Goal: Transaction & Acquisition: Purchase product/service

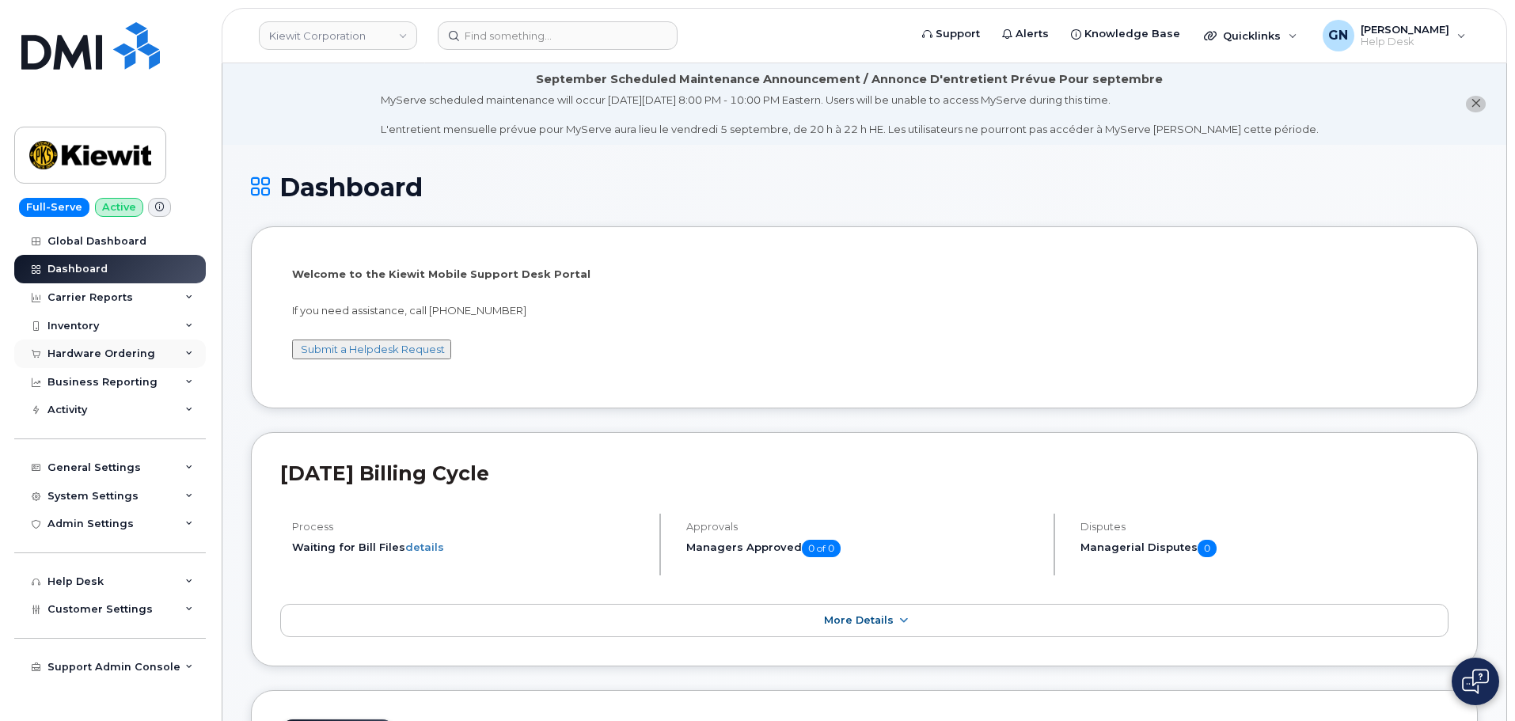
click at [127, 352] on div "Hardware Ordering" at bounding box center [101, 353] width 108 height 13
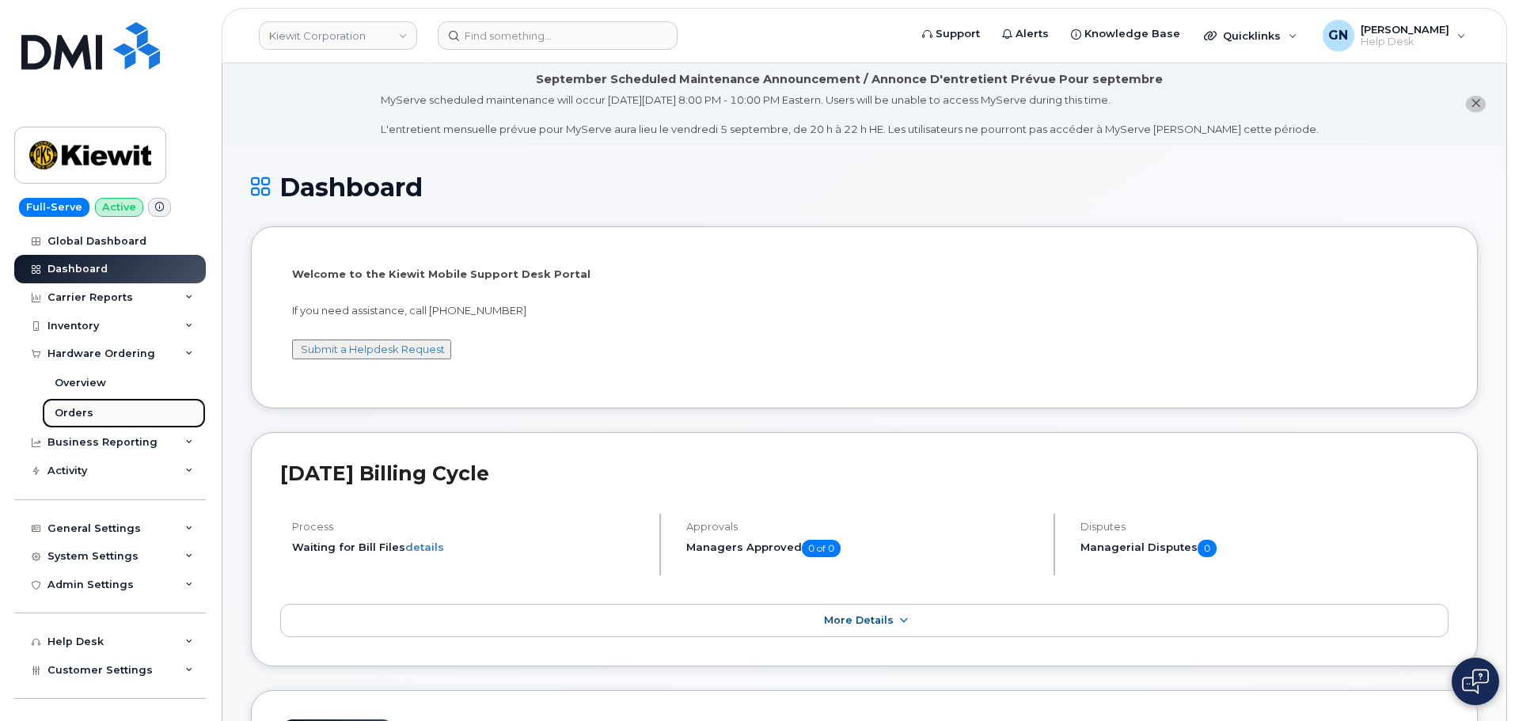
click at [106, 410] on link "Orders" at bounding box center [124, 413] width 164 height 30
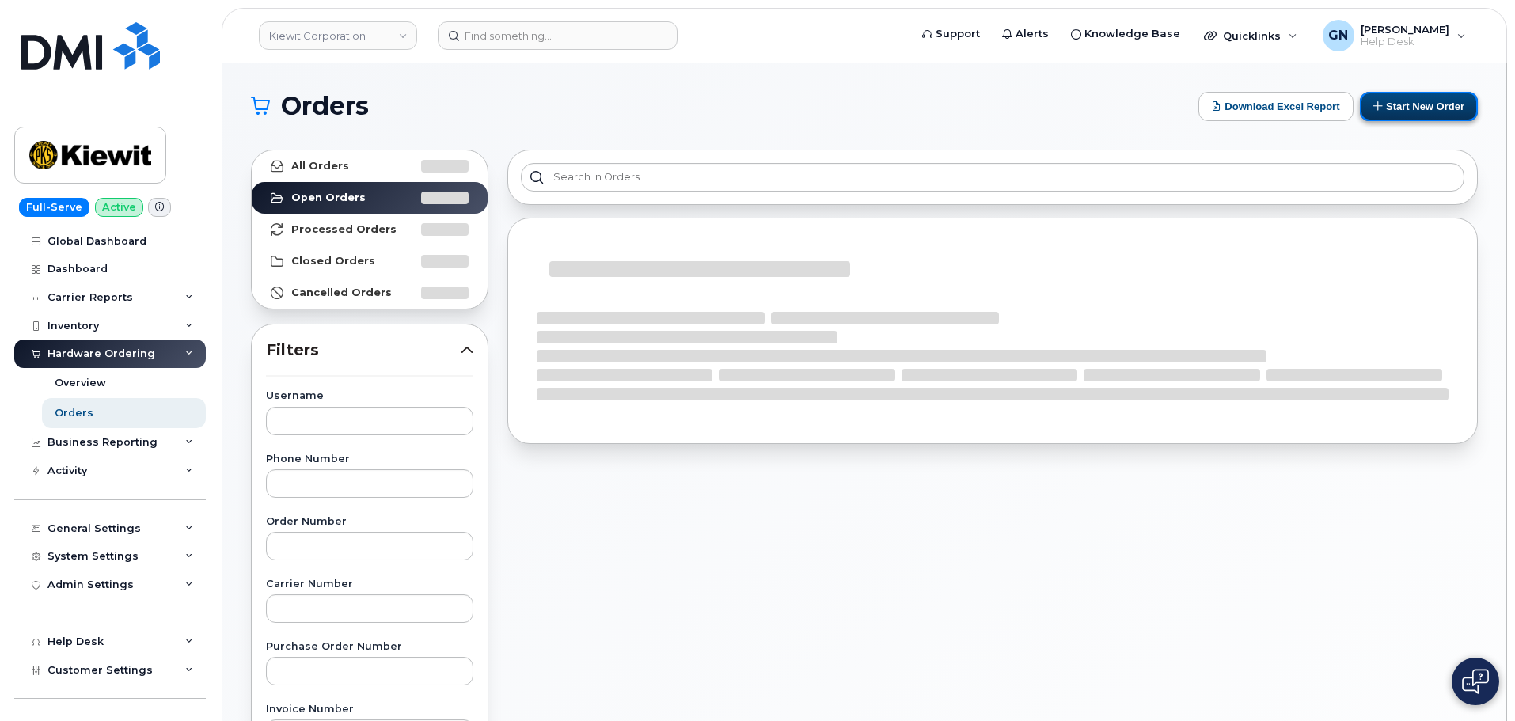
click at [1411, 99] on button "Start New Order" at bounding box center [1419, 106] width 118 height 29
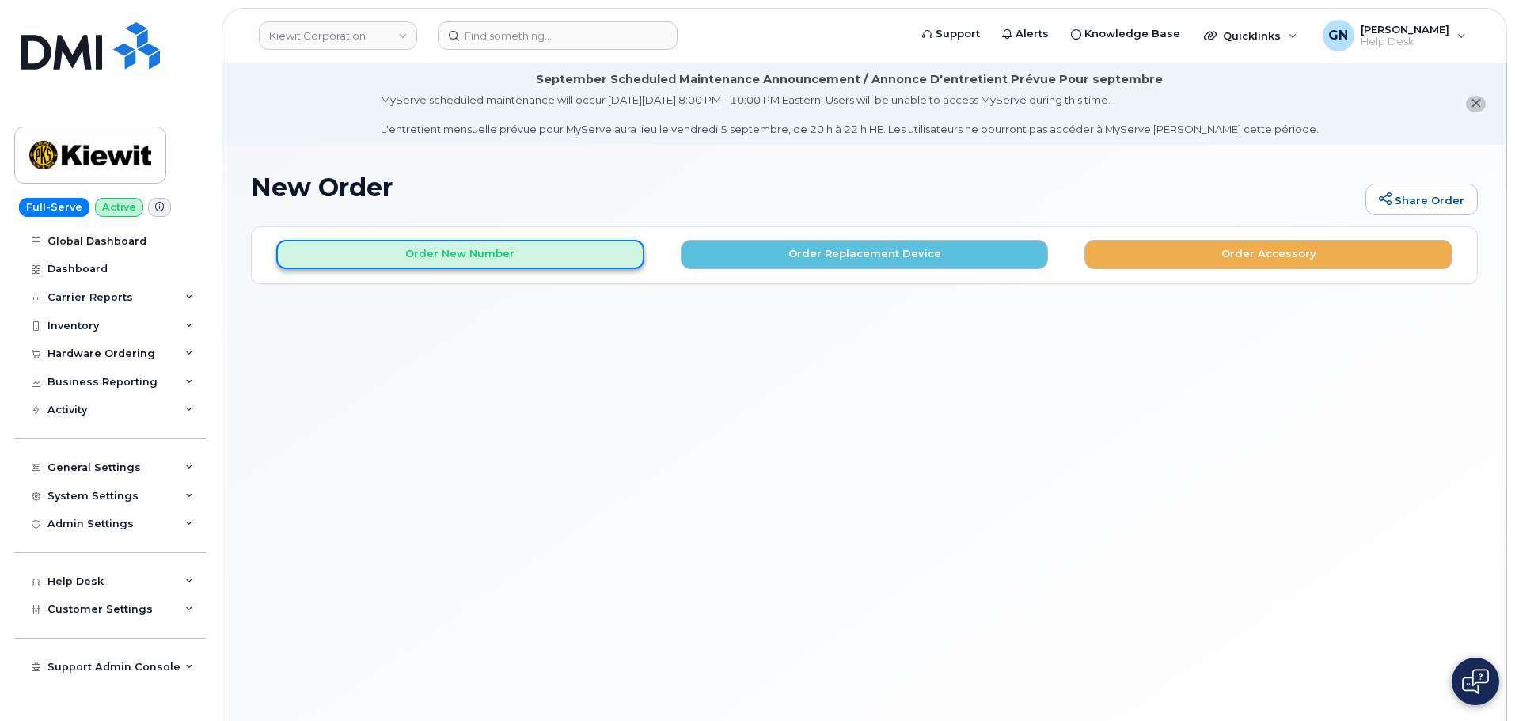
click at [530, 257] on button "Order New Number" at bounding box center [460, 254] width 368 height 29
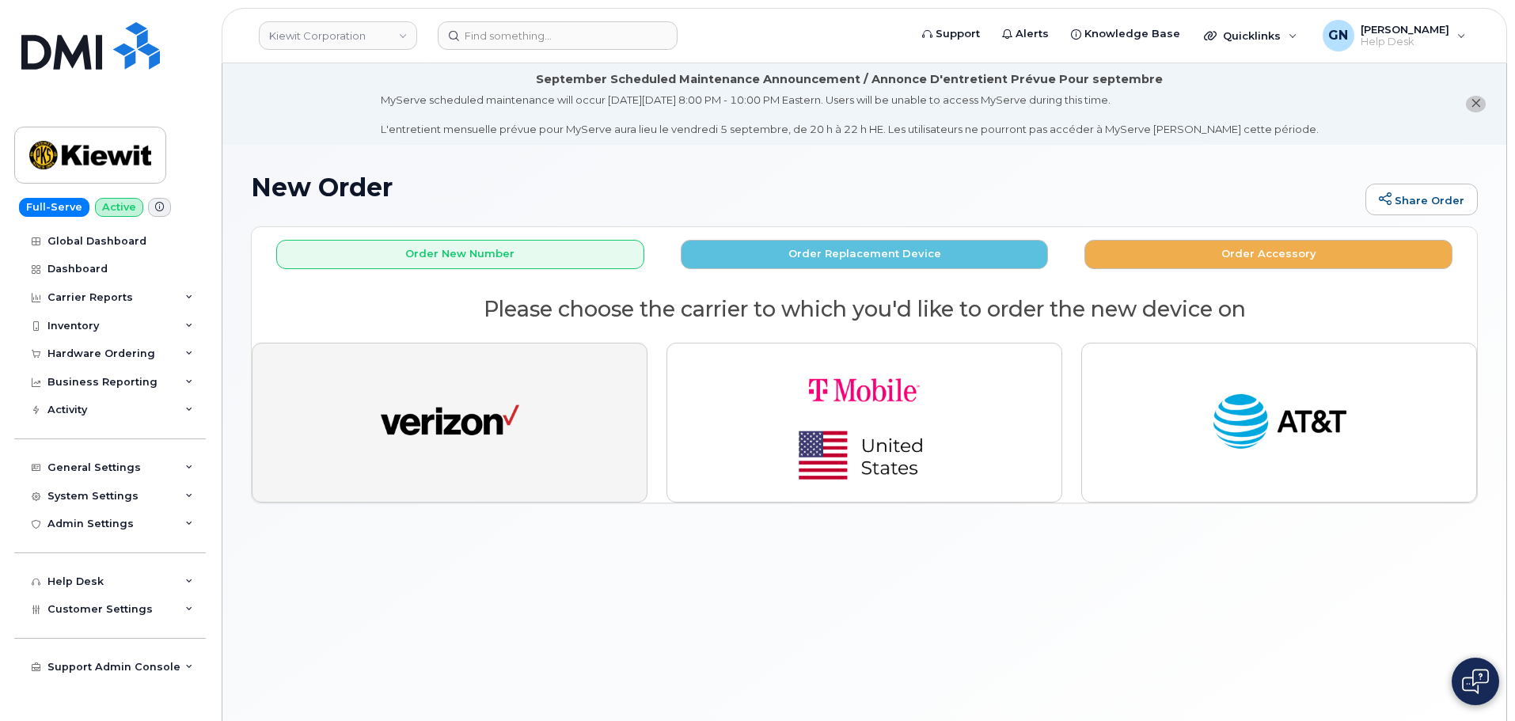
click at [556, 401] on button "button" at bounding box center [450, 423] width 396 height 160
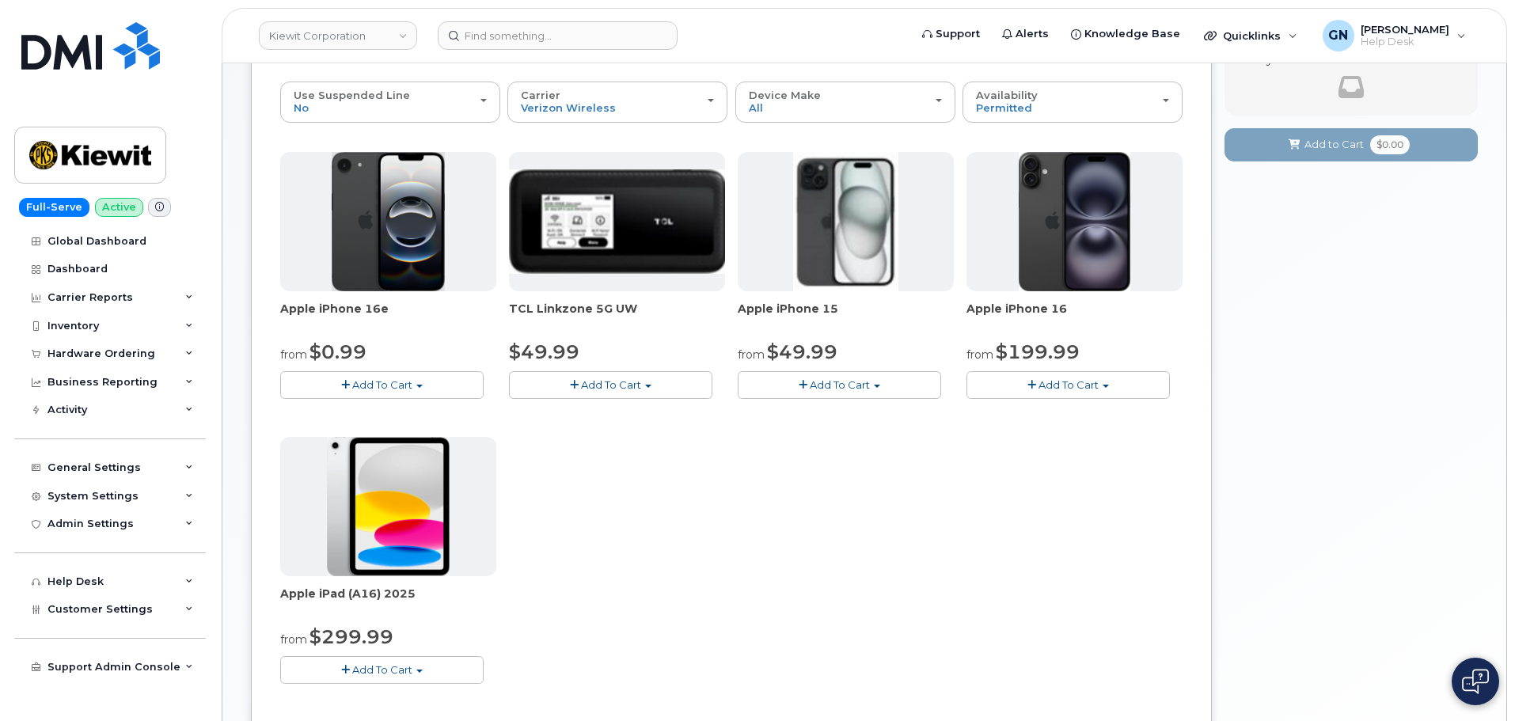
scroll to position [317, 0]
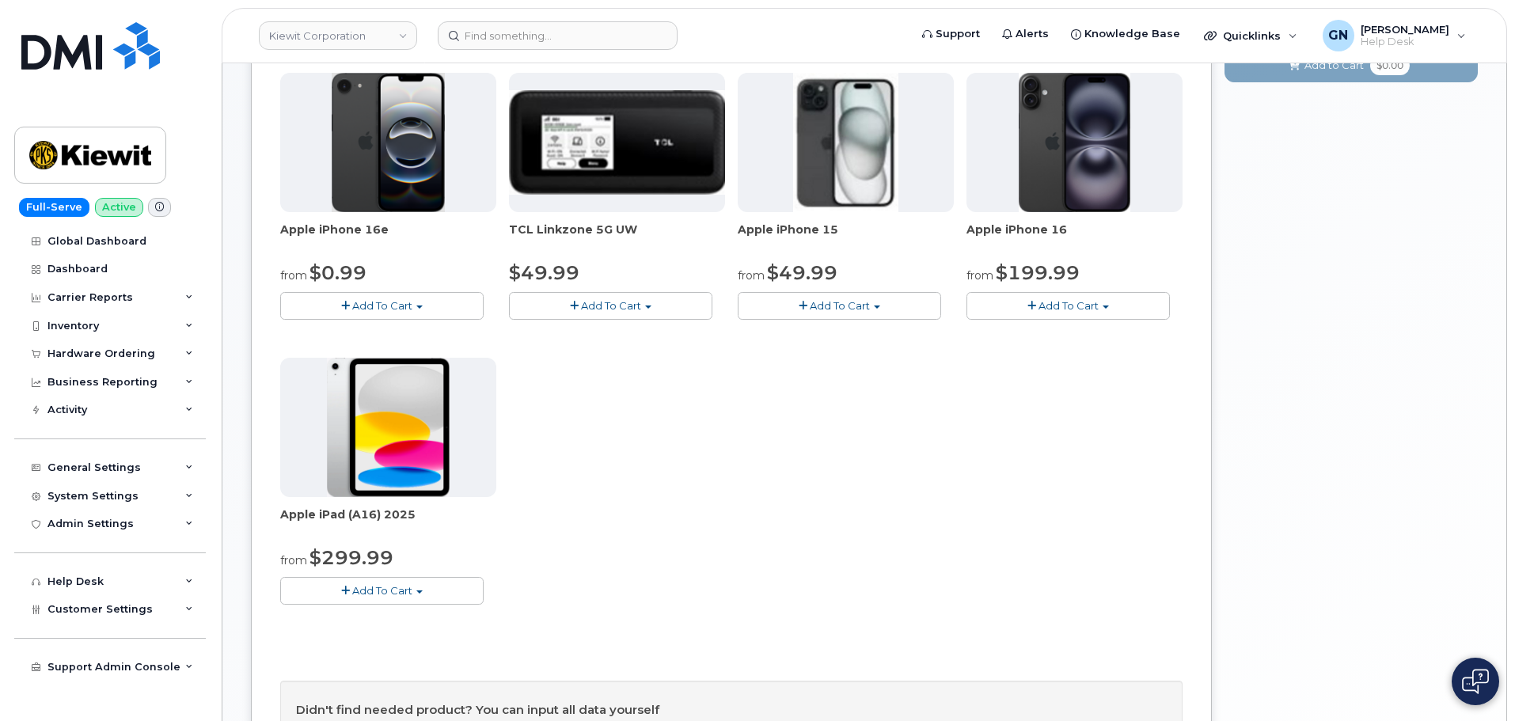
click at [807, 308] on span "button" at bounding box center [803, 306] width 9 height 10
click at [817, 339] on link "$49.99 - 2 Year Activation (128GB)" at bounding box center [847, 335] width 211 height 20
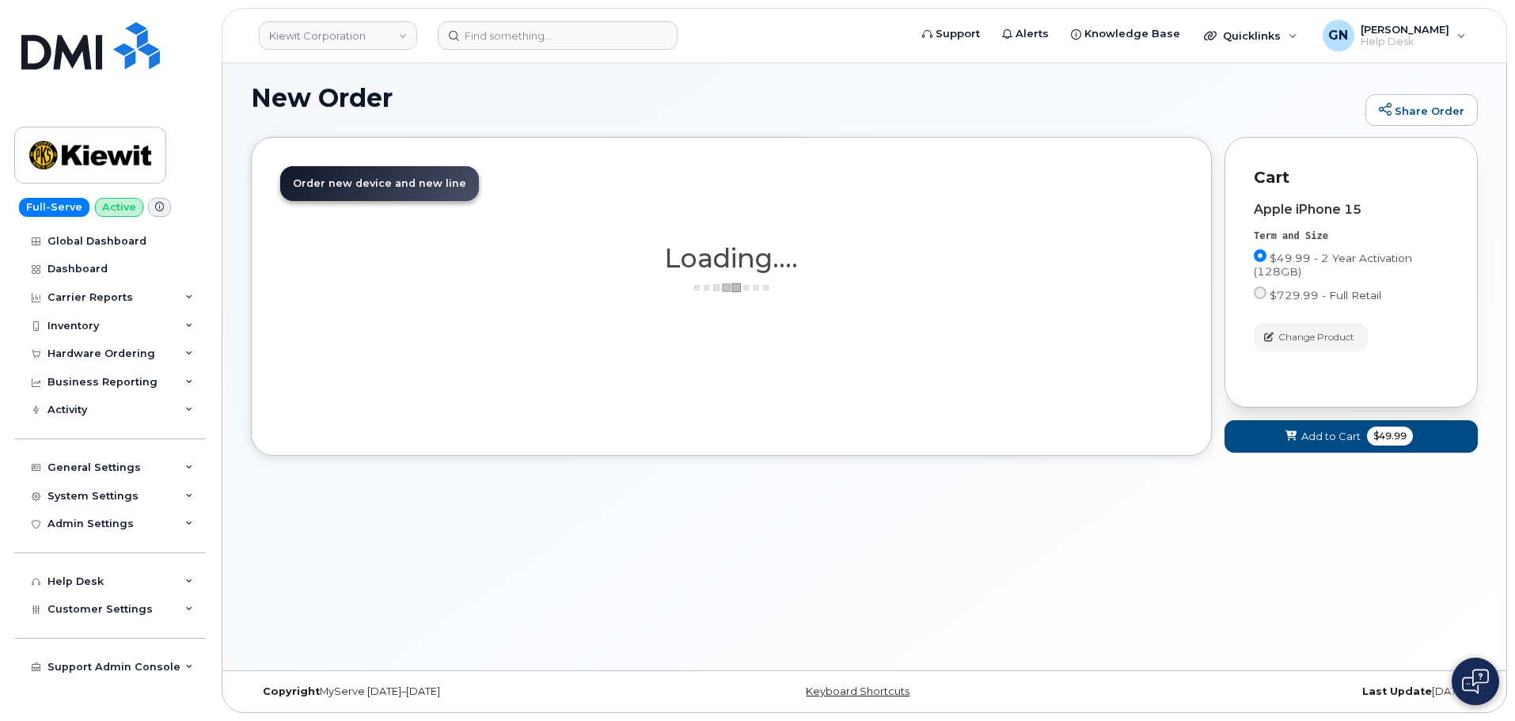
scroll to position [214, 0]
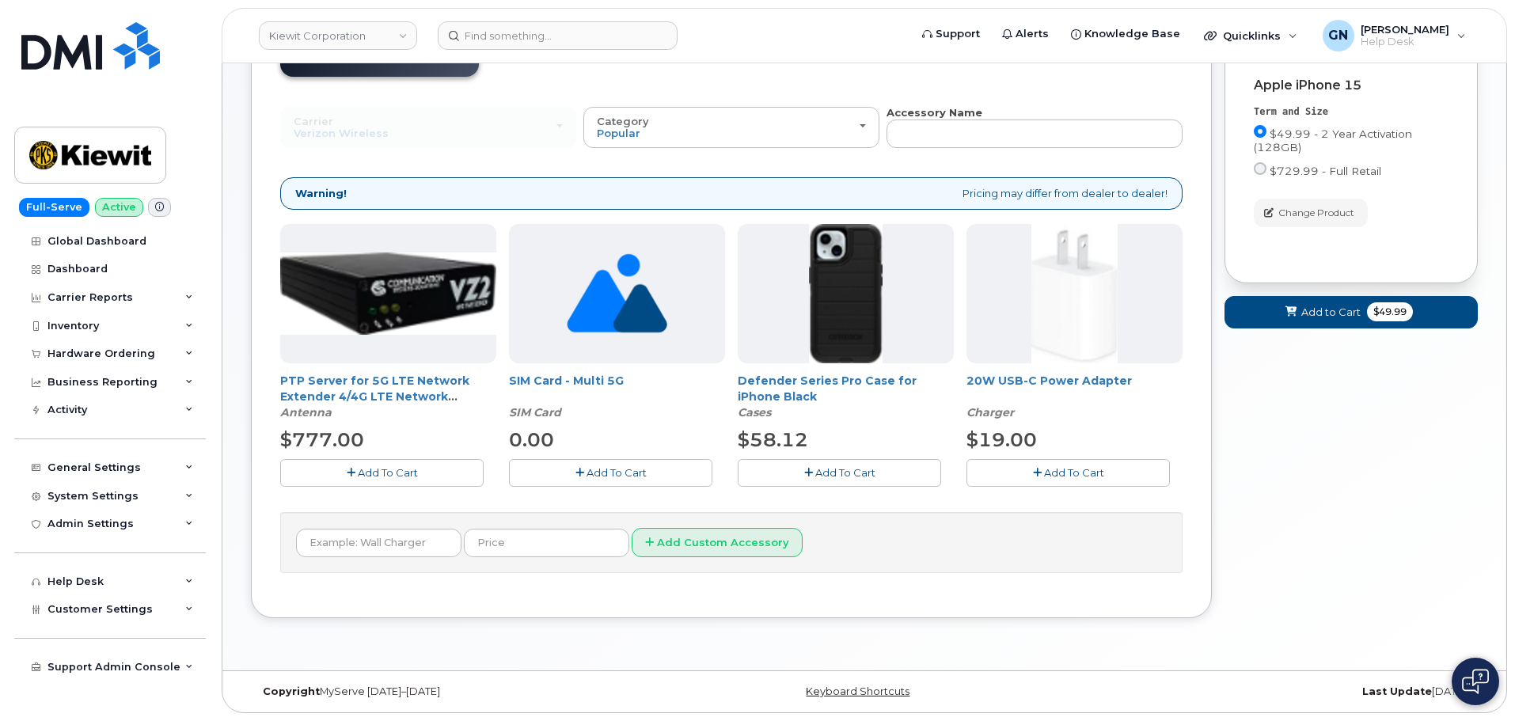
click at [875, 470] on span "Add To Cart" at bounding box center [845, 472] width 60 height 13
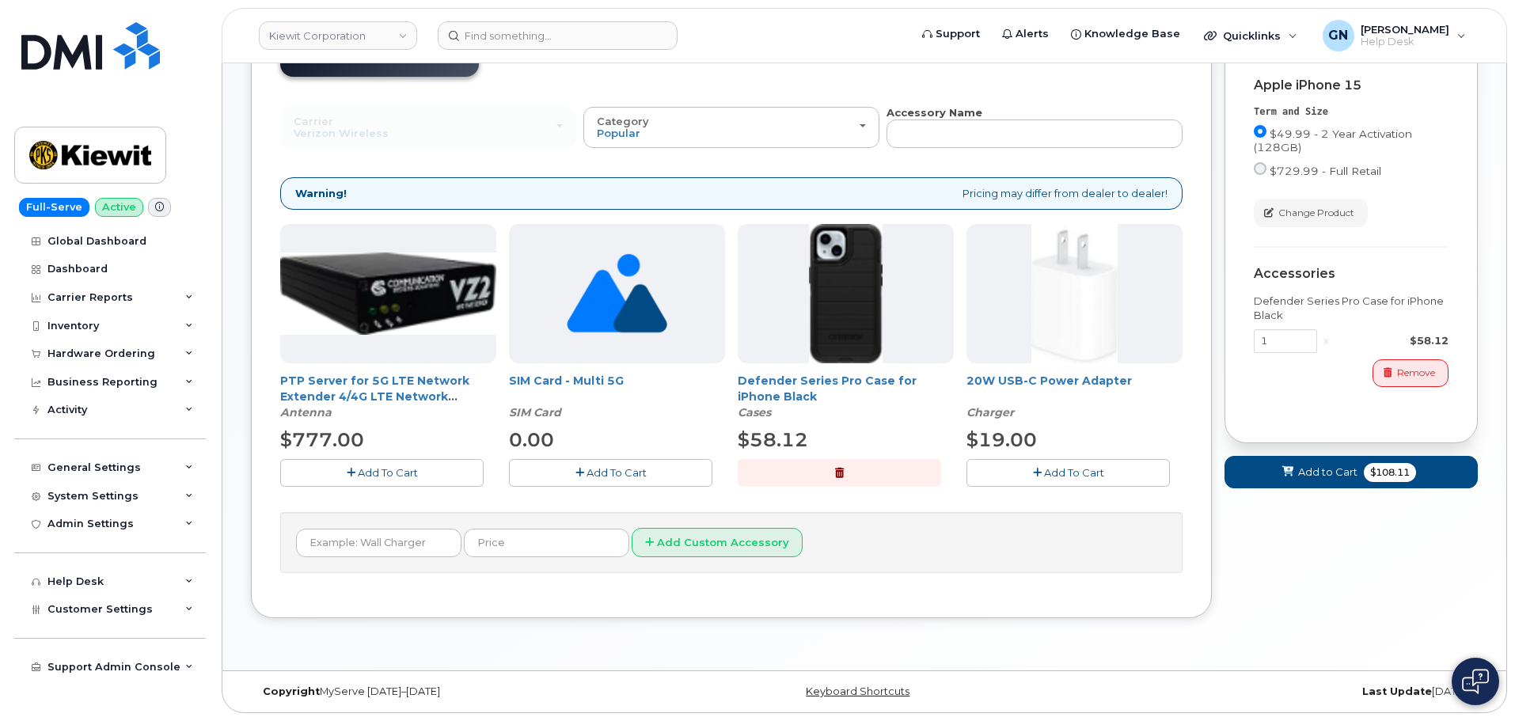
click at [1011, 471] on button "Add To Cart" at bounding box center [1067, 473] width 203 height 28
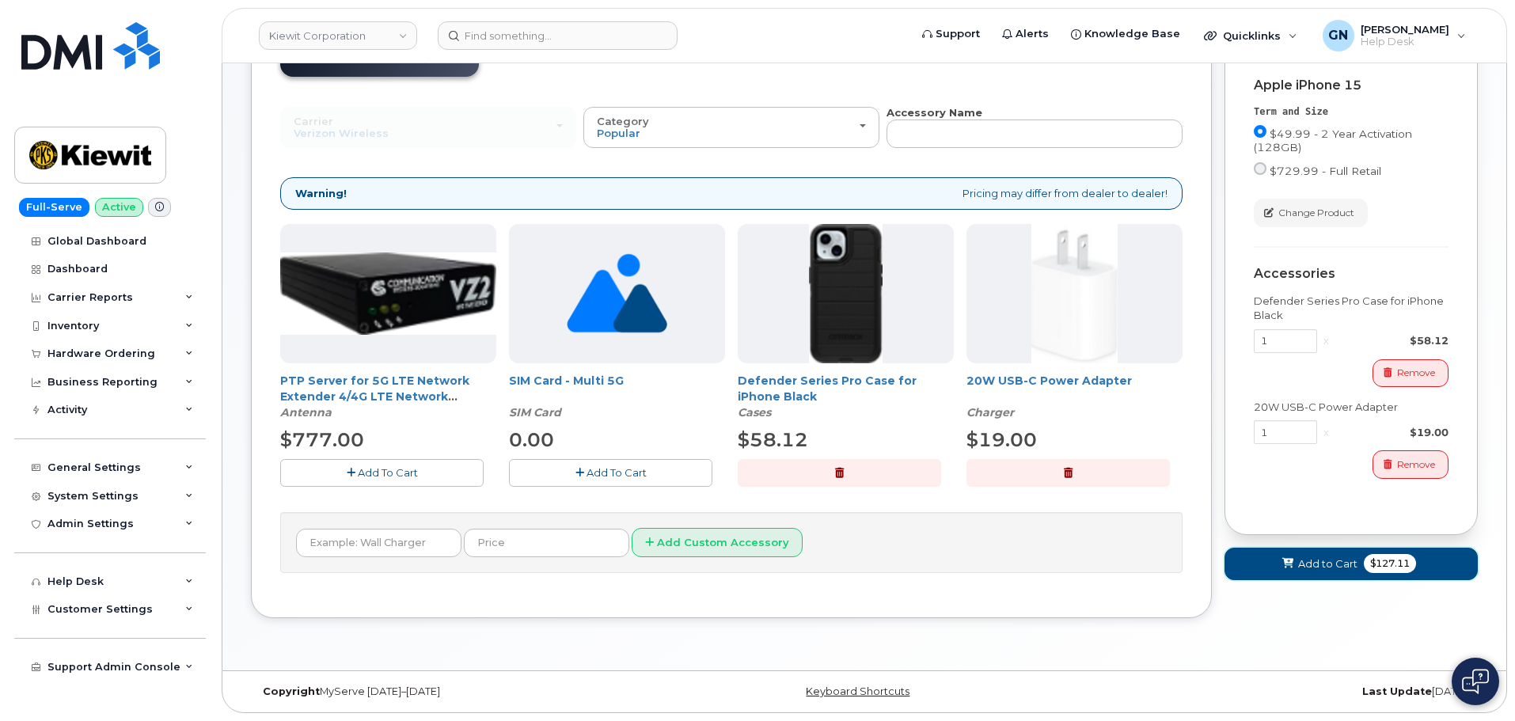
click at [1307, 563] on span "Add to Cart" at bounding box center [1327, 563] width 59 height 15
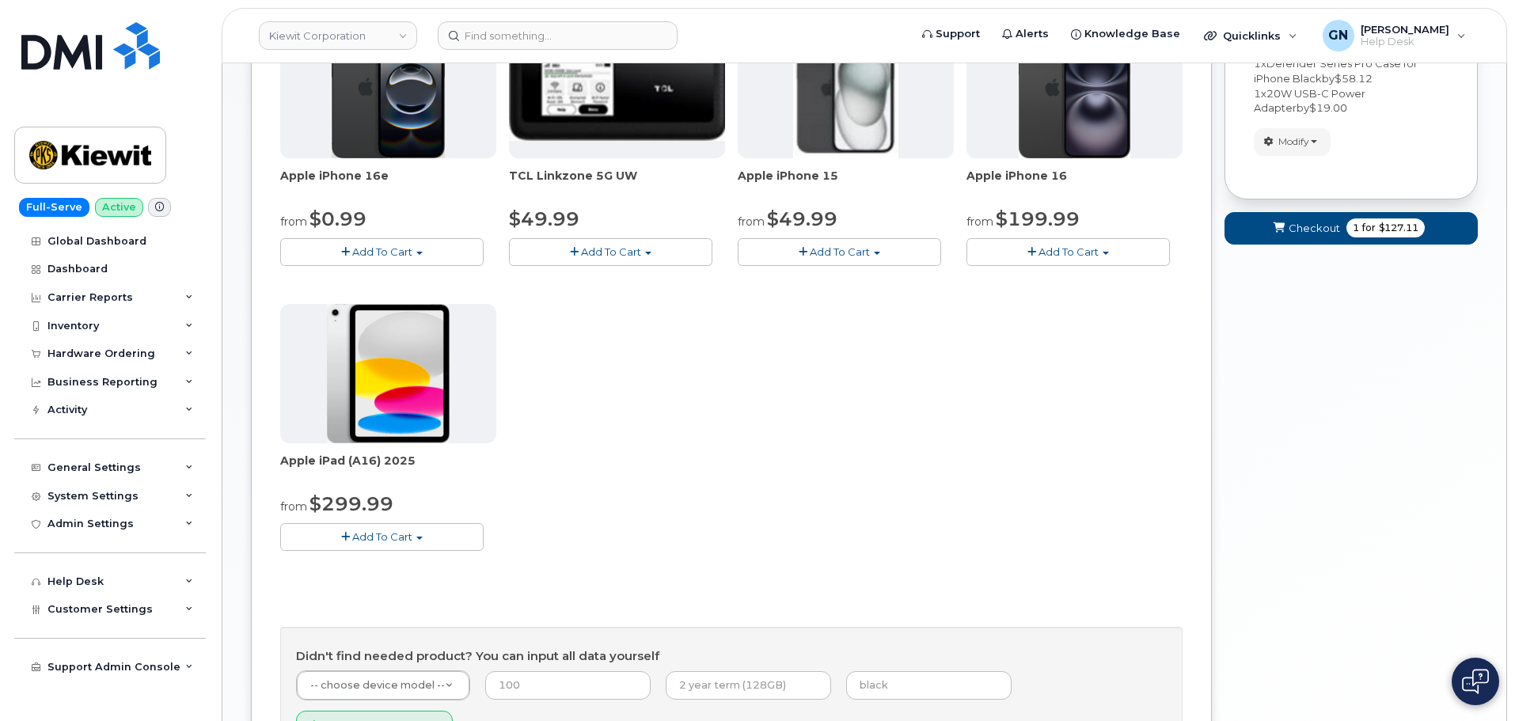
scroll to position [372, 0]
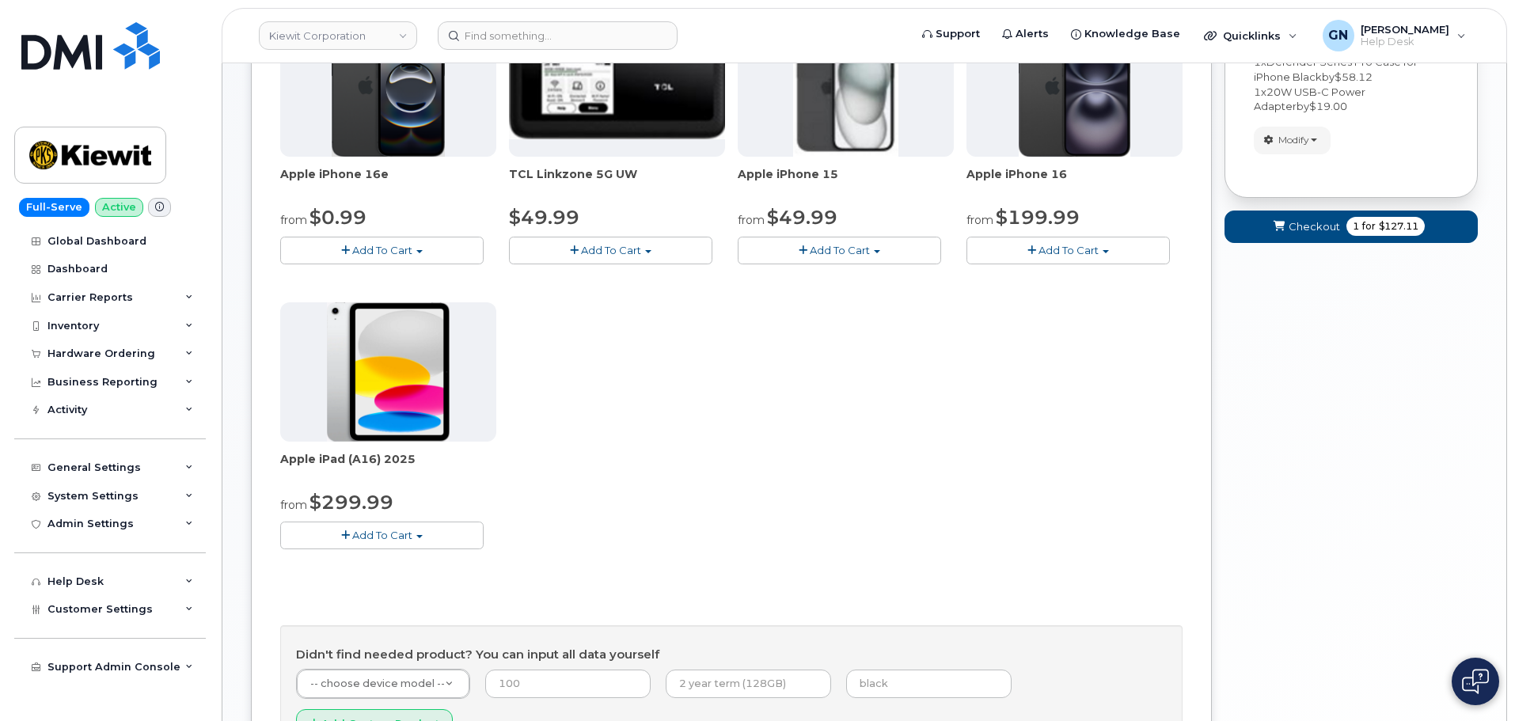
click at [360, 540] on span "Add To Cart" at bounding box center [382, 535] width 60 height 13
click at [401, 564] on link "$299.99 - 2 Year Activation (128GB)" at bounding box center [393, 565] width 218 height 20
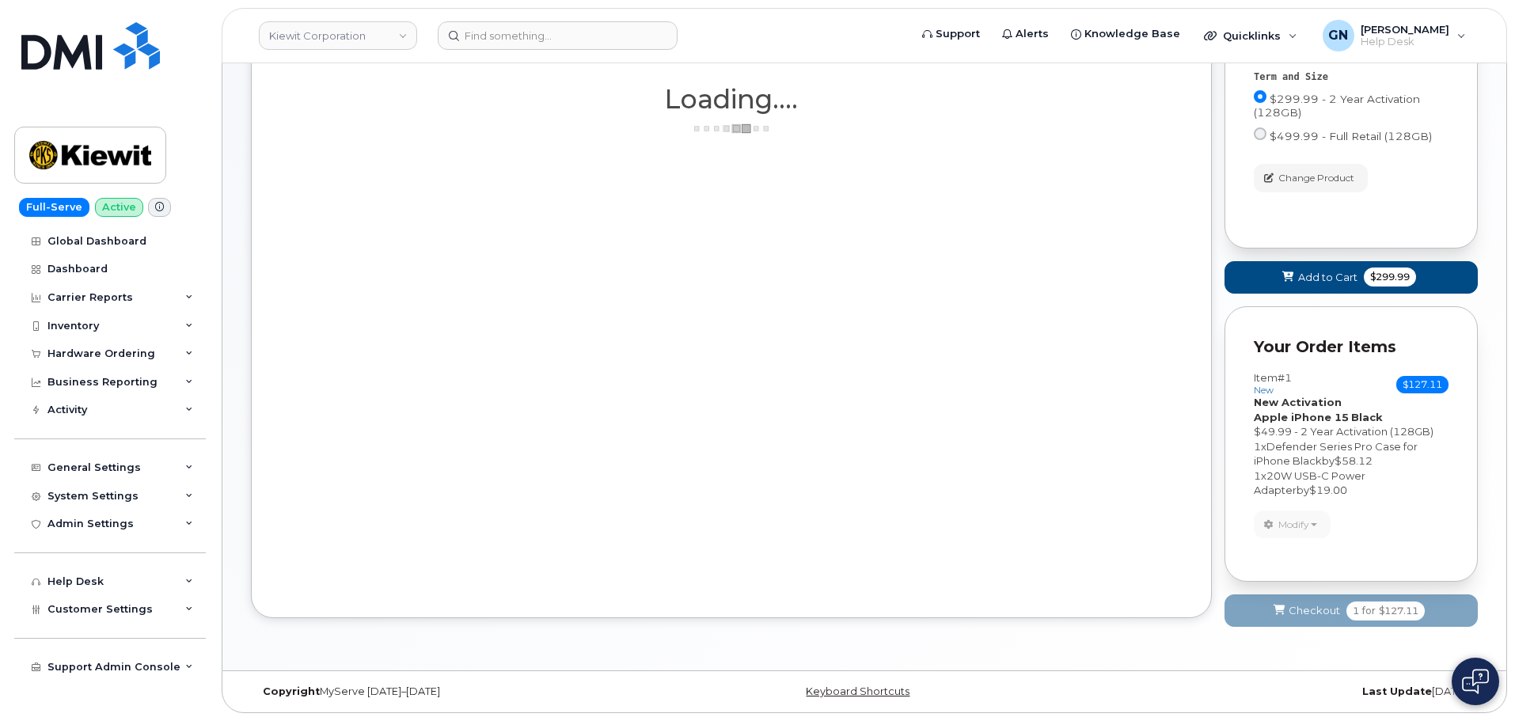
scroll to position [249, 0]
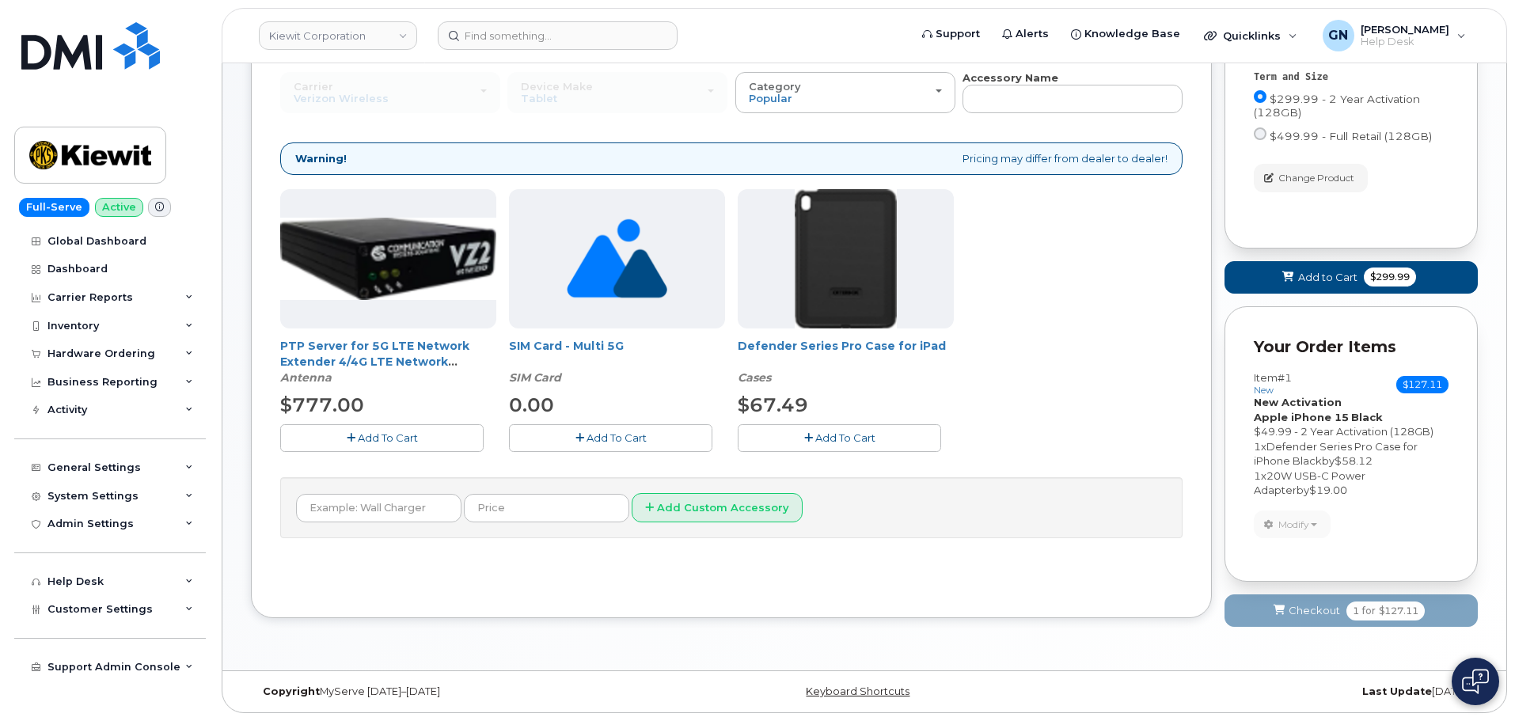
click at [836, 435] on span "Add To Cart" at bounding box center [845, 437] width 60 height 13
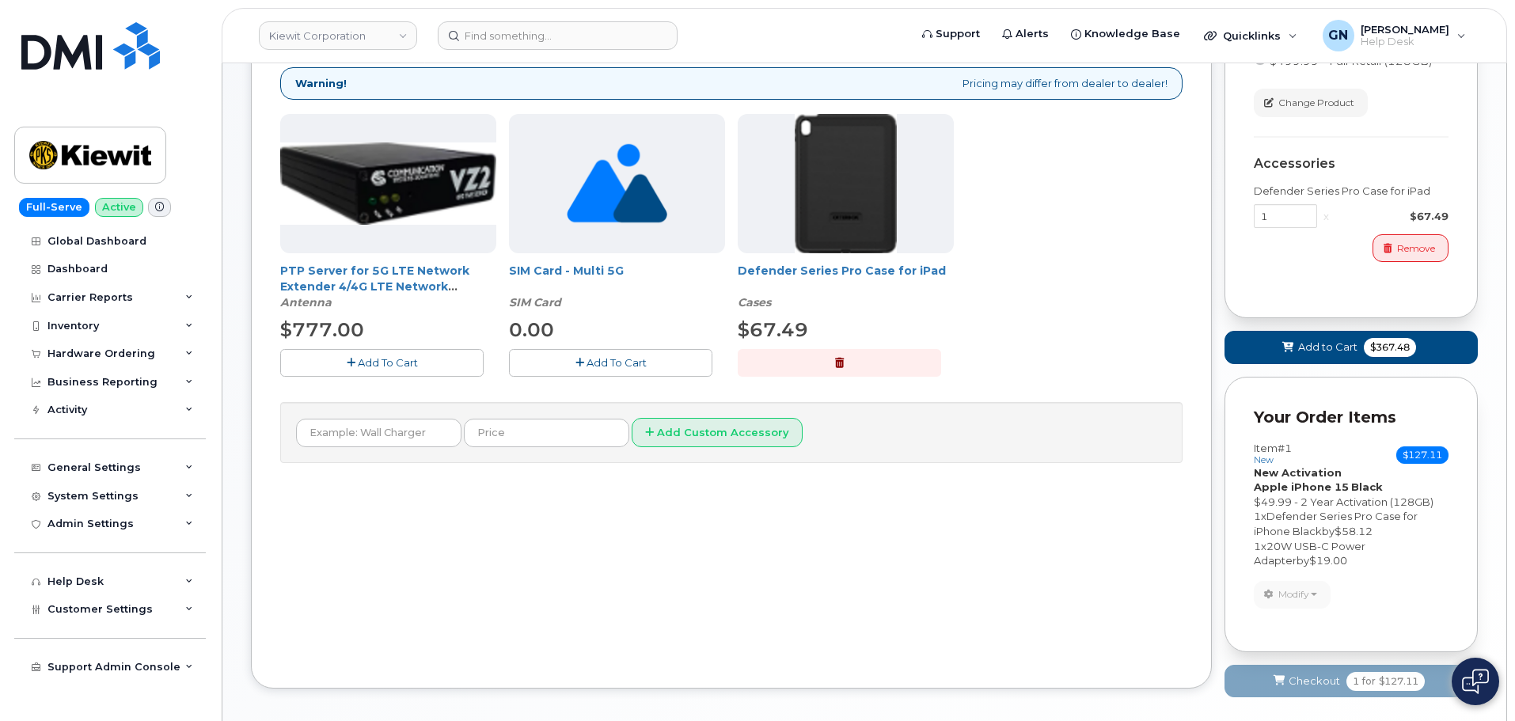
scroll to position [394, 0]
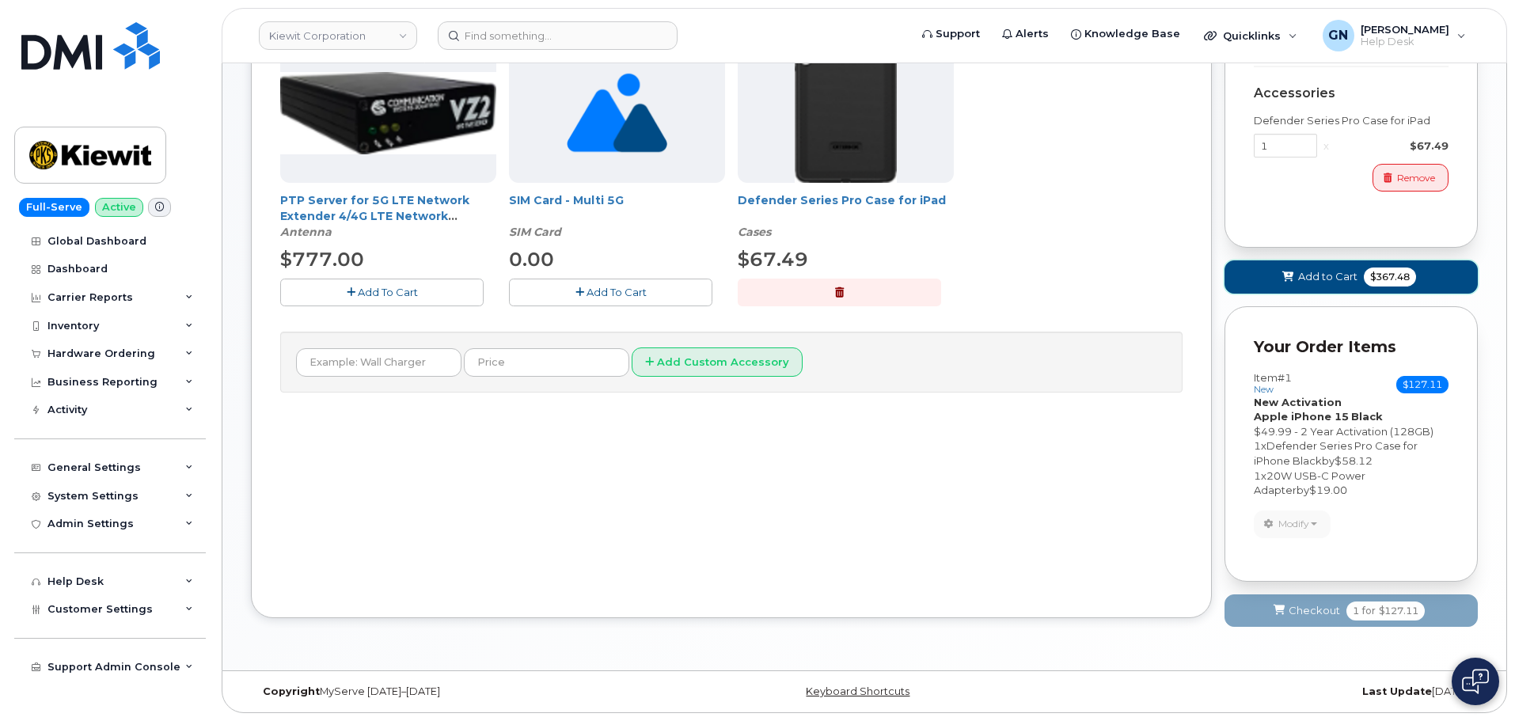
click at [1342, 280] on span "Add to Cart" at bounding box center [1327, 276] width 59 height 15
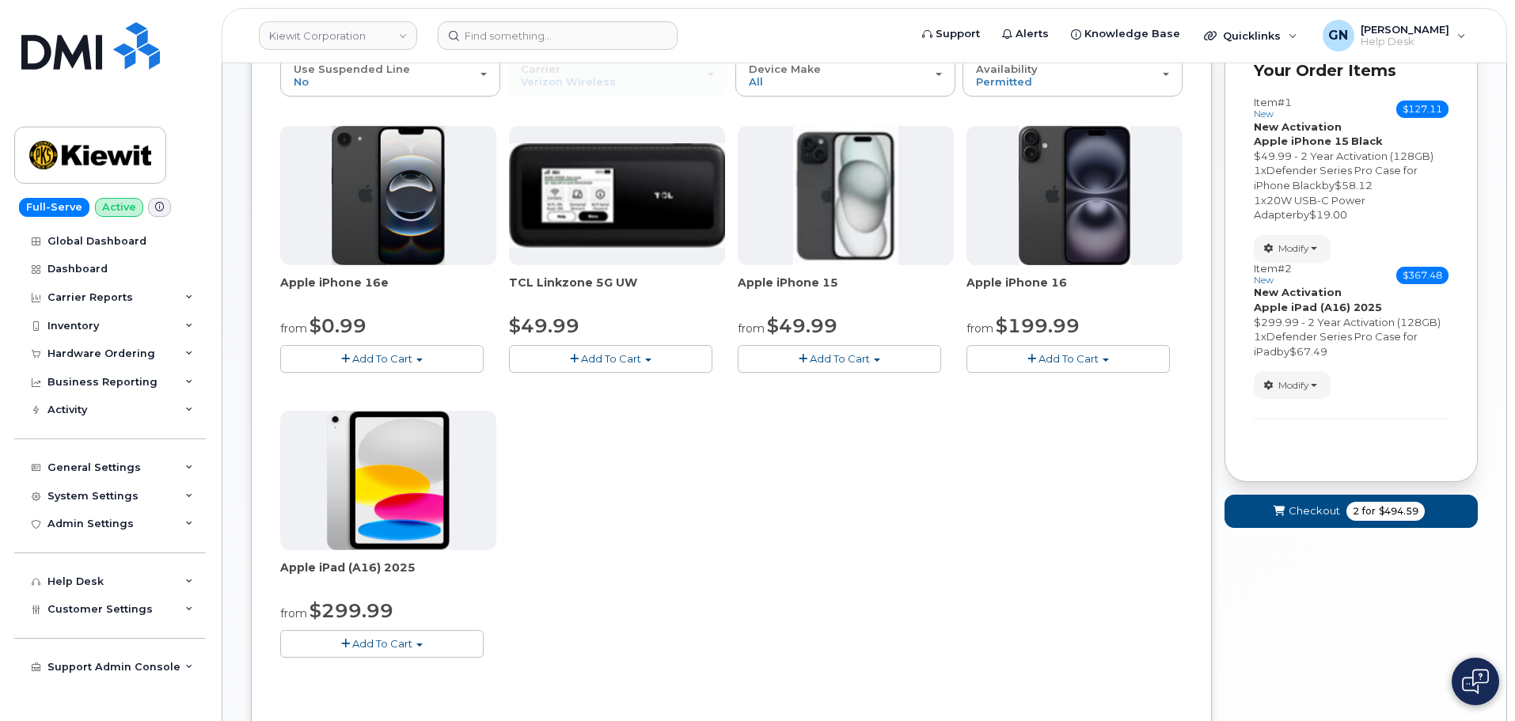
scroll to position [207, 0]
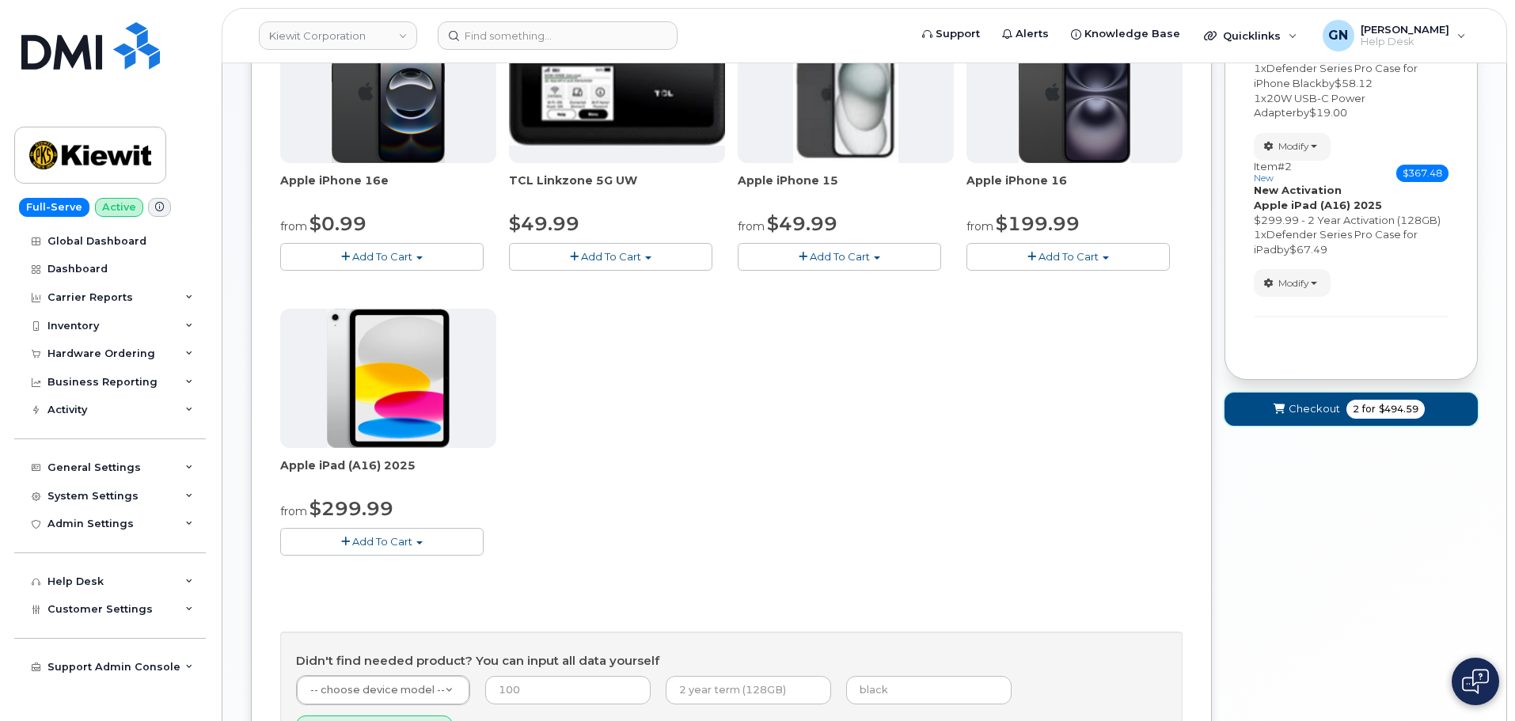
click at [1326, 418] on button "Checkout 2 for $494.59" at bounding box center [1351, 409] width 253 height 32
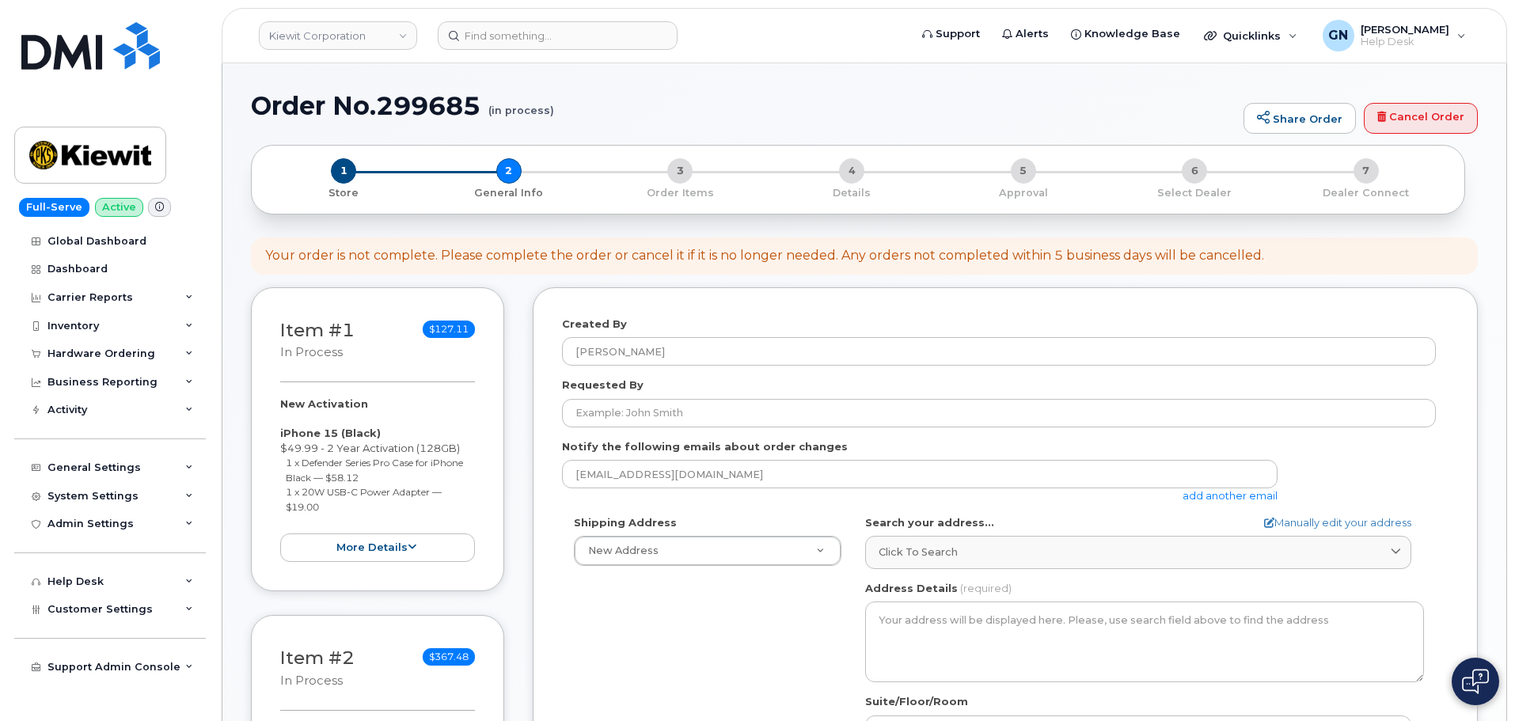
select select
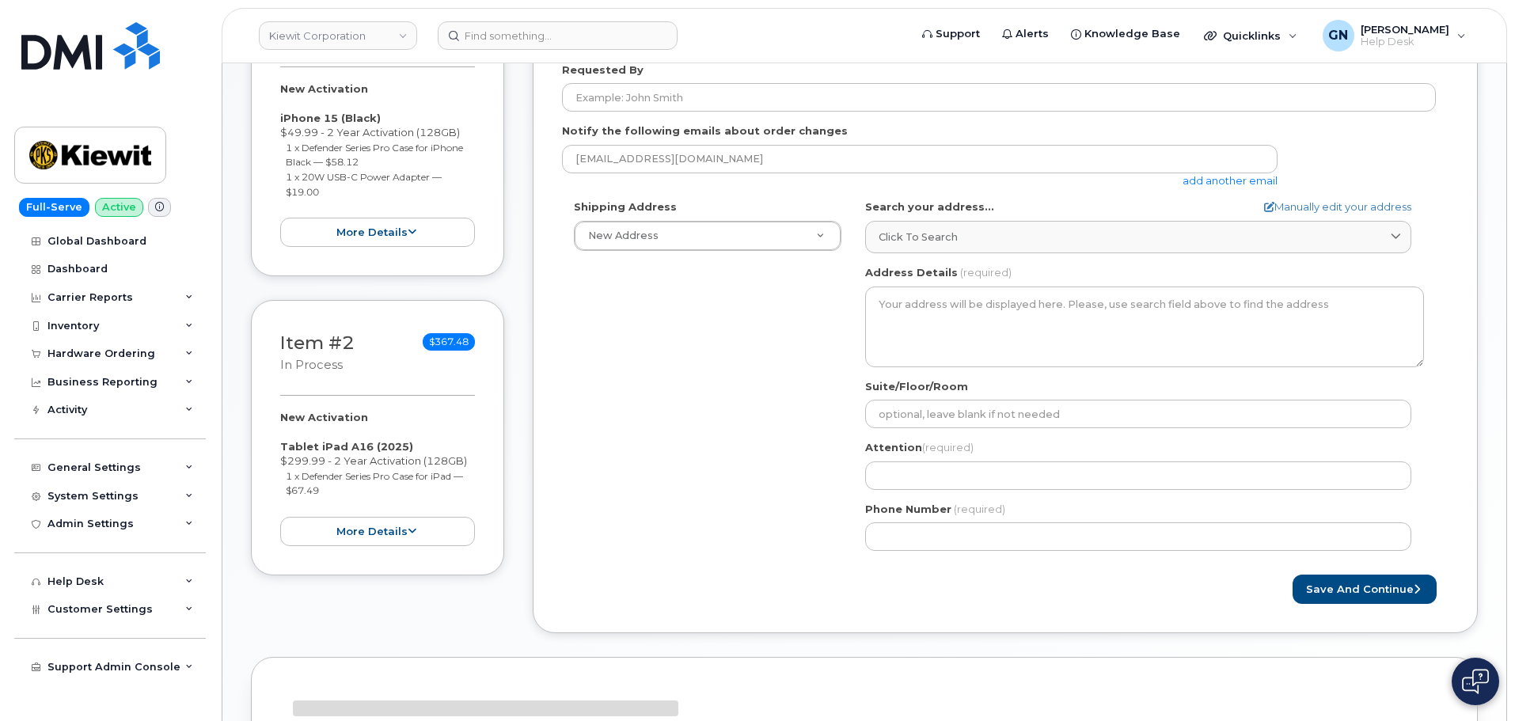
scroll to position [397, 0]
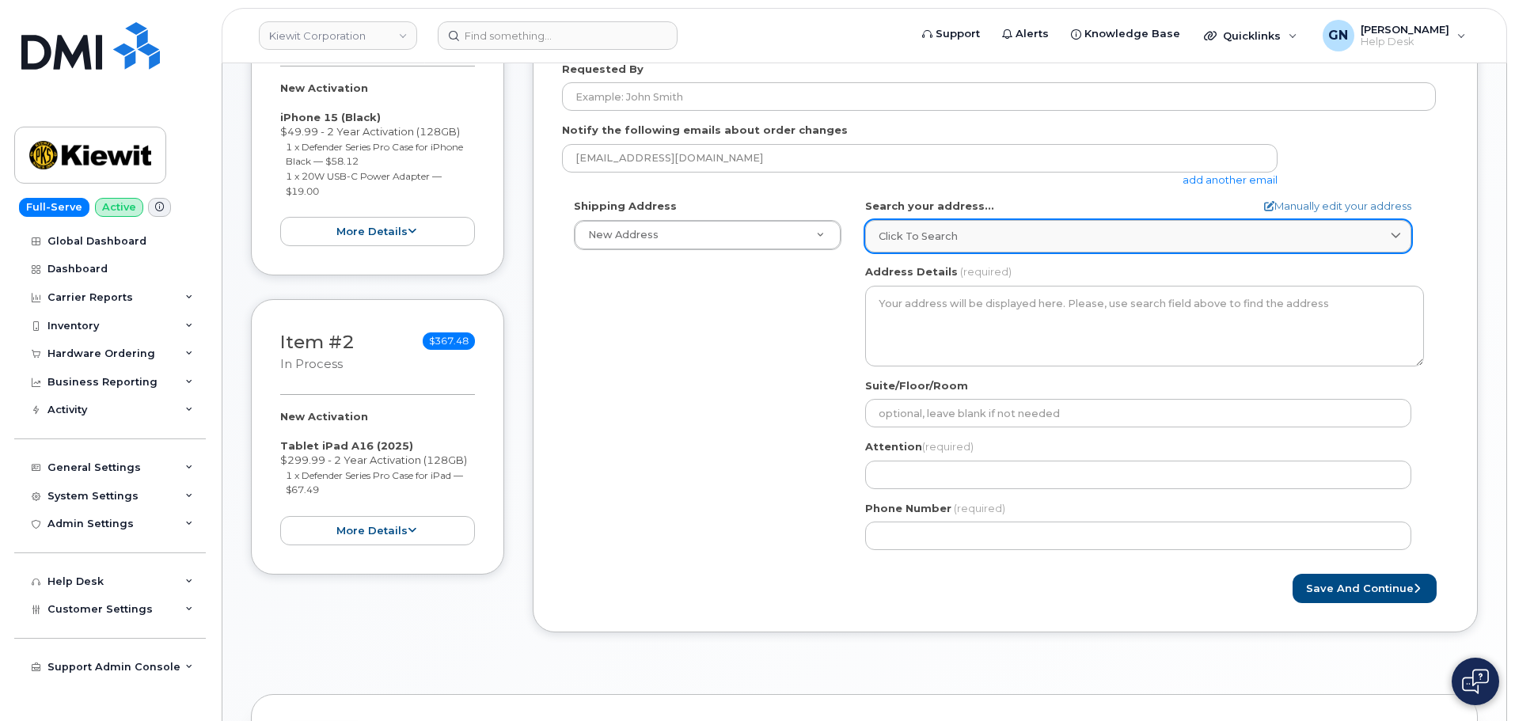
click at [936, 241] on span "Click to search" at bounding box center [918, 236] width 79 height 15
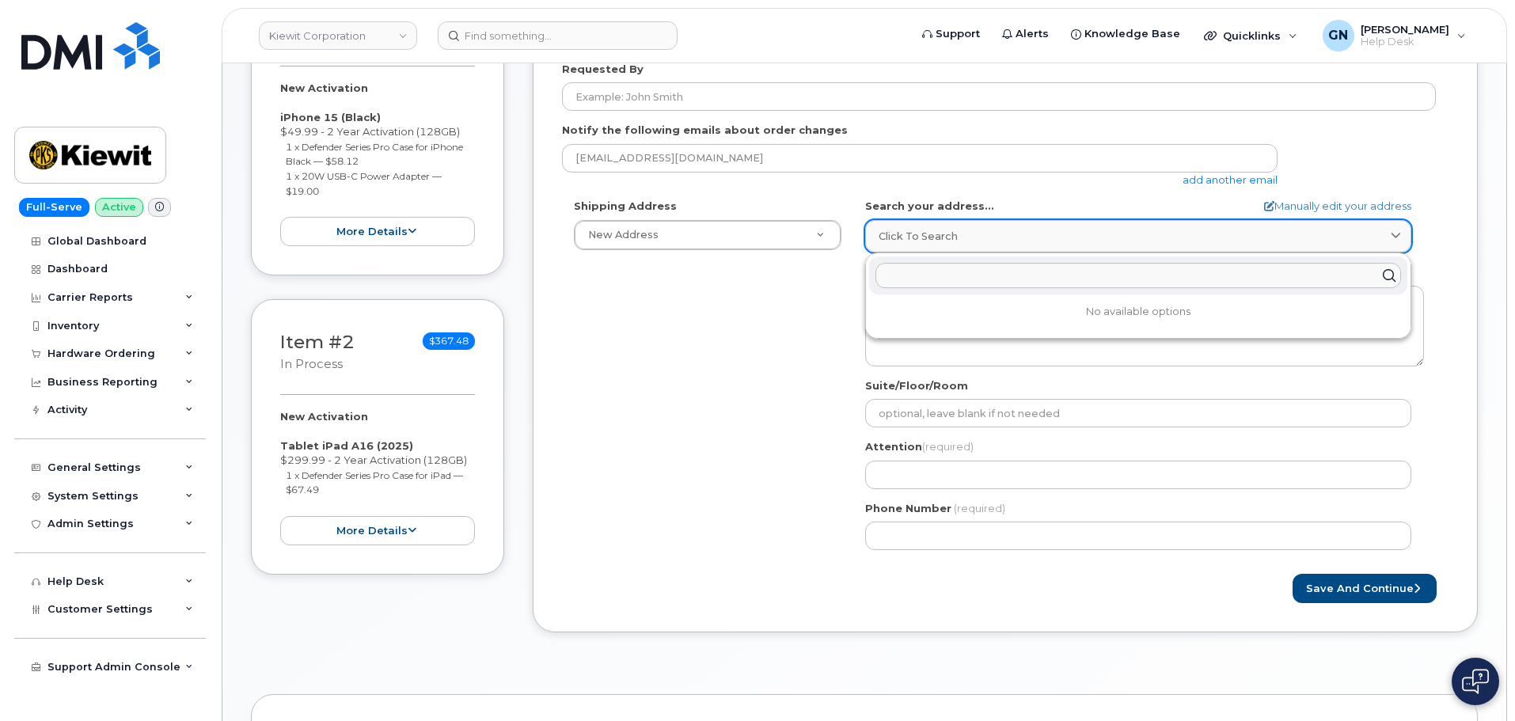
paste input "8880 penrose ln Lenexa KS 66219"
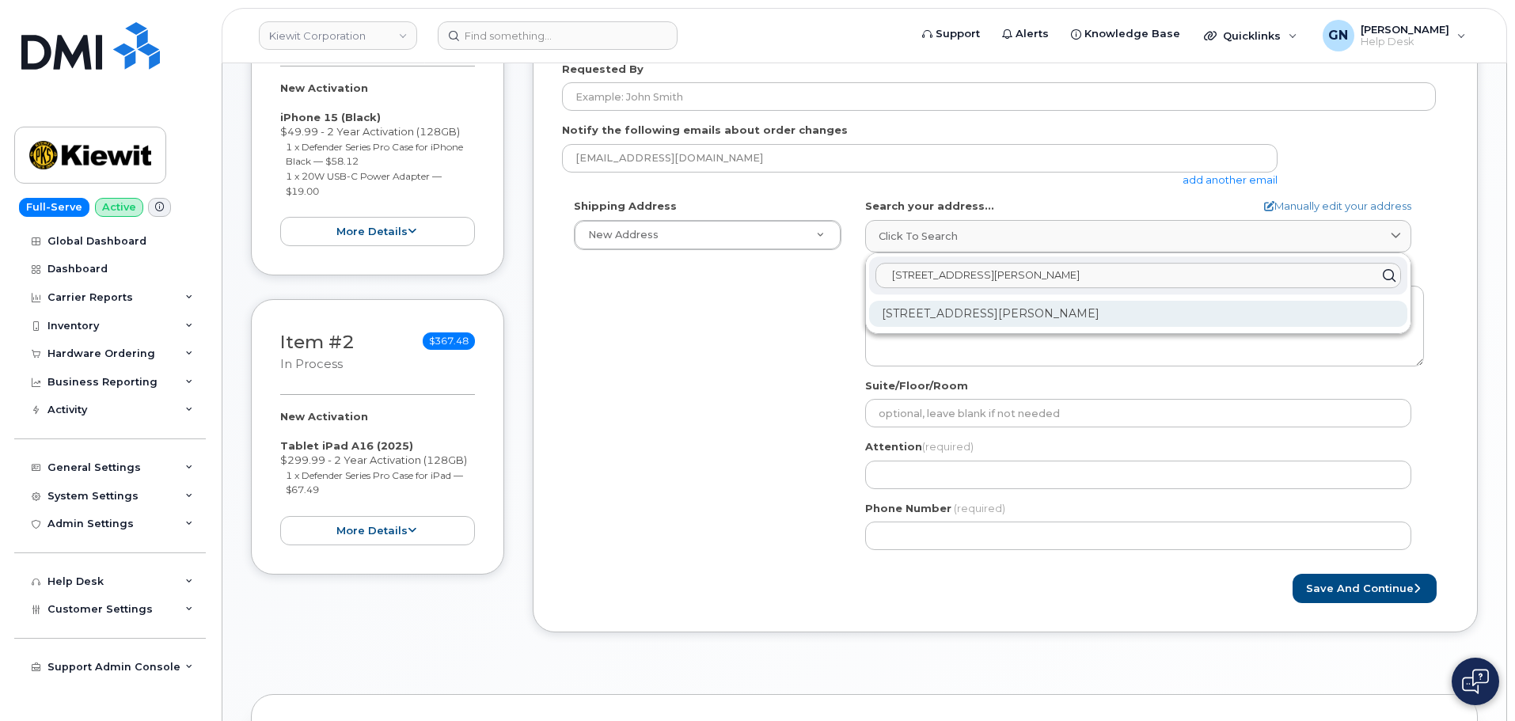
type input "8880 penrose ln Lenexa KS 66219"
click at [957, 315] on div "8880 Penrose Ln Lenexa KS 66219-8147" at bounding box center [1138, 314] width 538 height 26
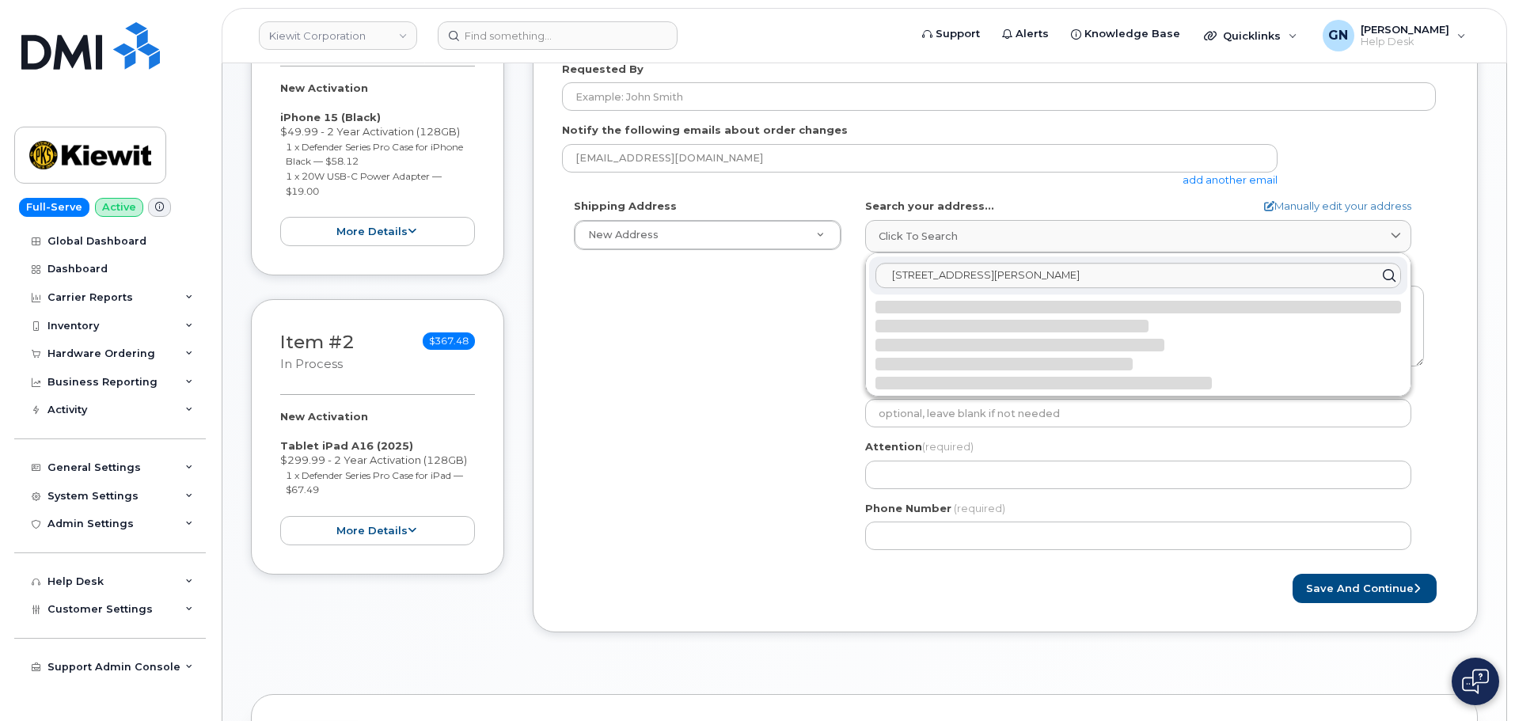
select select
type textarea "8880 Penrose Ln LENEXA KS 66219-8147 UNITED STATES"
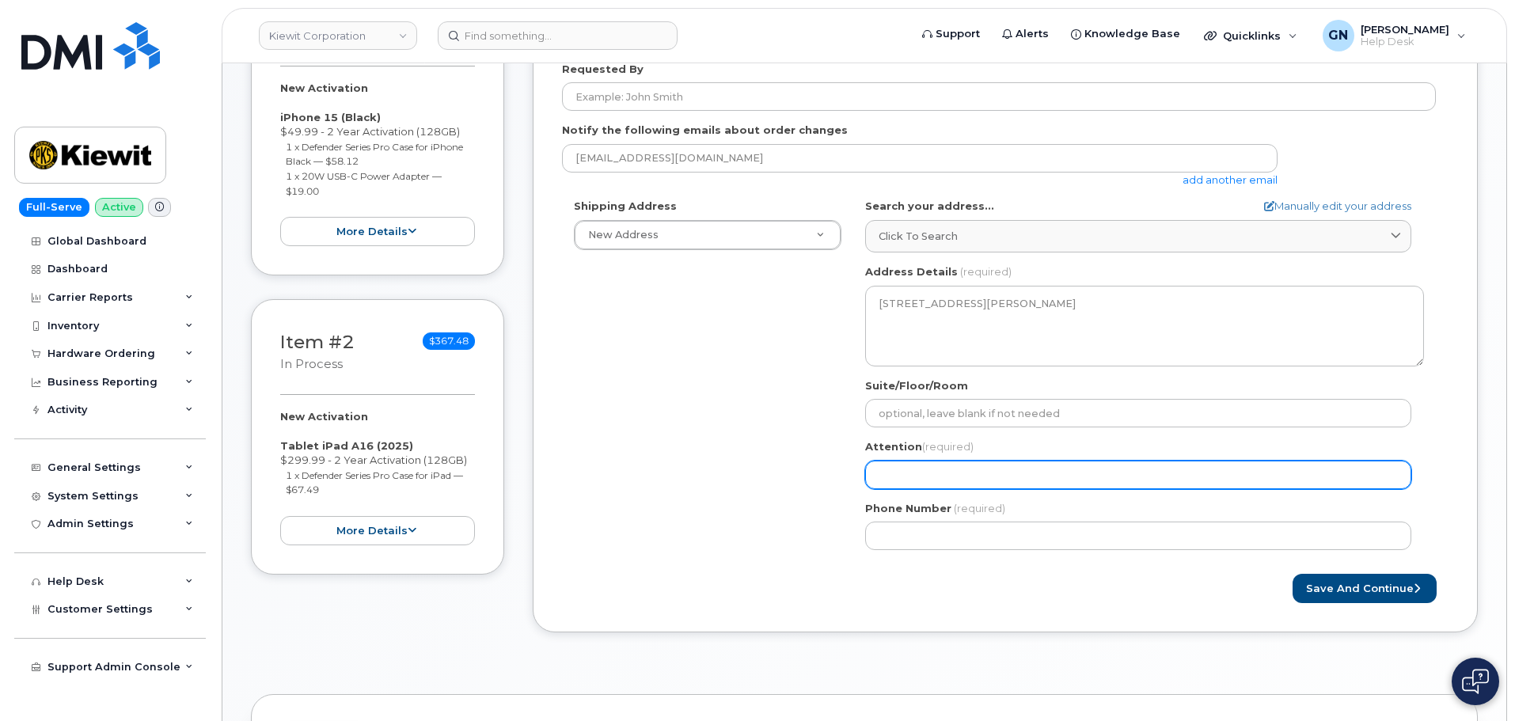
paste input "[PERSON_NAME]"
click at [1026, 477] on input "Attention (required)" at bounding box center [1138, 475] width 546 height 28
select select
type input "[PERSON_NAME]"
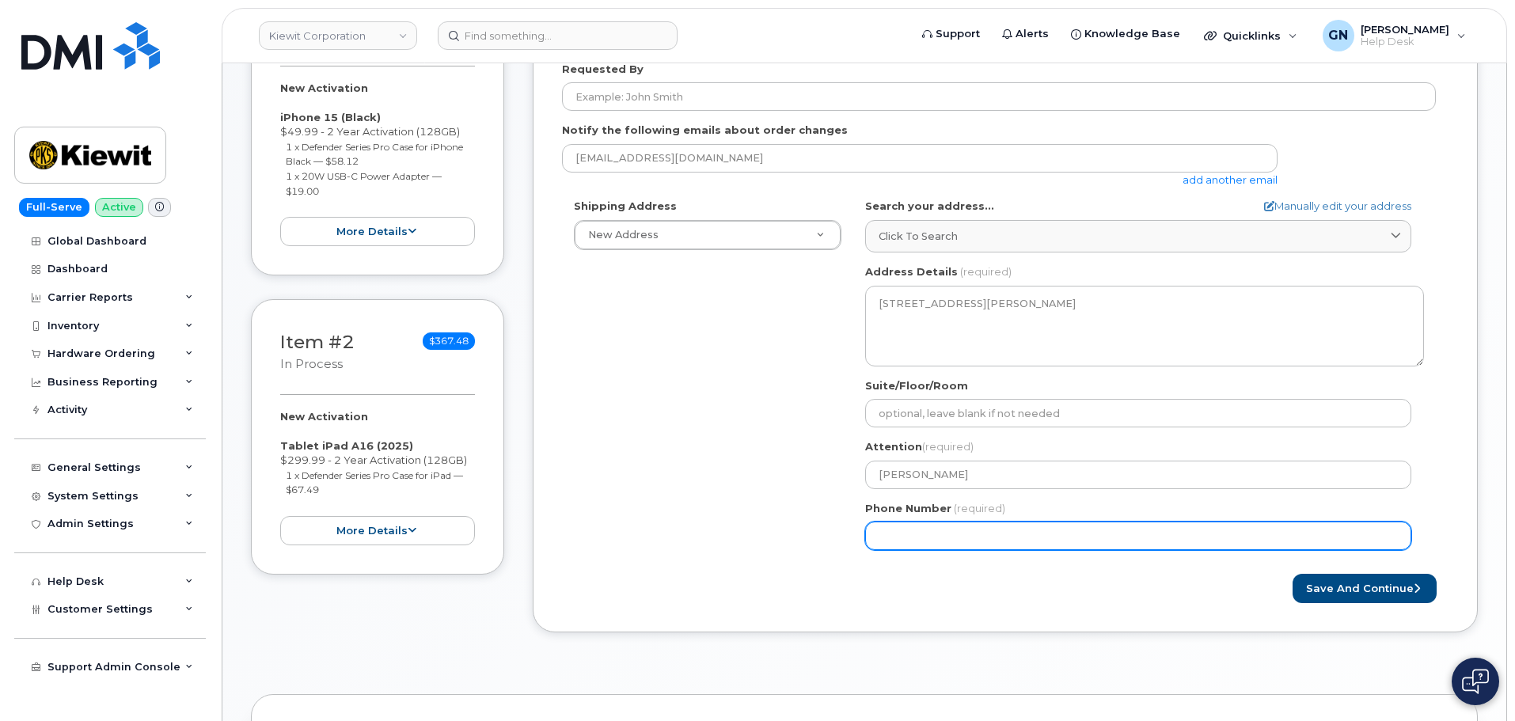
click at [1064, 537] on input "Phone Number" at bounding box center [1138, 536] width 546 height 28
paste input "5312414248"
select select
type input "5312414248"
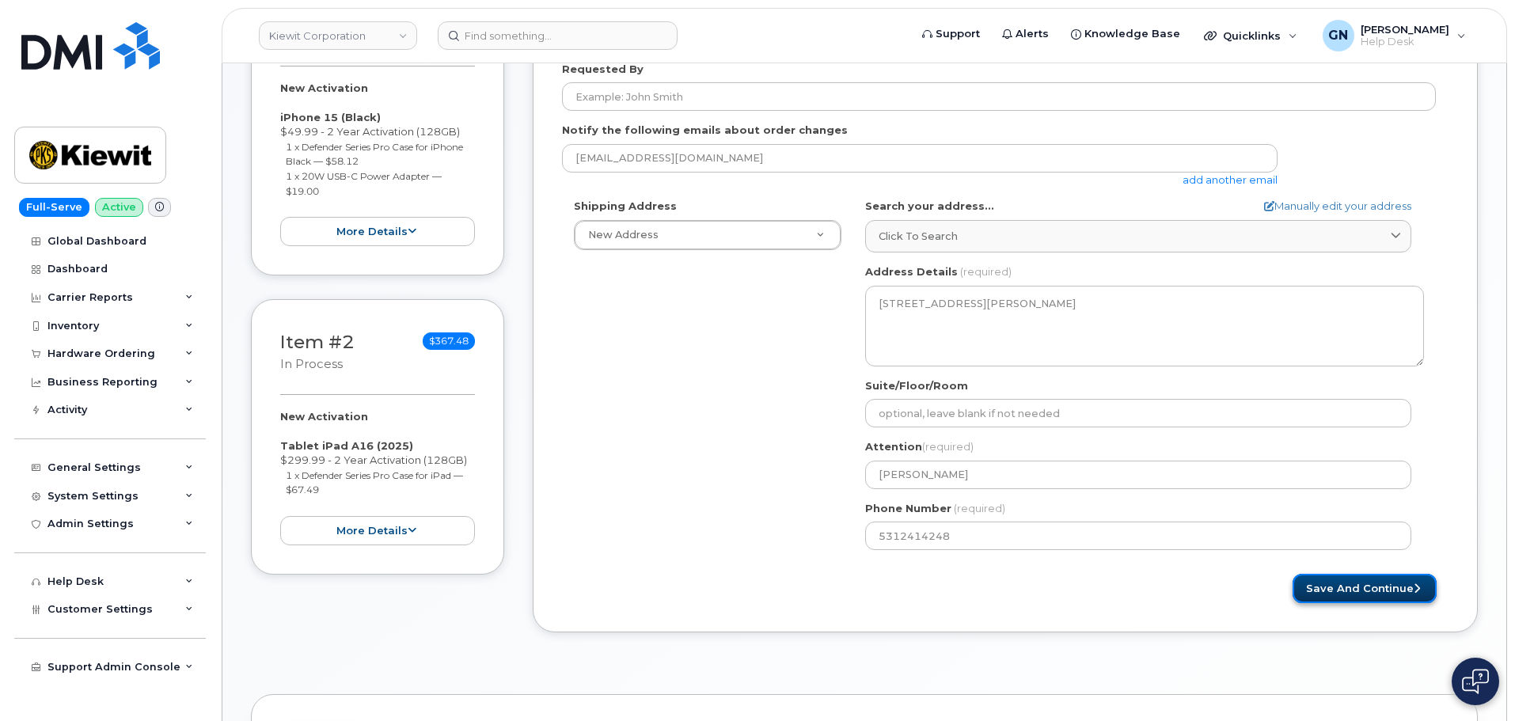
click at [1318, 589] on button "Save and Continue" at bounding box center [1365, 588] width 144 height 29
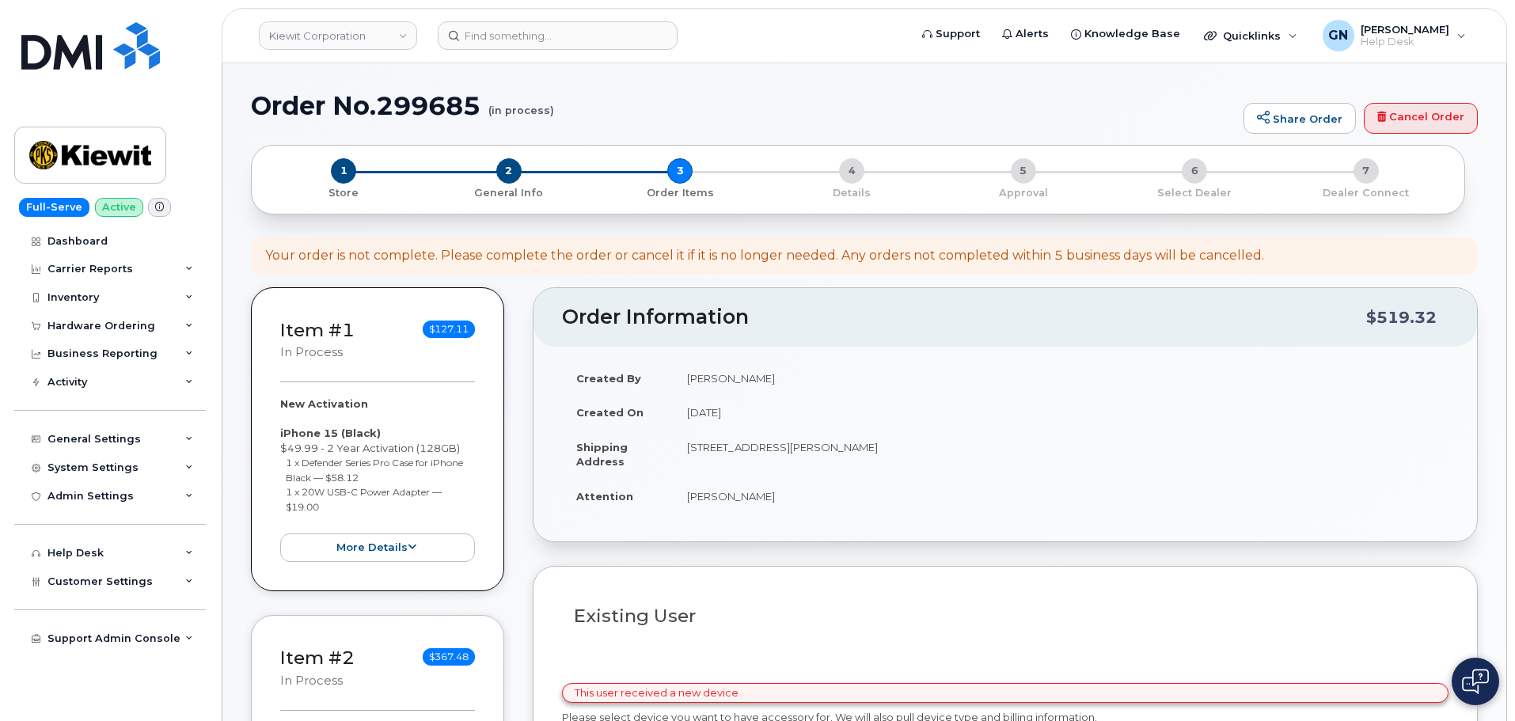
select select
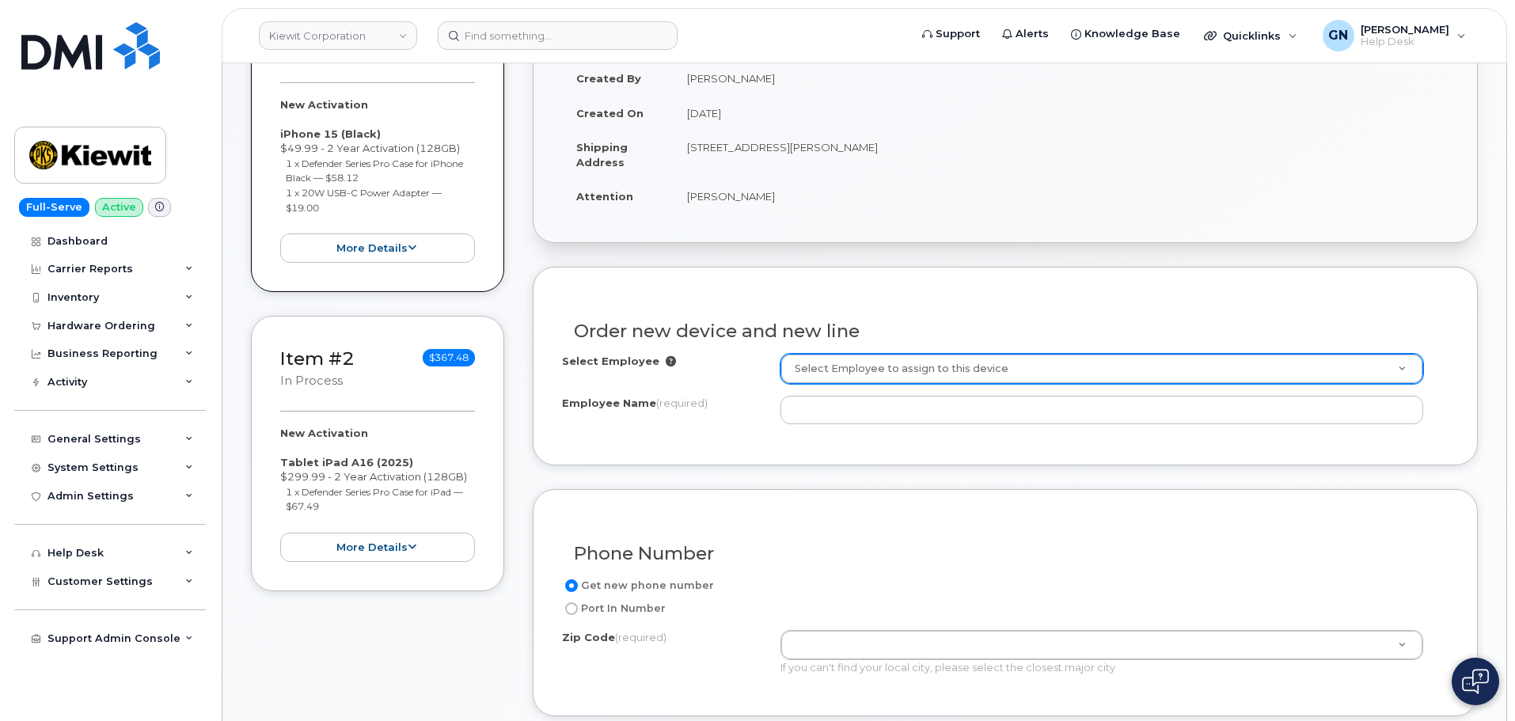
scroll to position [477, 0]
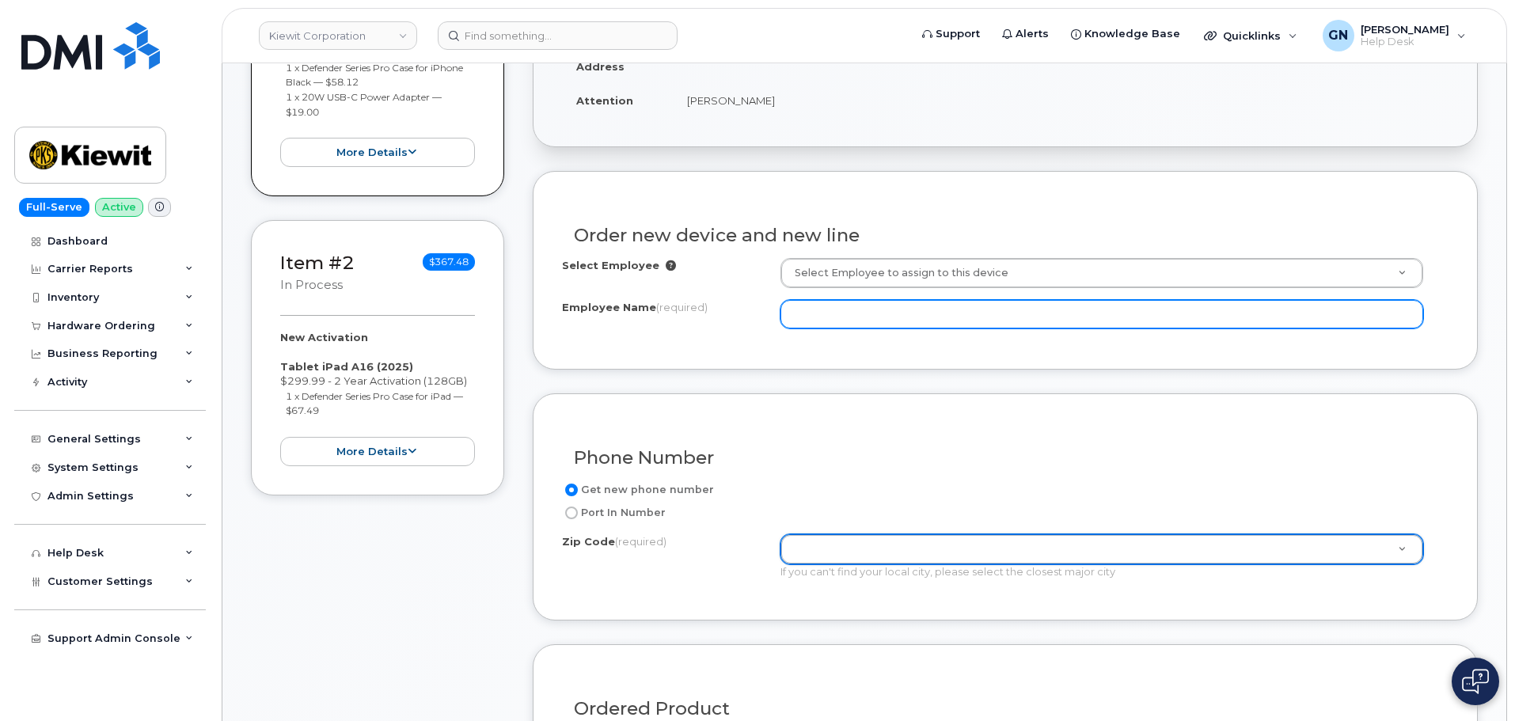
paste input "[PERSON_NAME]"
type input "[PERSON_NAME]"
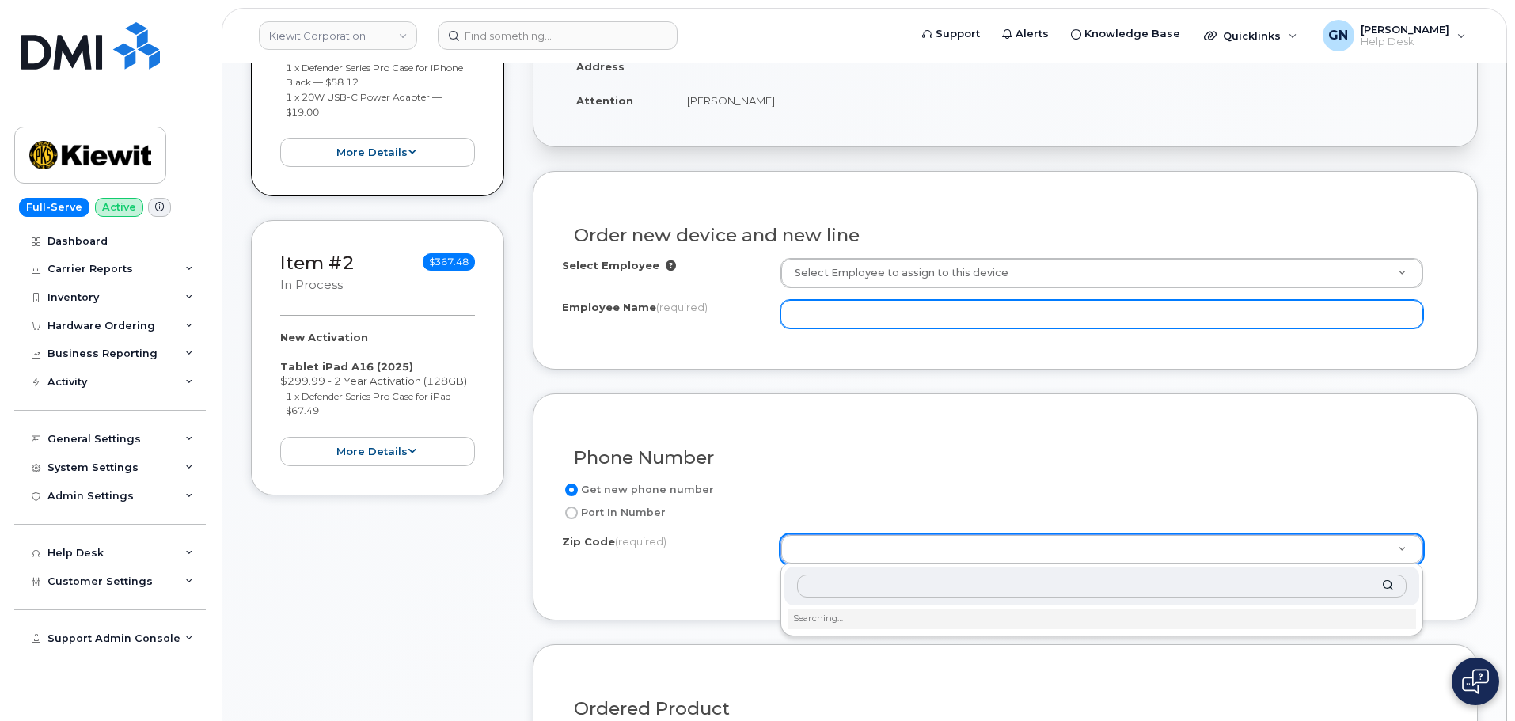
type input "[PERSON_NAME]"
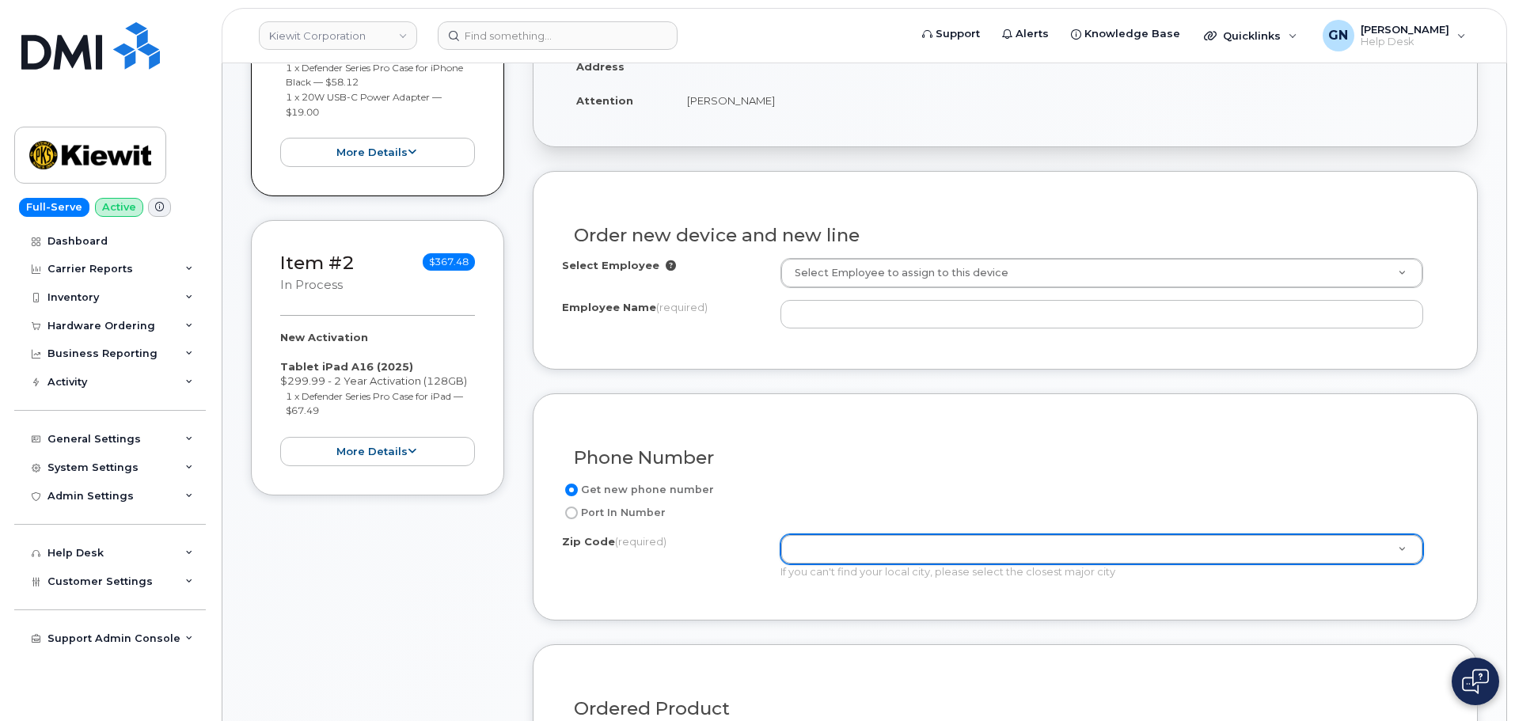
paste input "[PERSON_NAME]"
type input "[PERSON_NAME]"
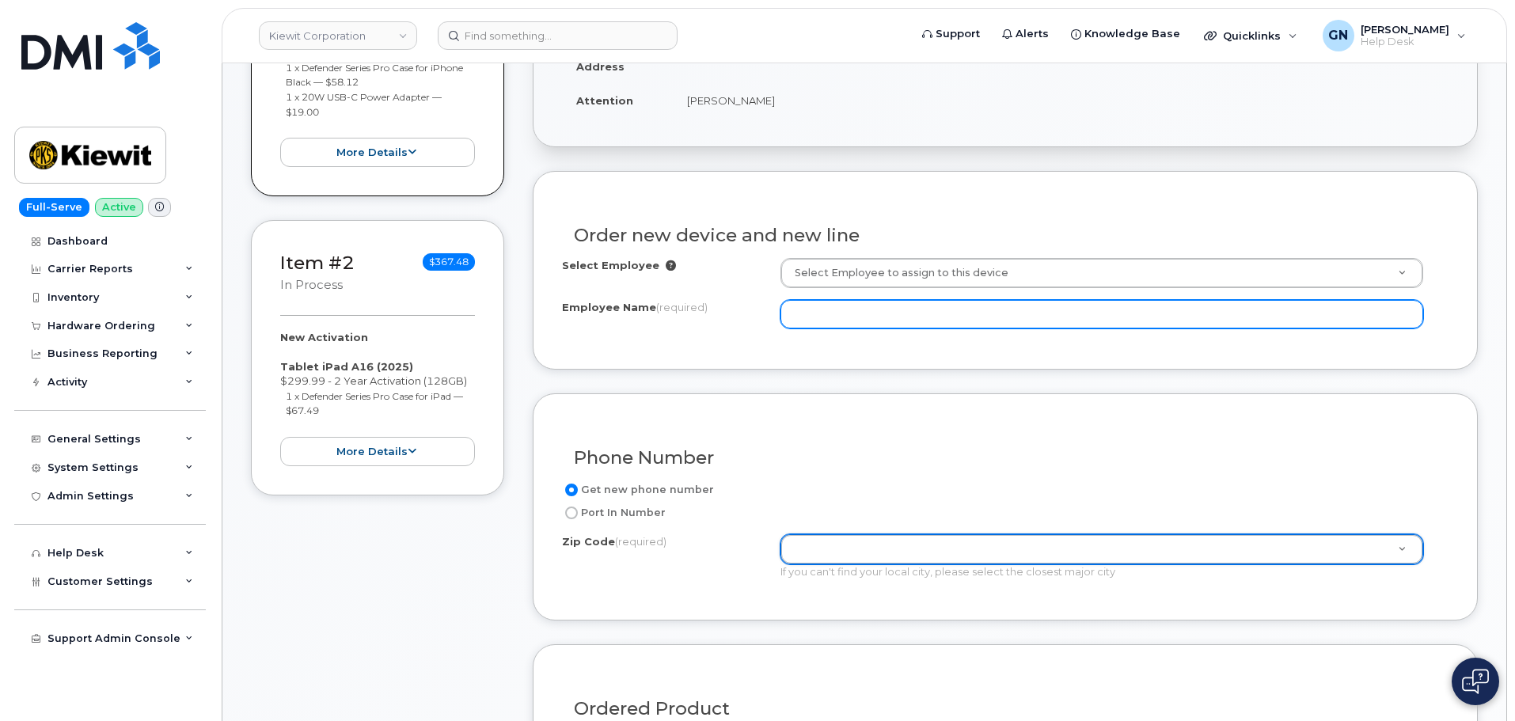
drag, startPoint x: 826, startPoint y: 327, endPoint x: 837, endPoint y: 314, distance: 16.8
click at [837, 314] on input "Employee Name (required)" at bounding box center [1101, 314] width 643 height 28
paste input "[PERSON_NAME]"
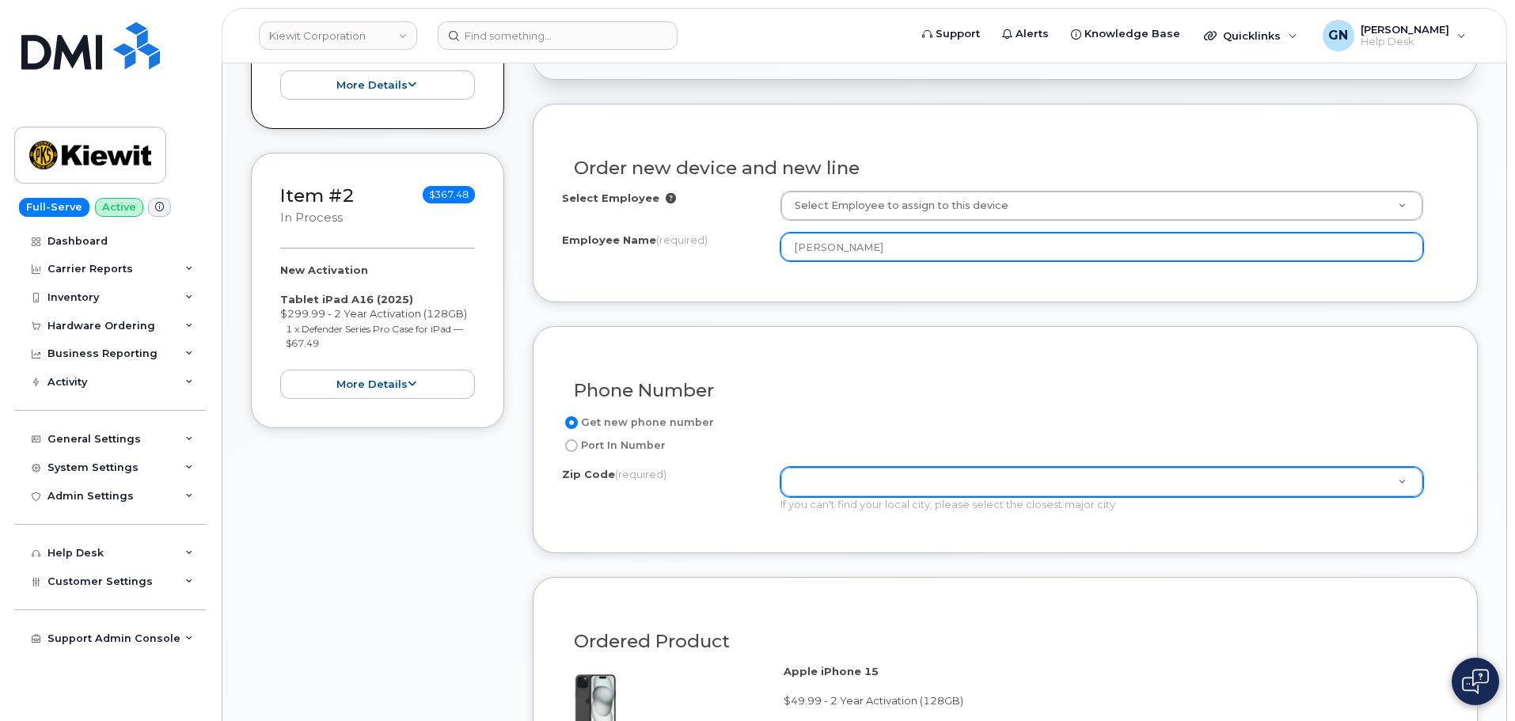
scroll to position [635, 0]
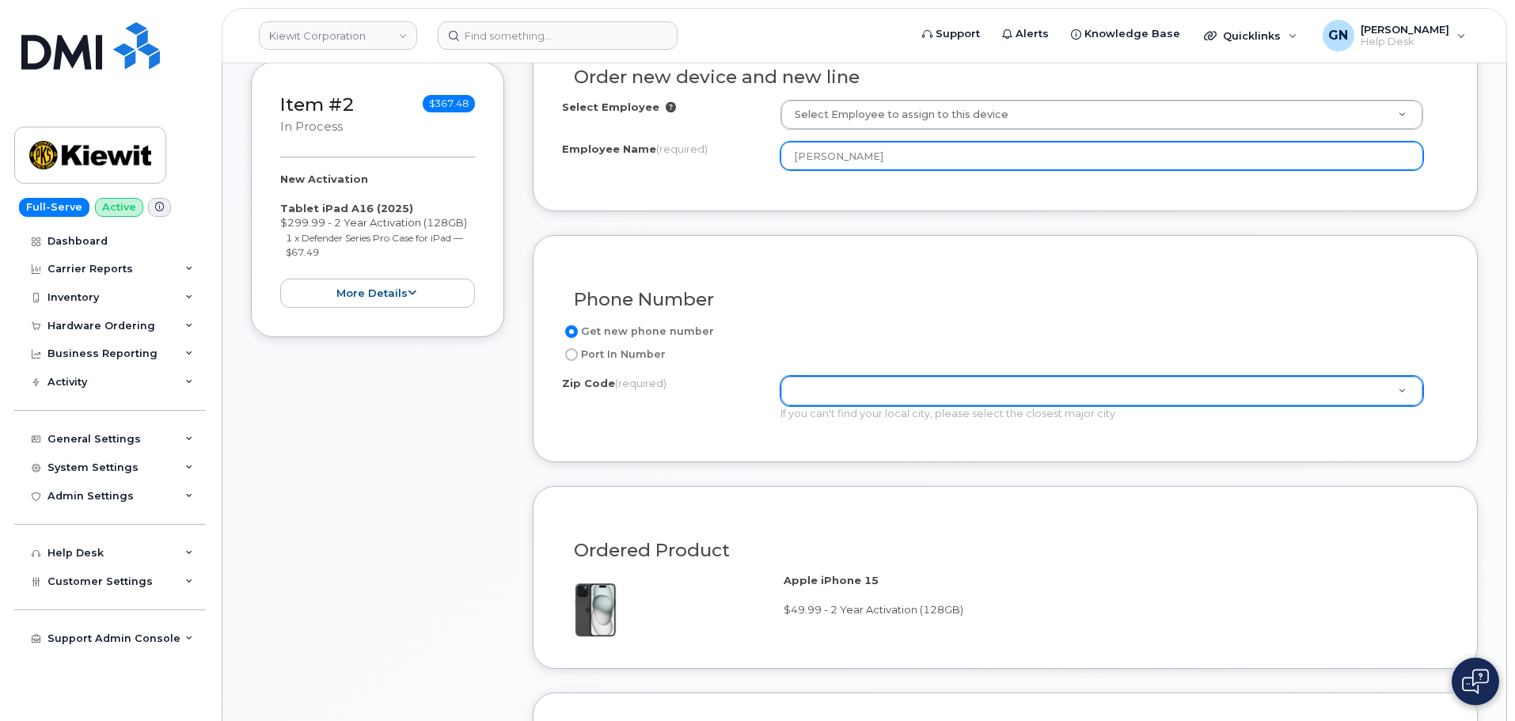
type input "[PERSON_NAME]"
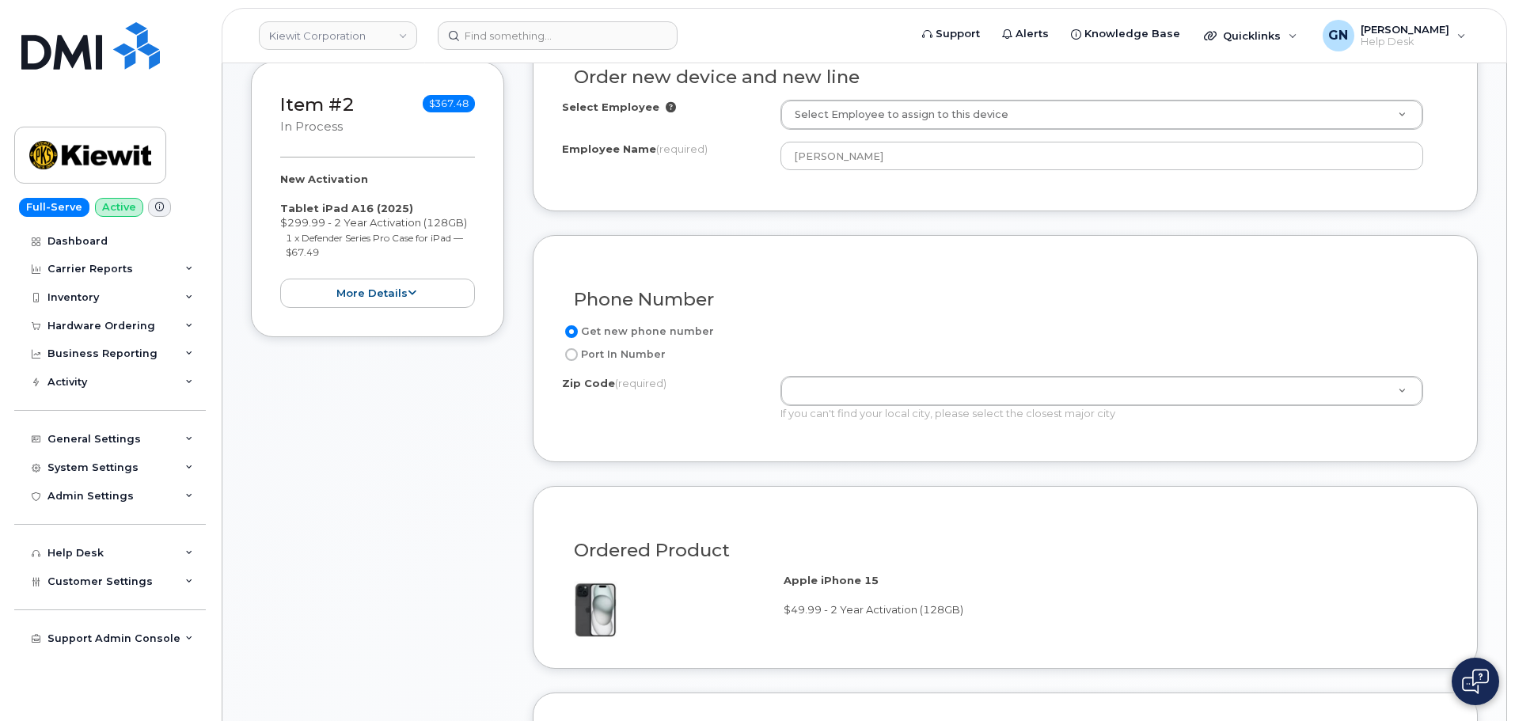
paste input "66219"
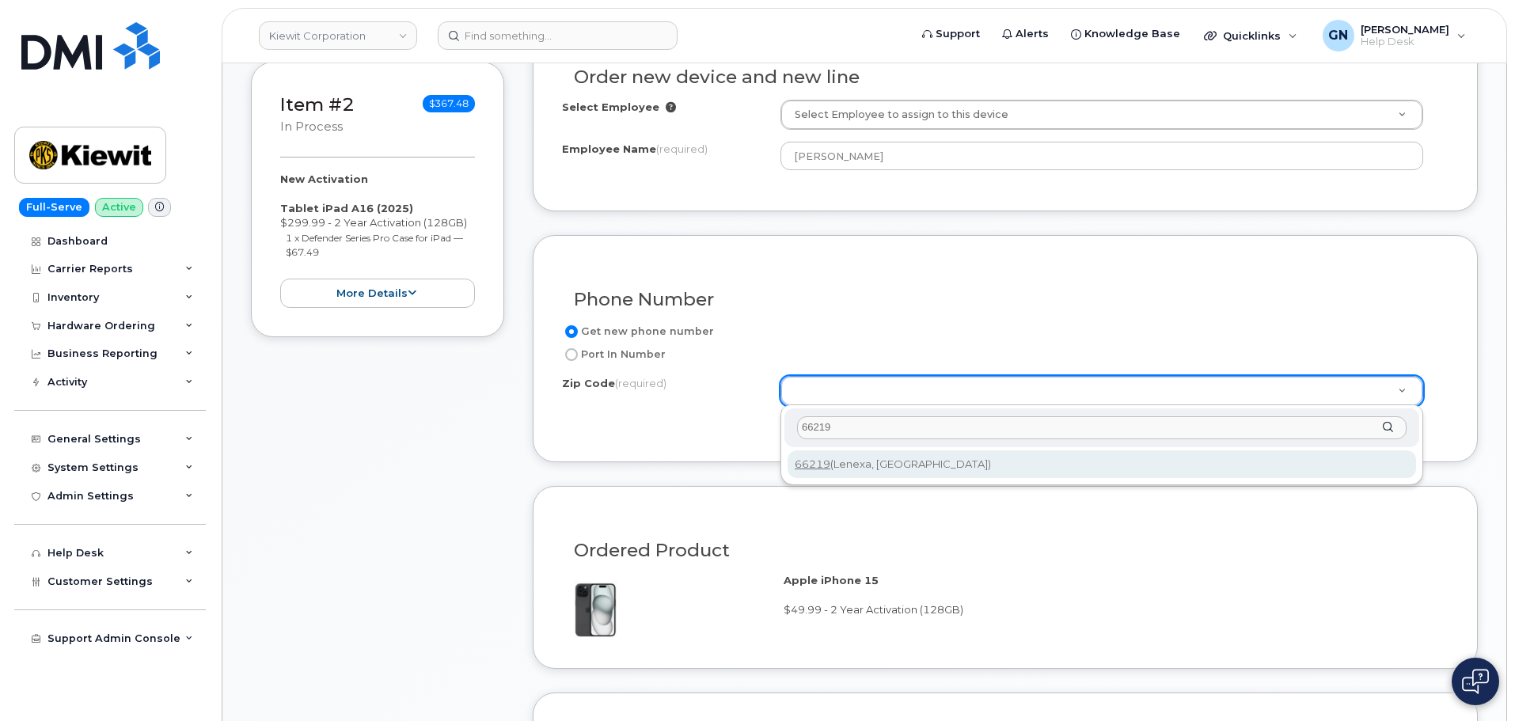
type input "66219"
type input "66219 (Lenexa, KS)"
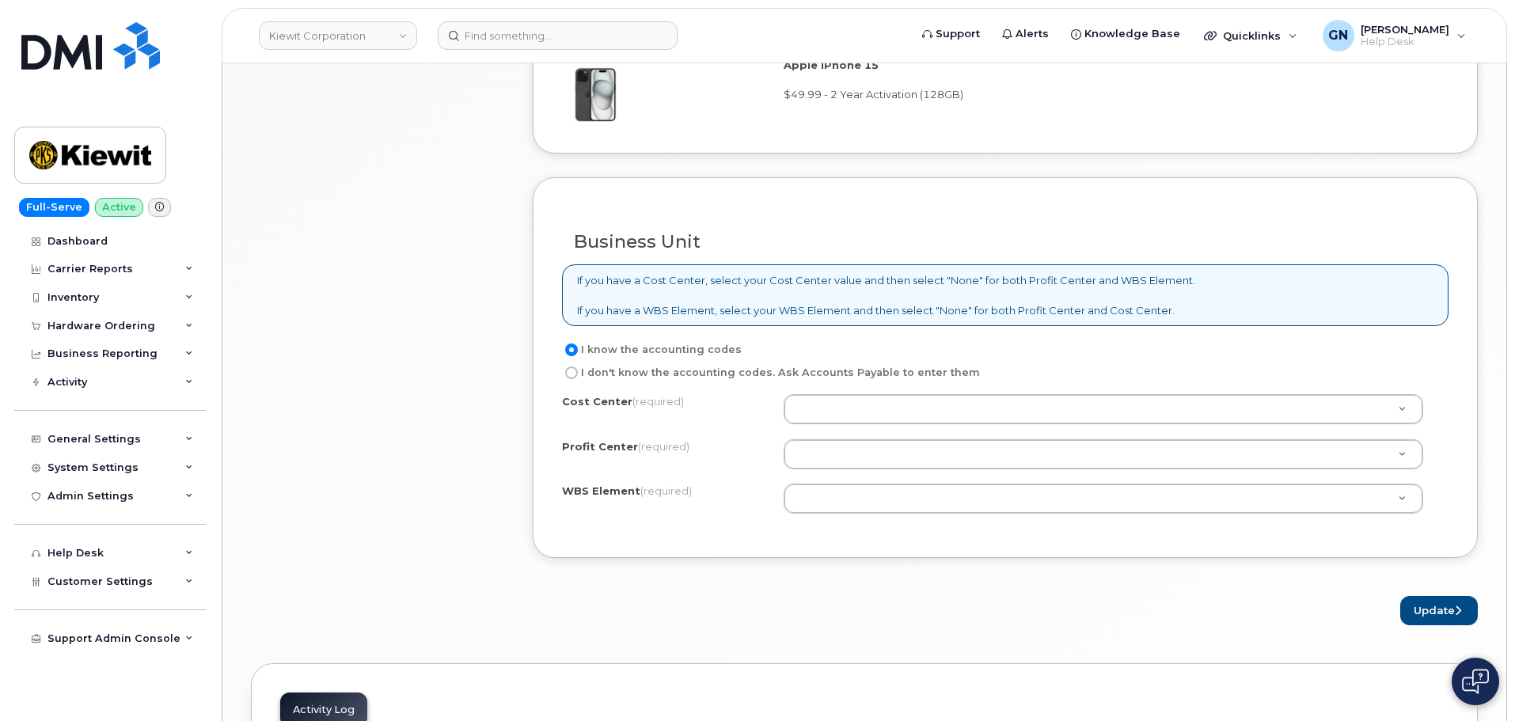
scroll to position [1189, 0]
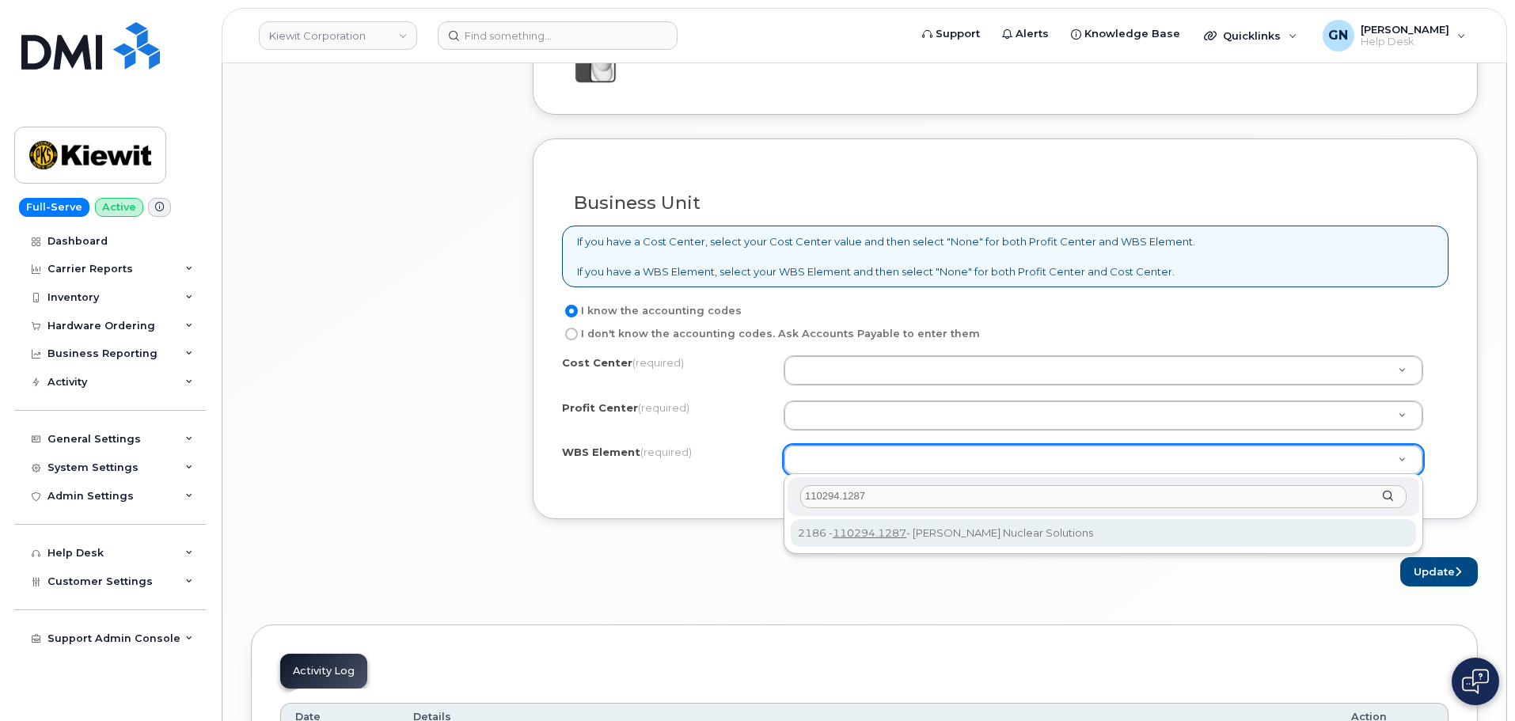
type input "110294.1287"
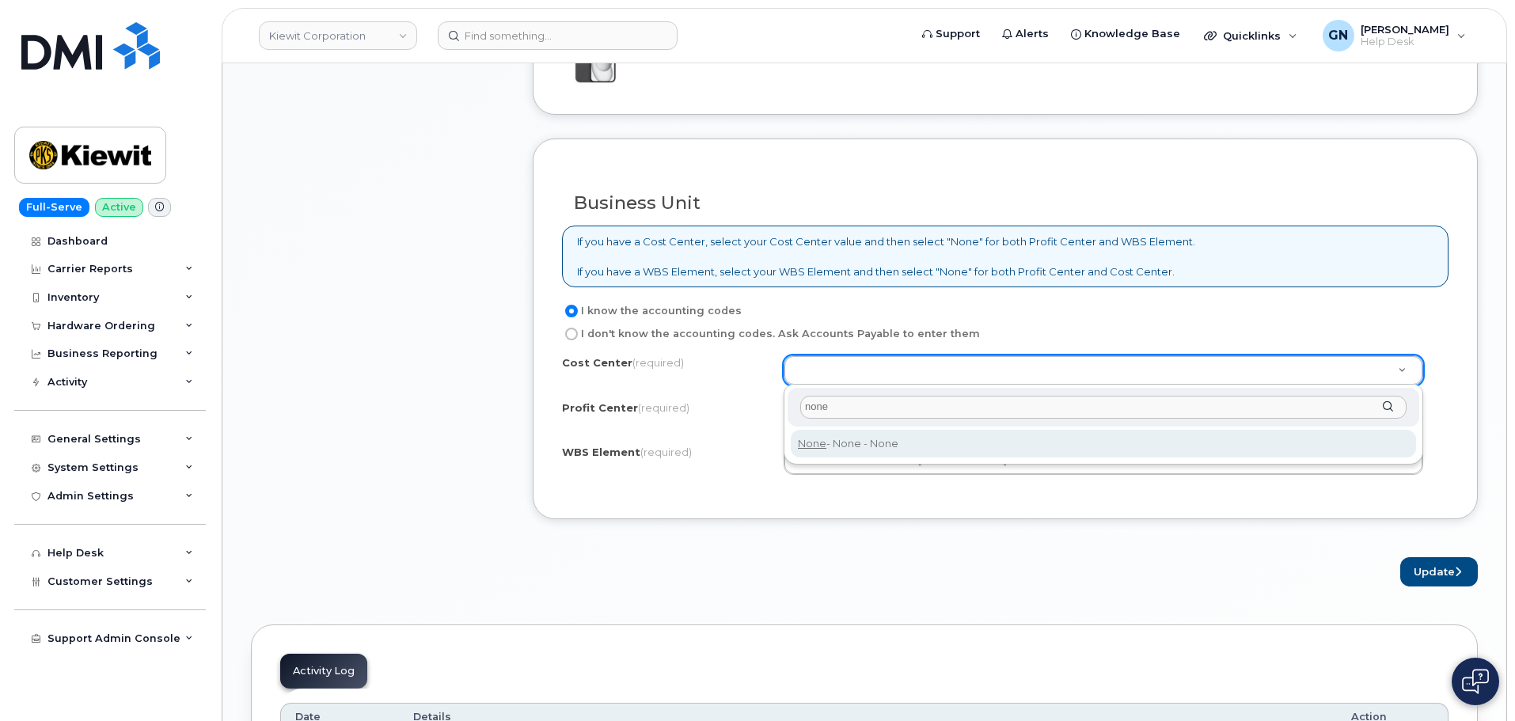
type input "none"
type input "None"
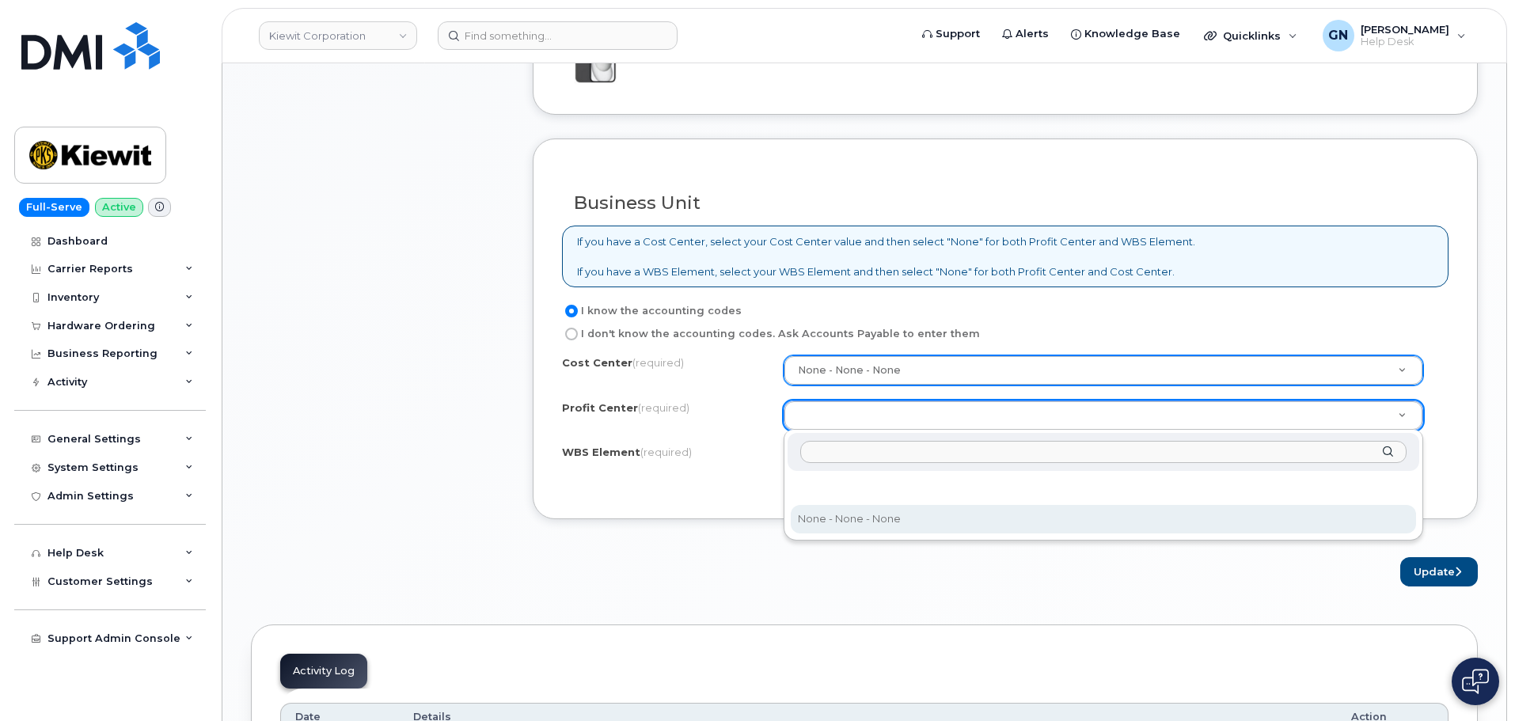
select select "None"
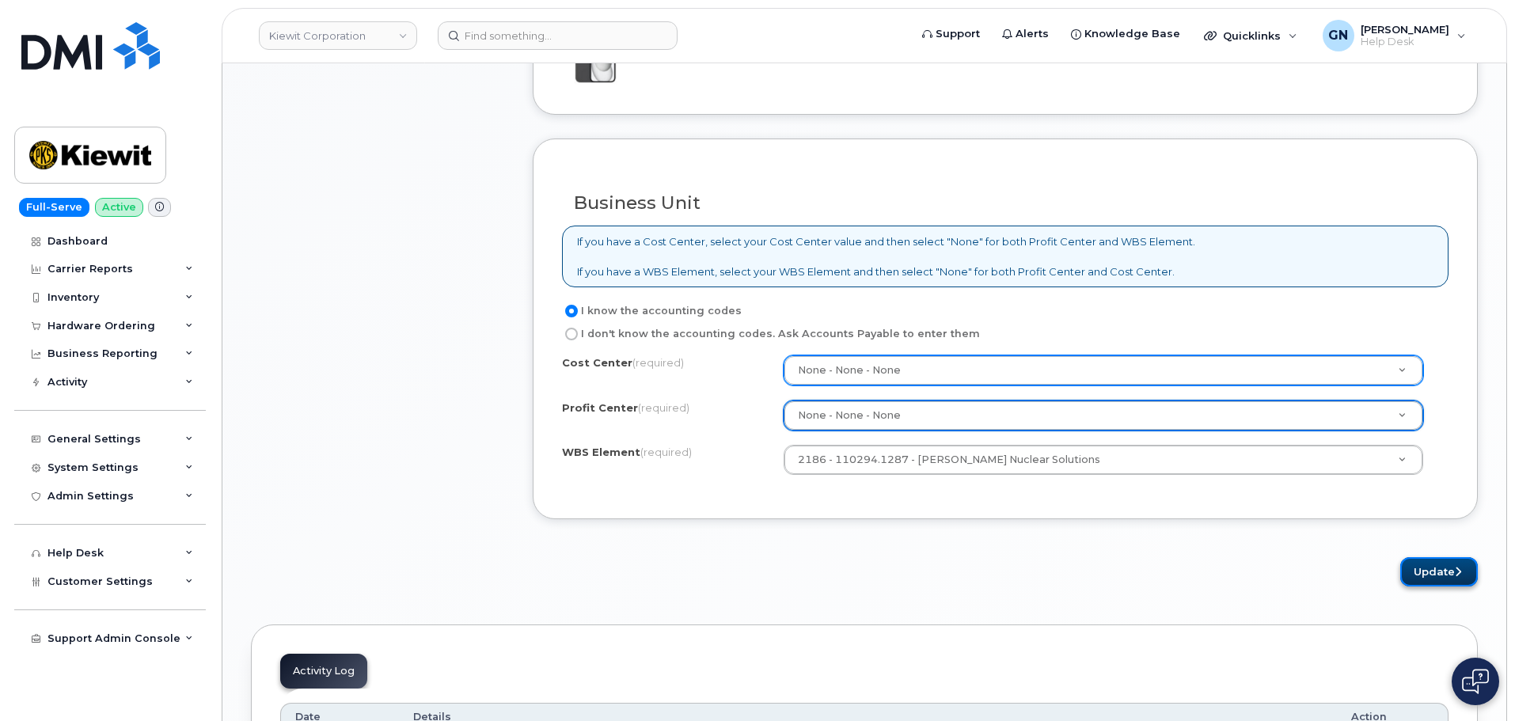
click at [1431, 578] on button "Update" at bounding box center [1439, 571] width 78 height 29
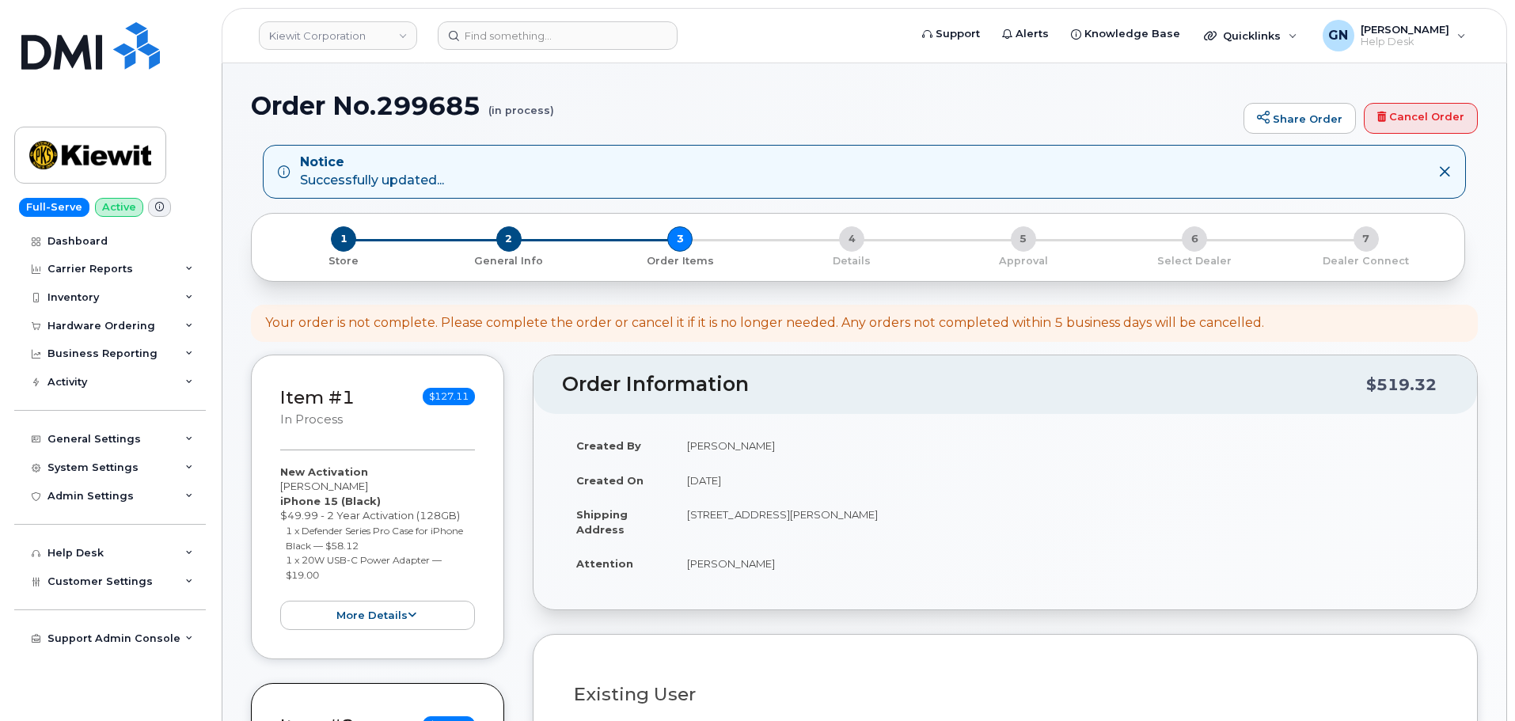
select select
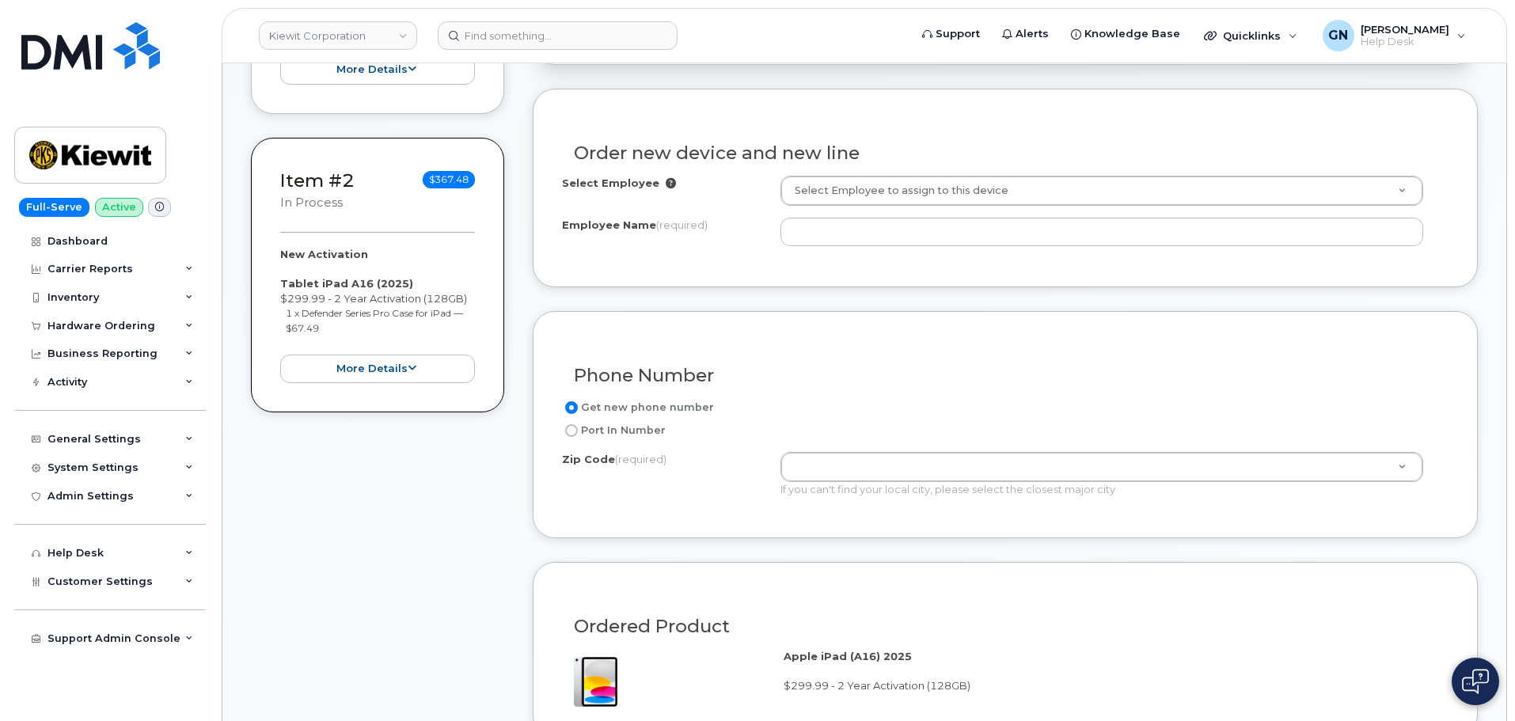
scroll to position [633, 0]
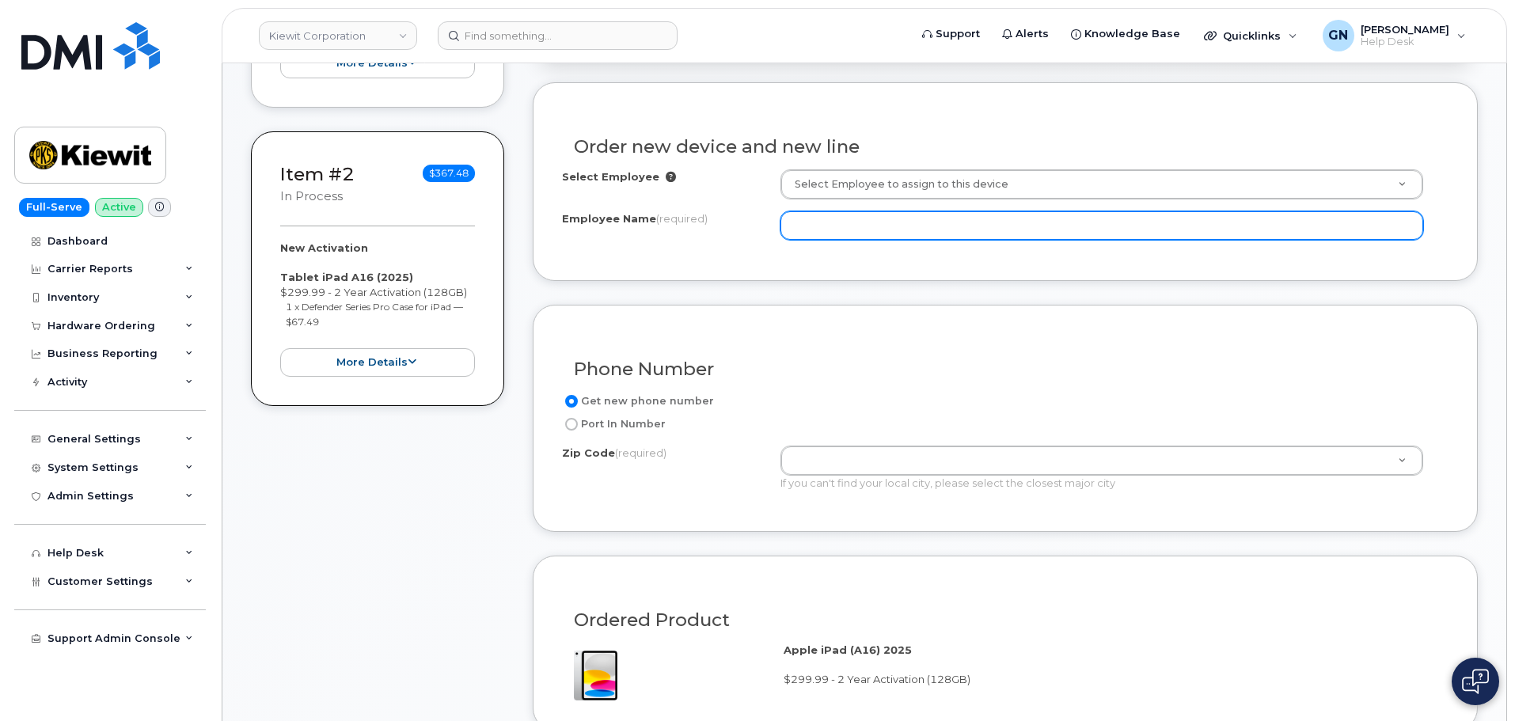
click at [845, 218] on input "Employee Name (required)" at bounding box center [1101, 225] width 643 height 28
paste input "[PERSON_NAME]"
type input "[PERSON_NAME]"
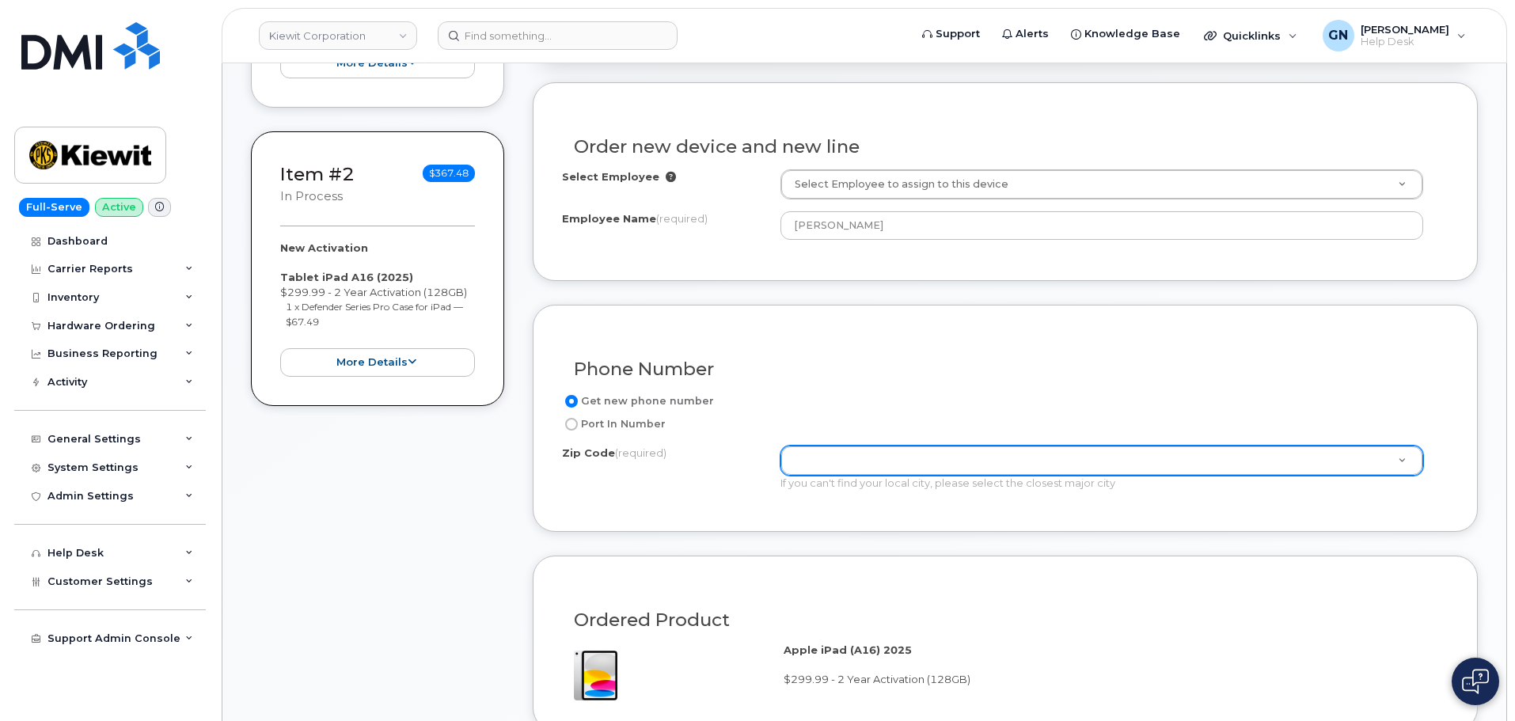
paste input "66219"
type input "66219"
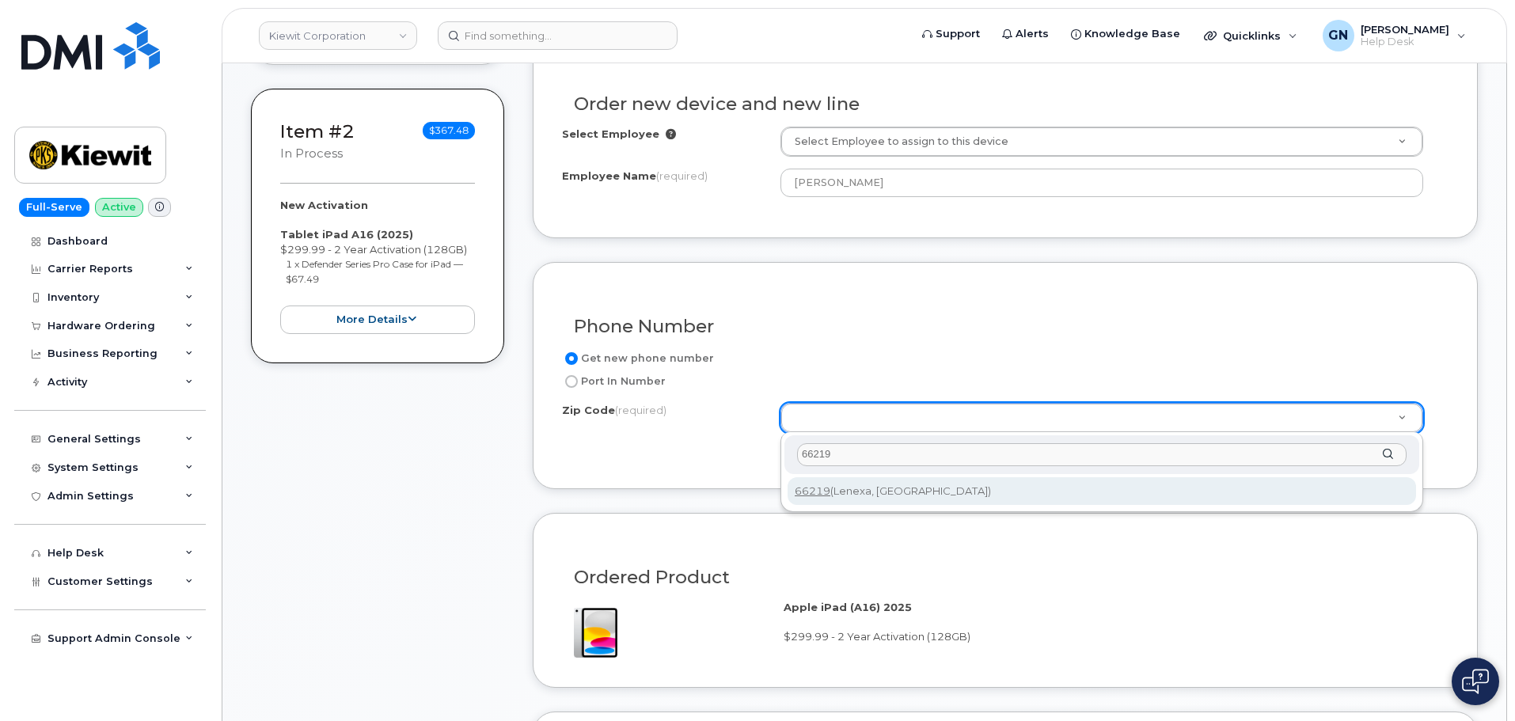
scroll to position [712, 0]
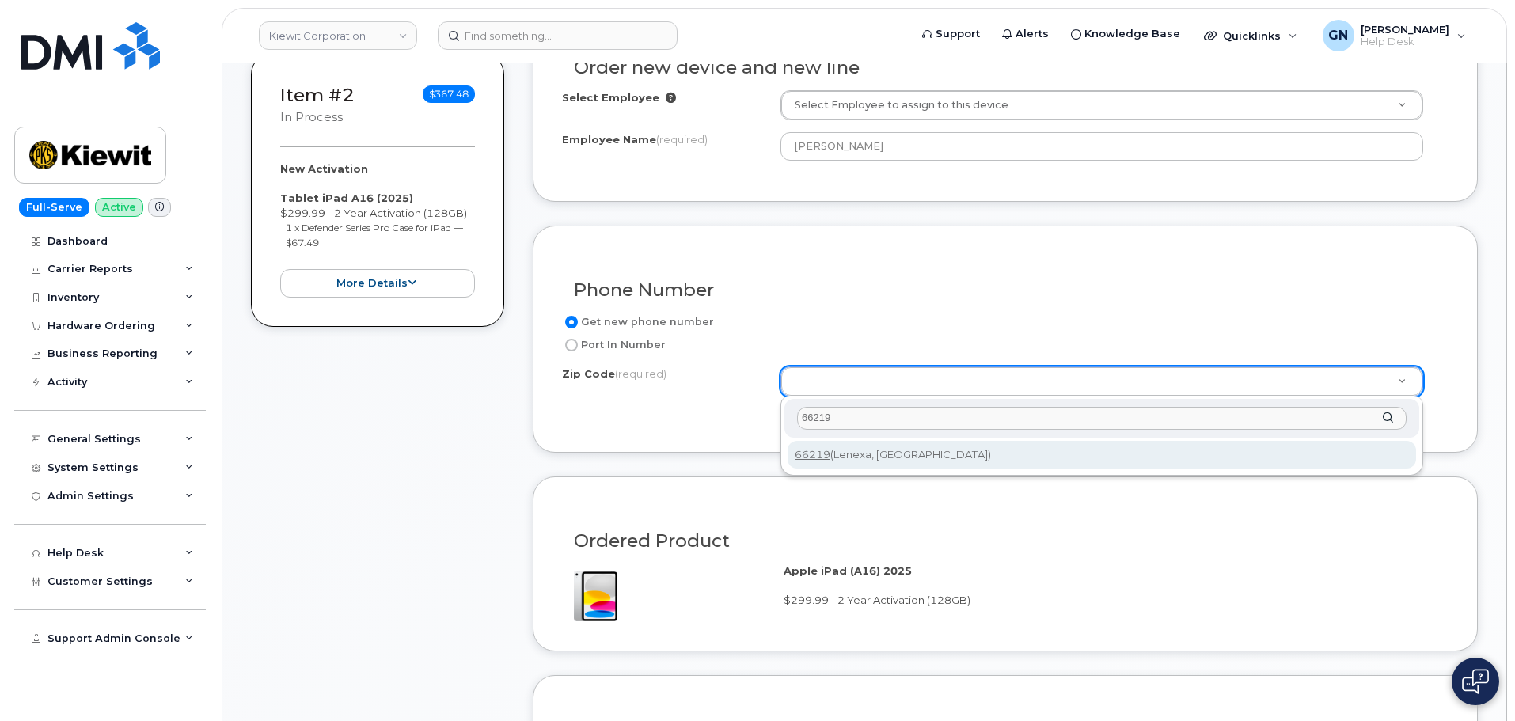
type input "66219"
drag, startPoint x: 872, startPoint y: 457, endPoint x: 898, endPoint y: 425, distance: 41.0
type input "66219 (Lenexa, KS)"
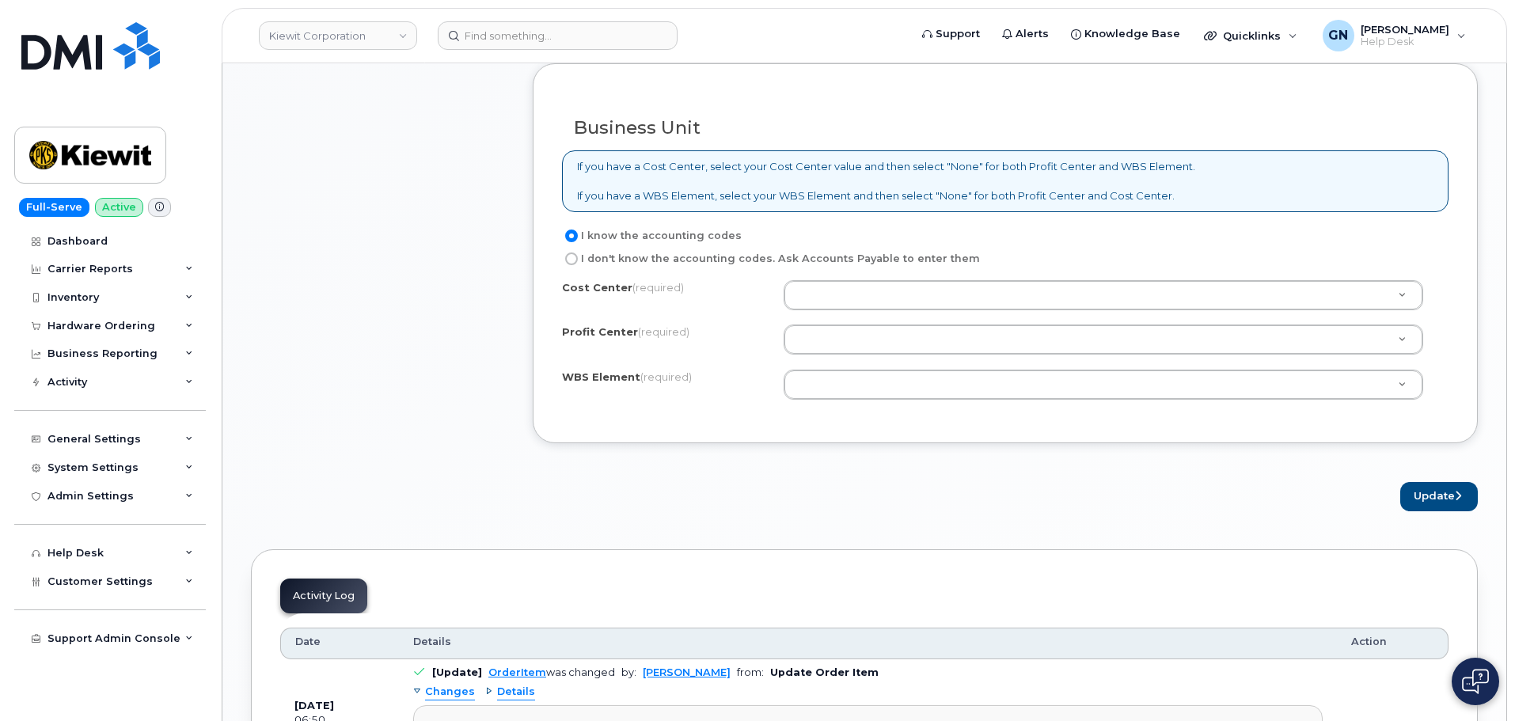
scroll to position [1346, 0]
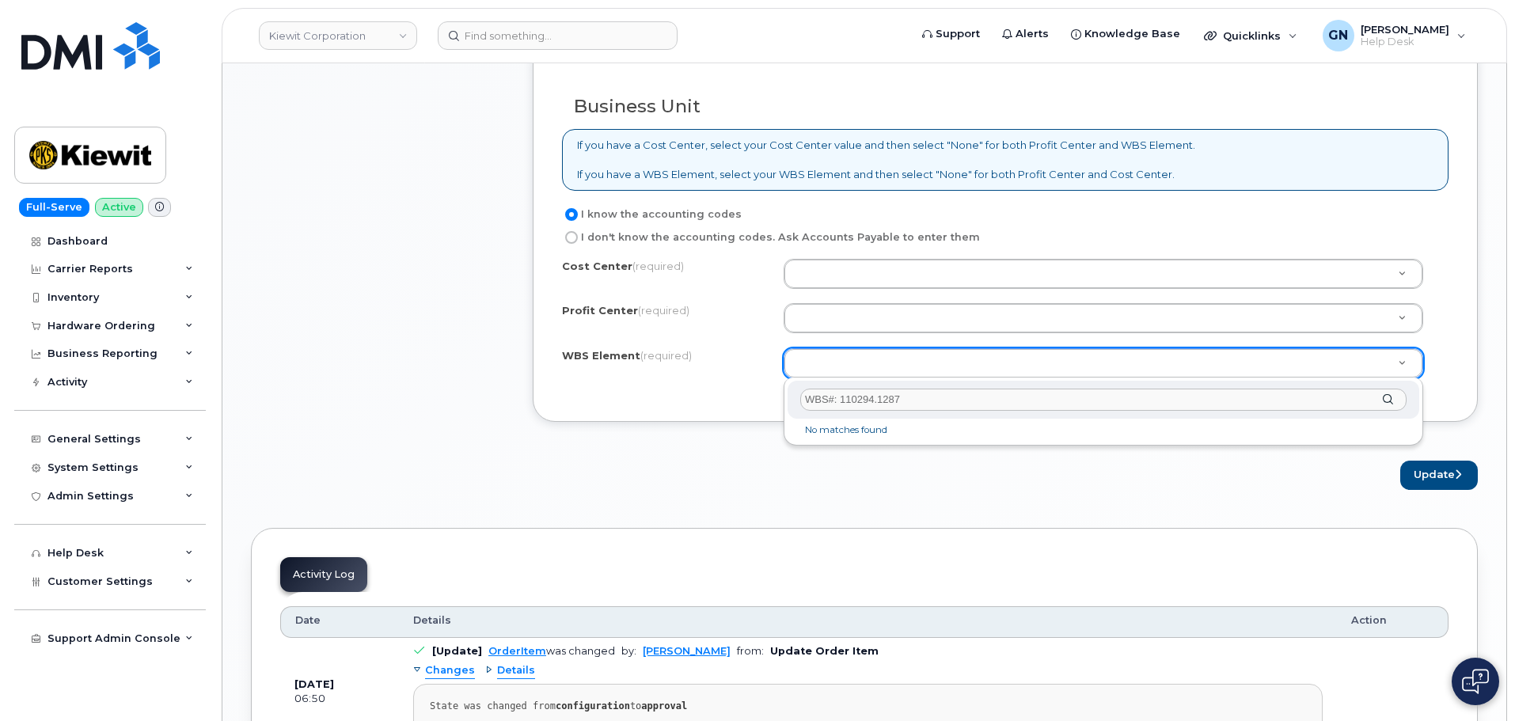
click at [845, 399] on input "WBS#: 110294.1287" at bounding box center [1103, 400] width 606 height 23
type input "110294.1287"
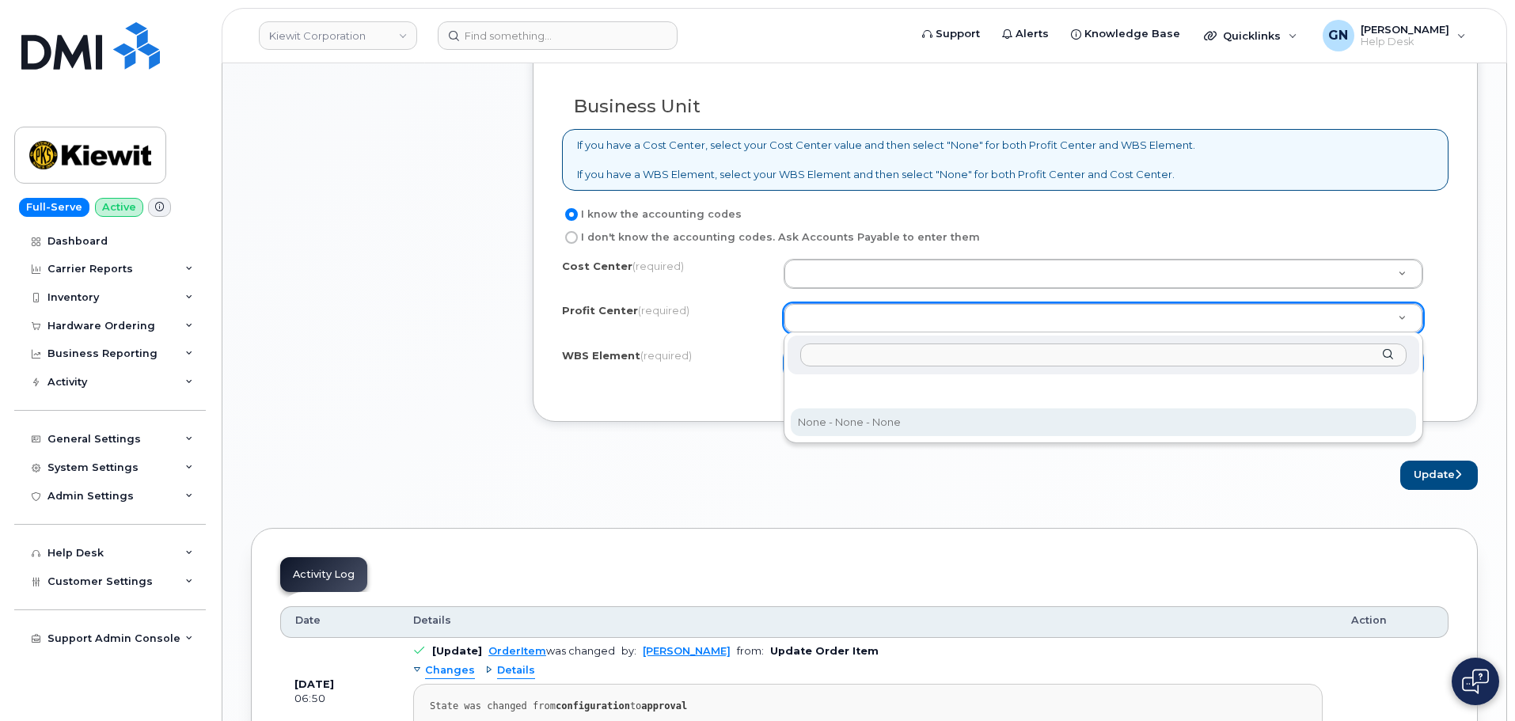
drag, startPoint x: 843, startPoint y: 424, endPoint x: 849, endPoint y: 395, distance: 29.8
select select "None"
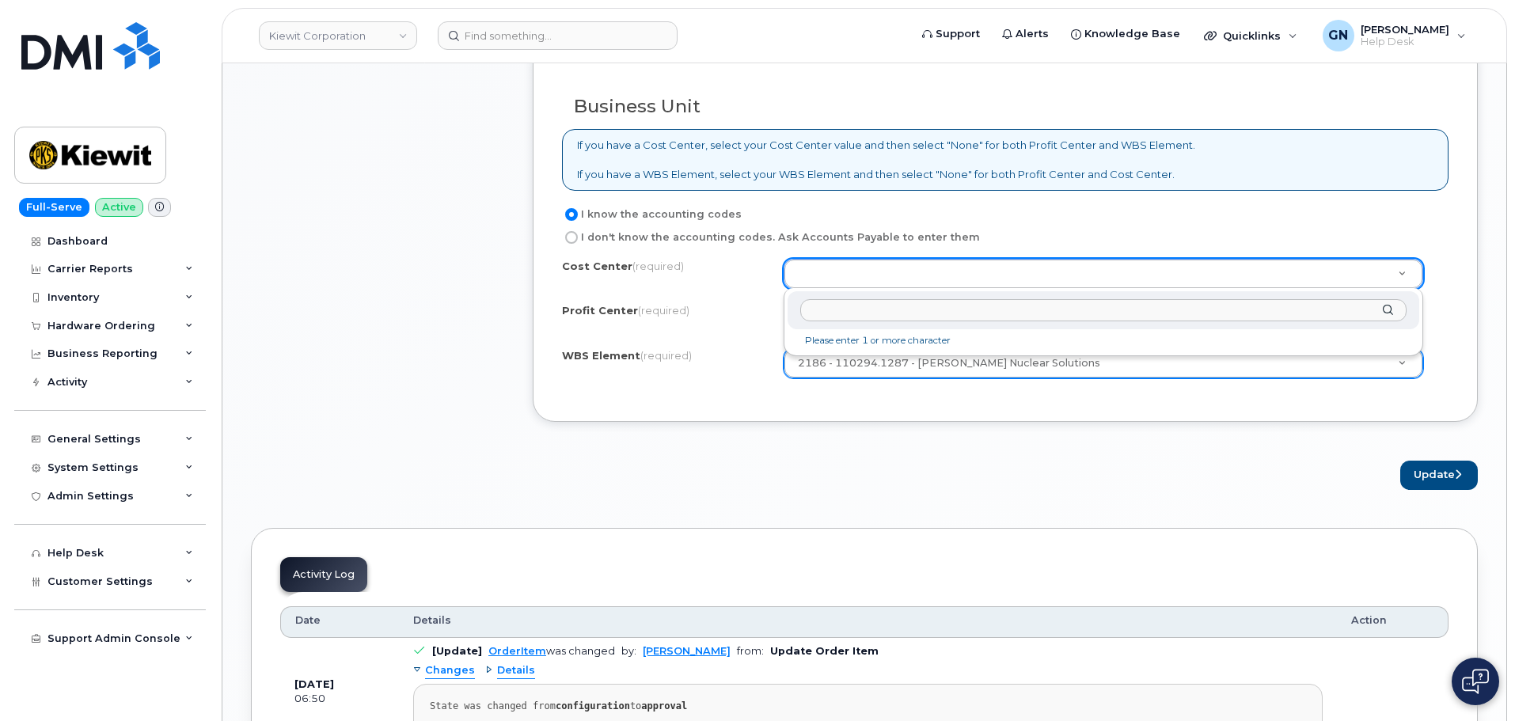
drag, startPoint x: 840, startPoint y: 280, endPoint x: 826, endPoint y: 272, distance: 16.3
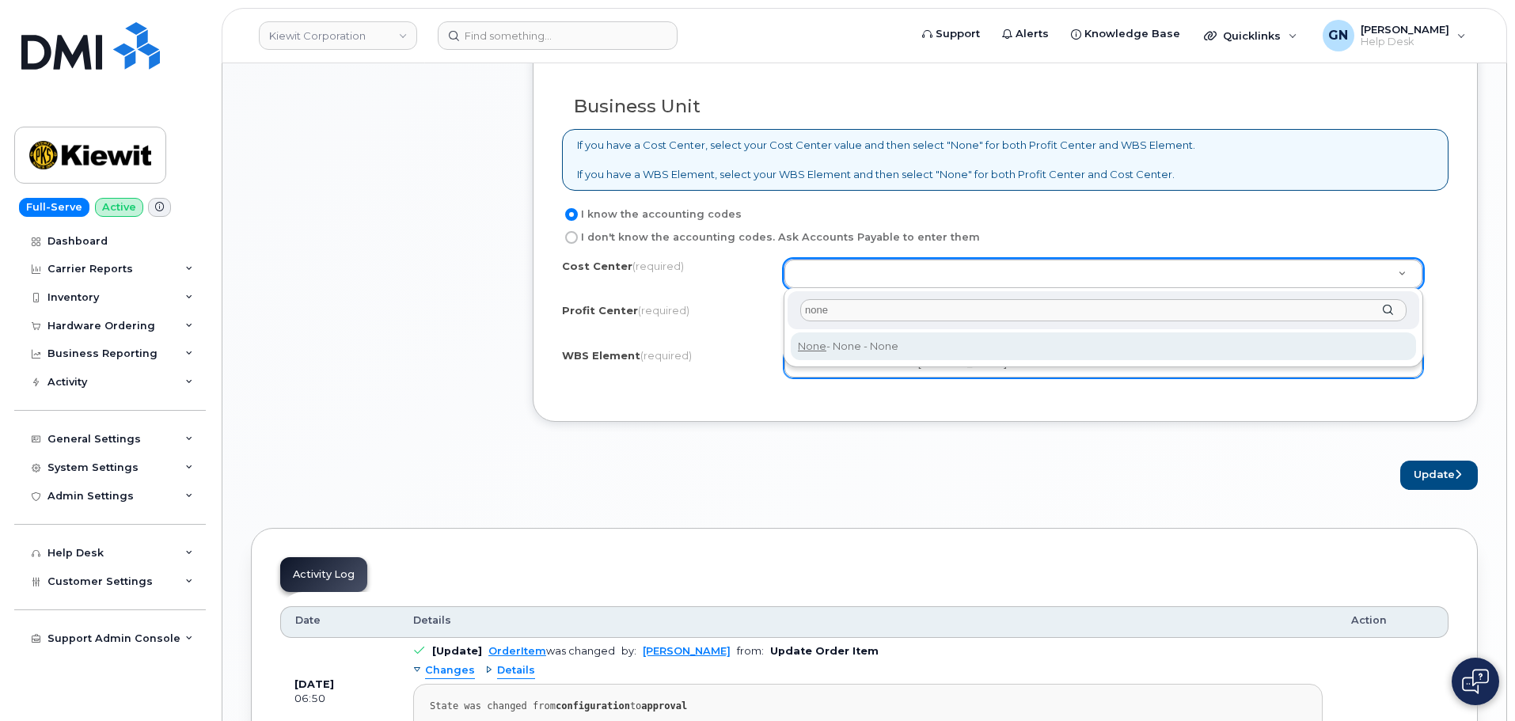
type input "none"
drag, startPoint x: 898, startPoint y: 352, endPoint x: 1344, endPoint y: 524, distance: 478.3
type input "None"
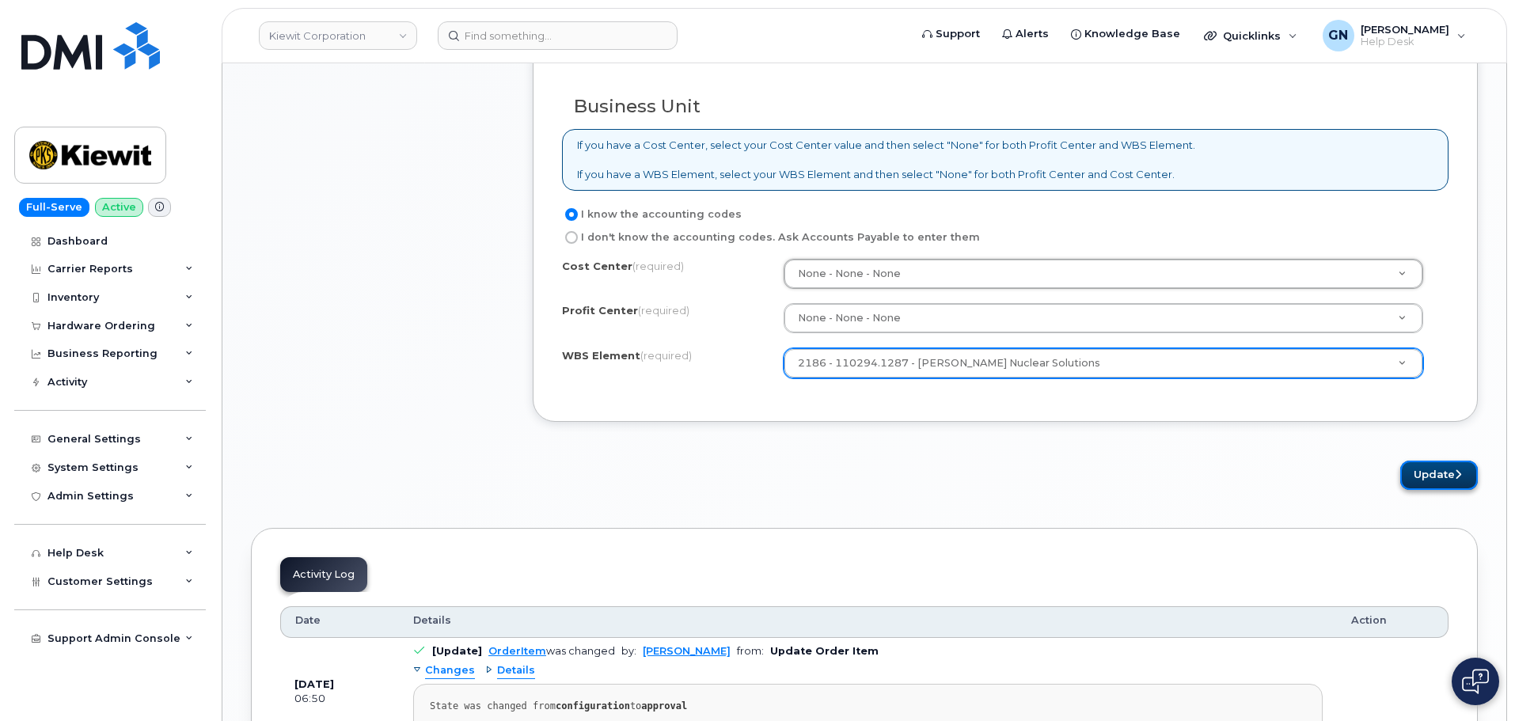
click at [1430, 471] on button "Update" at bounding box center [1439, 475] width 78 height 29
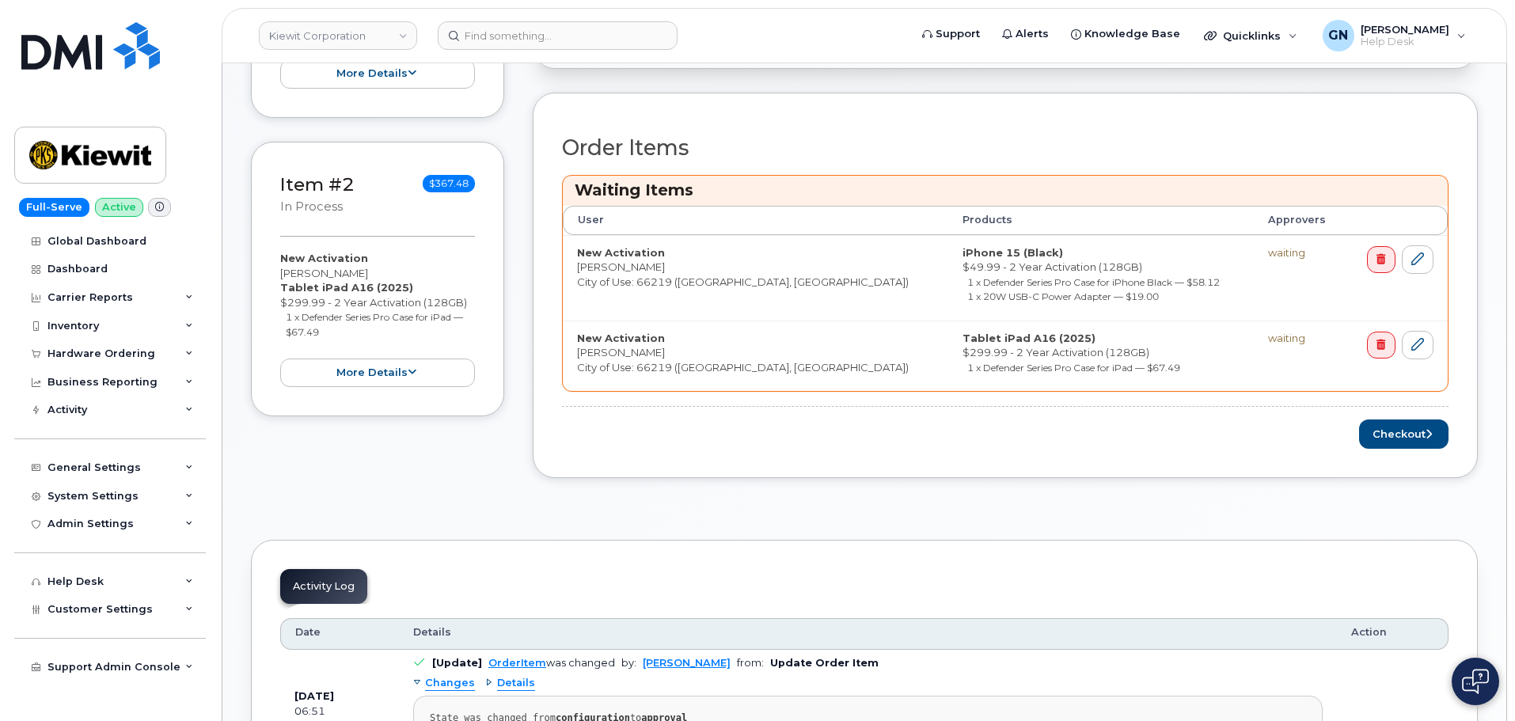
scroll to position [715, 0]
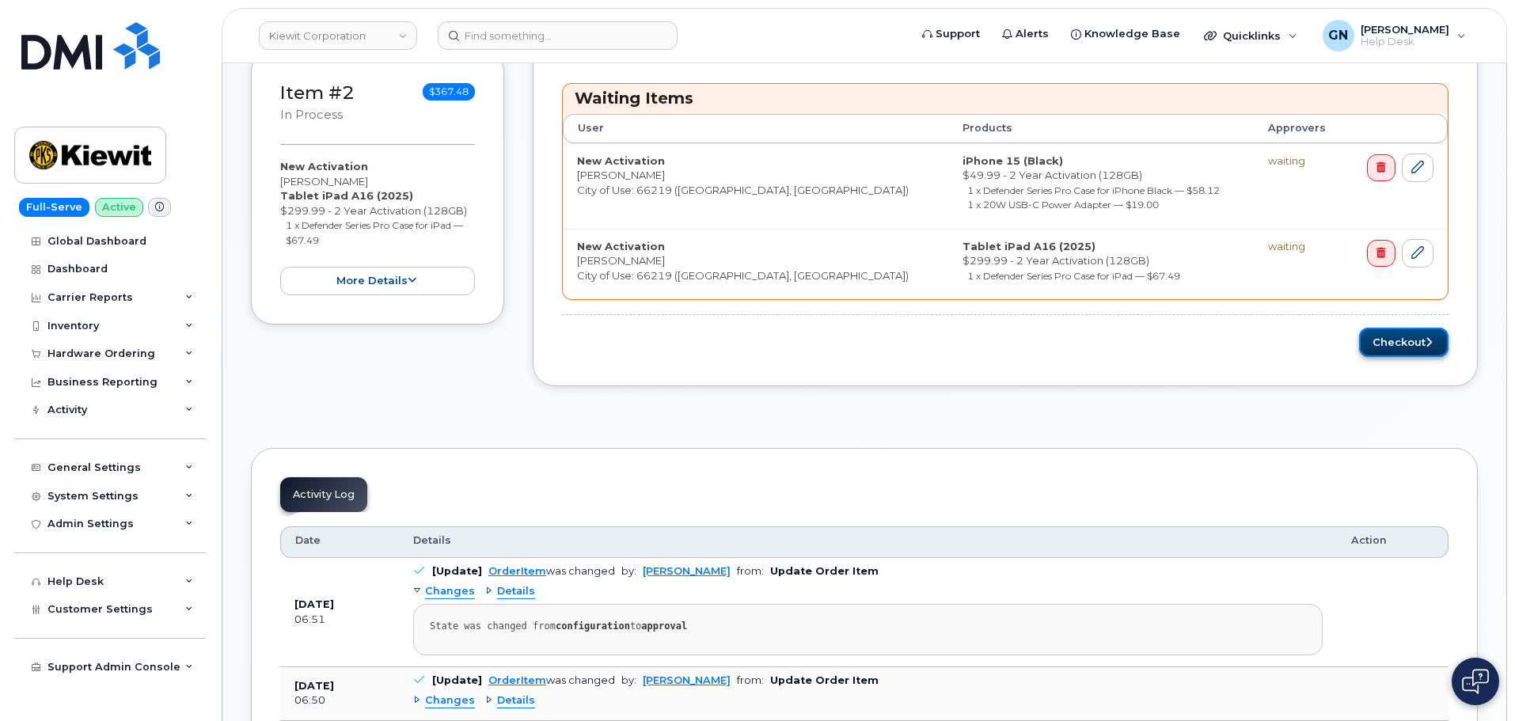
click at [1413, 348] on button "Checkout" at bounding box center [1403, 342] width 89 height 29
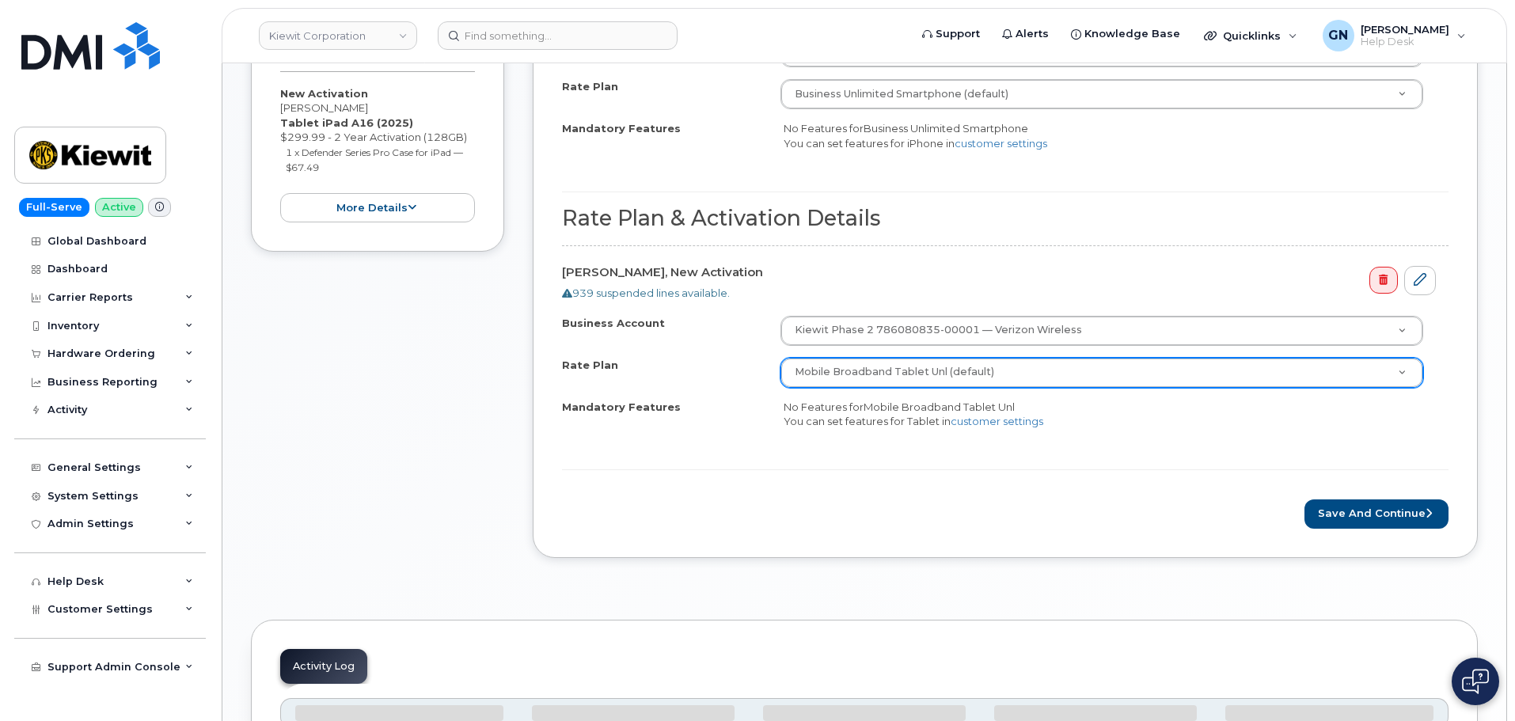
scroll to position [715, 0]
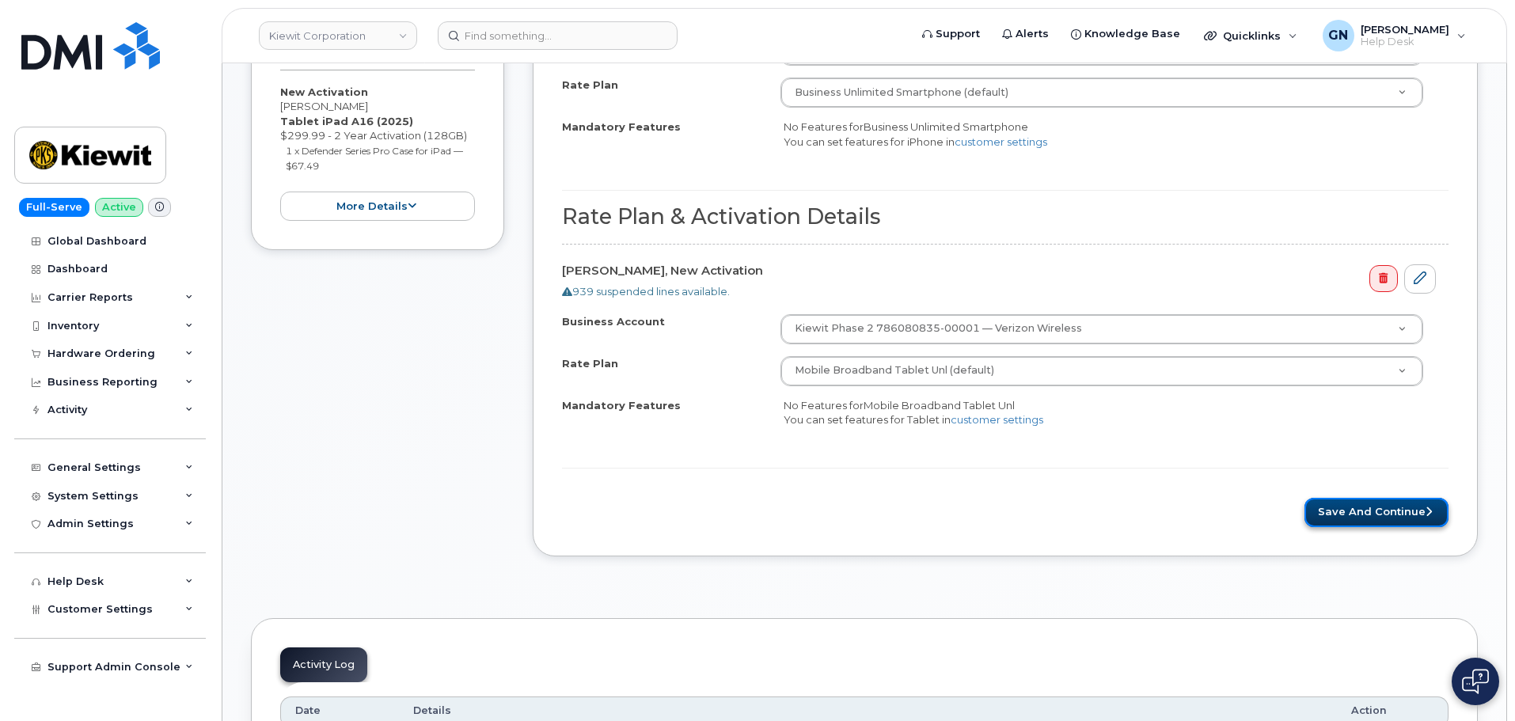
click at [1364, 513] on button "Save and Continue" at bounding box center [1376, 512] width 144 height 29
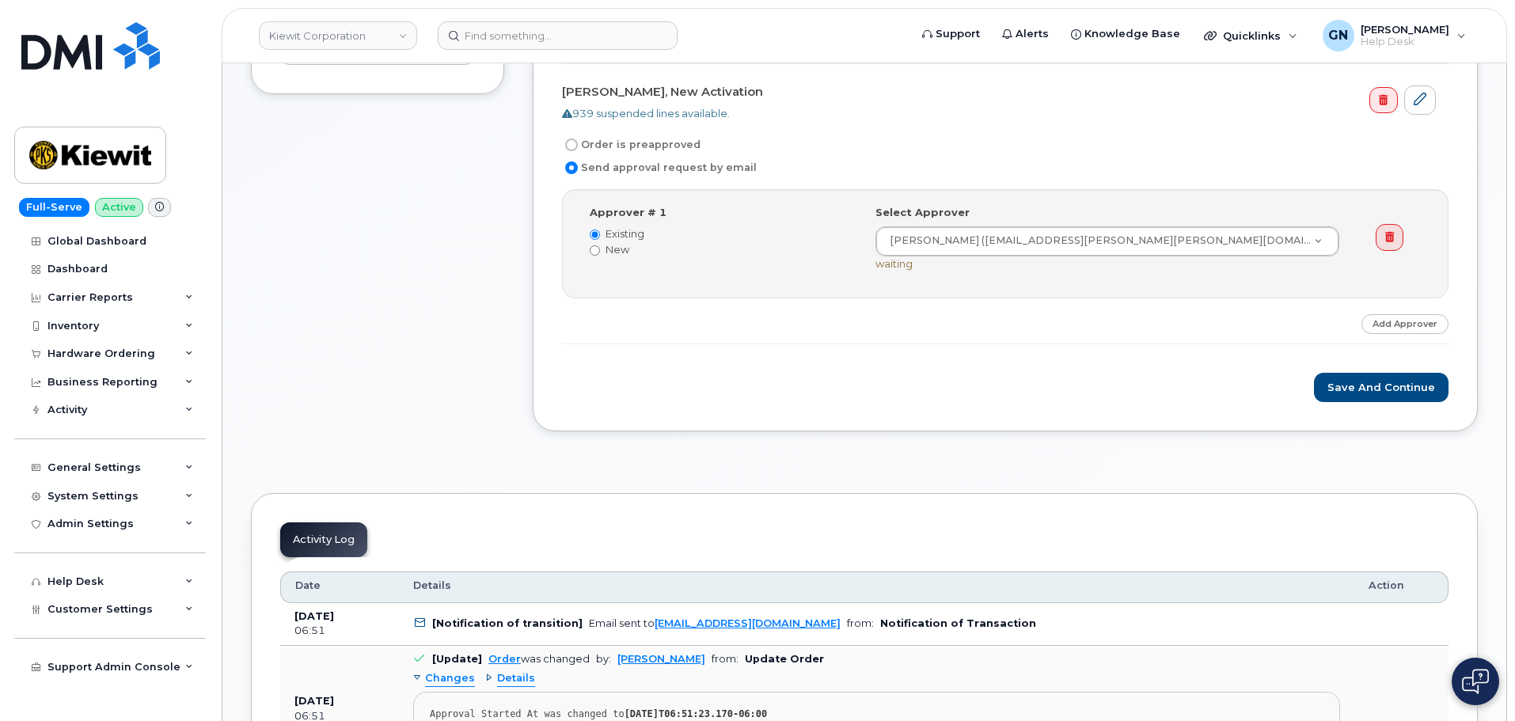
scroll to position [873, 0]
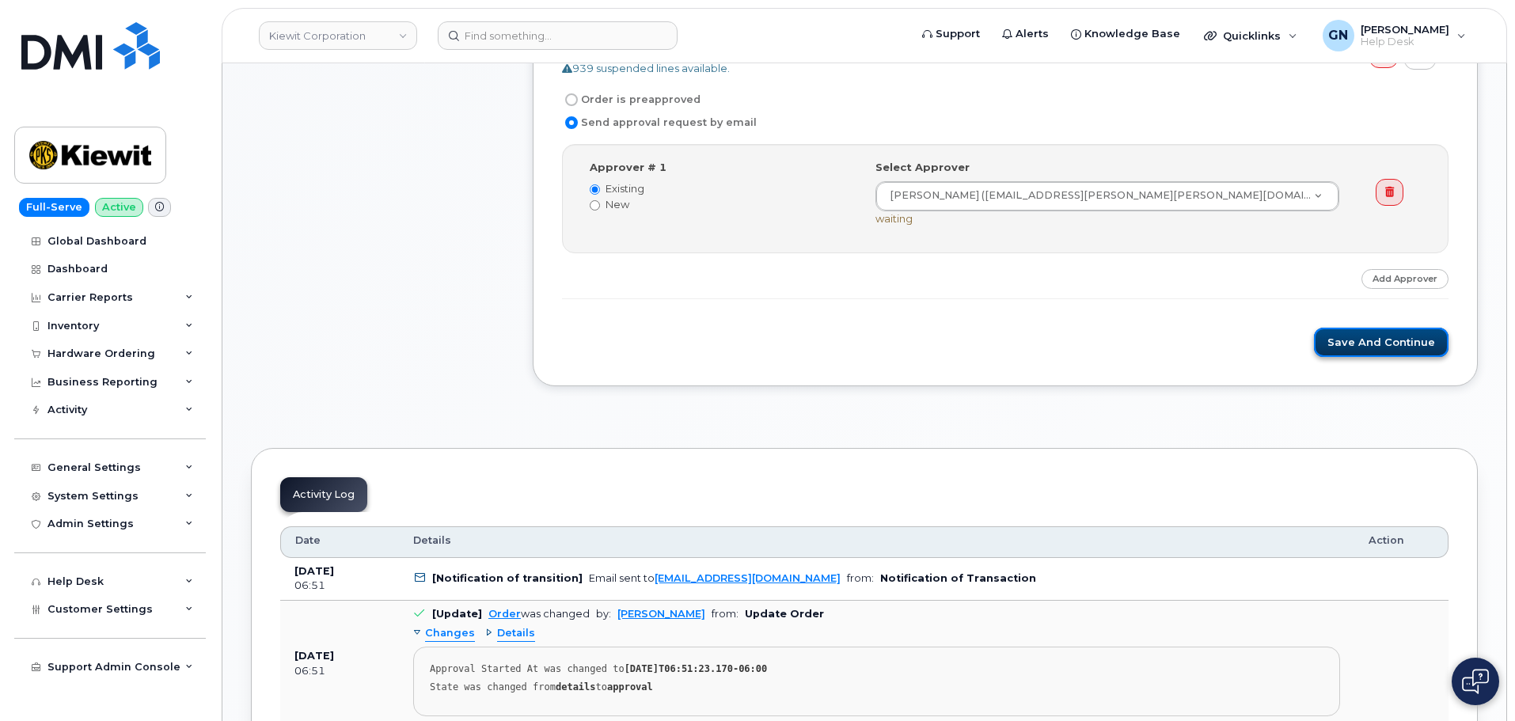
click at [1386, 351] on button "Save and Continue" at bounding box center [1381, 342] width 135 height 29
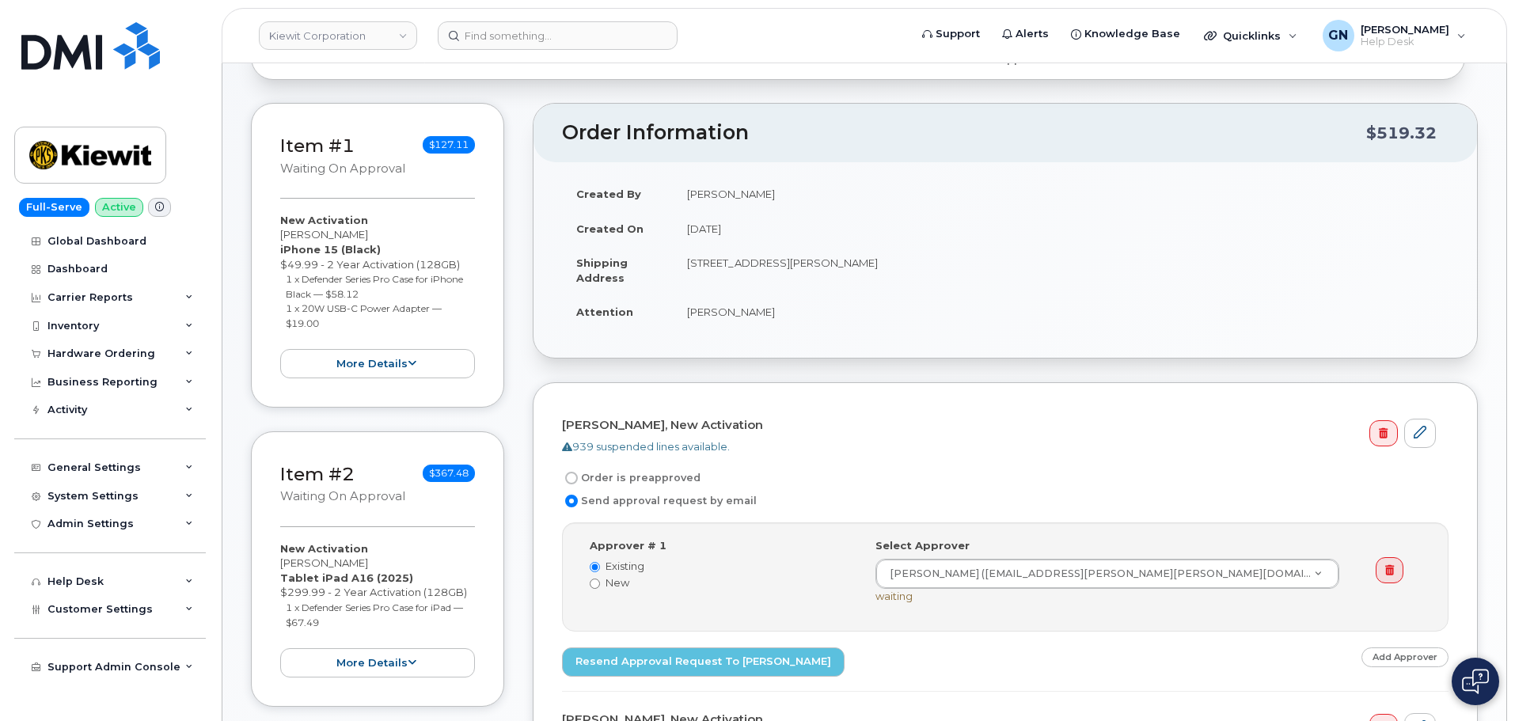
scroll to position [2, 0]
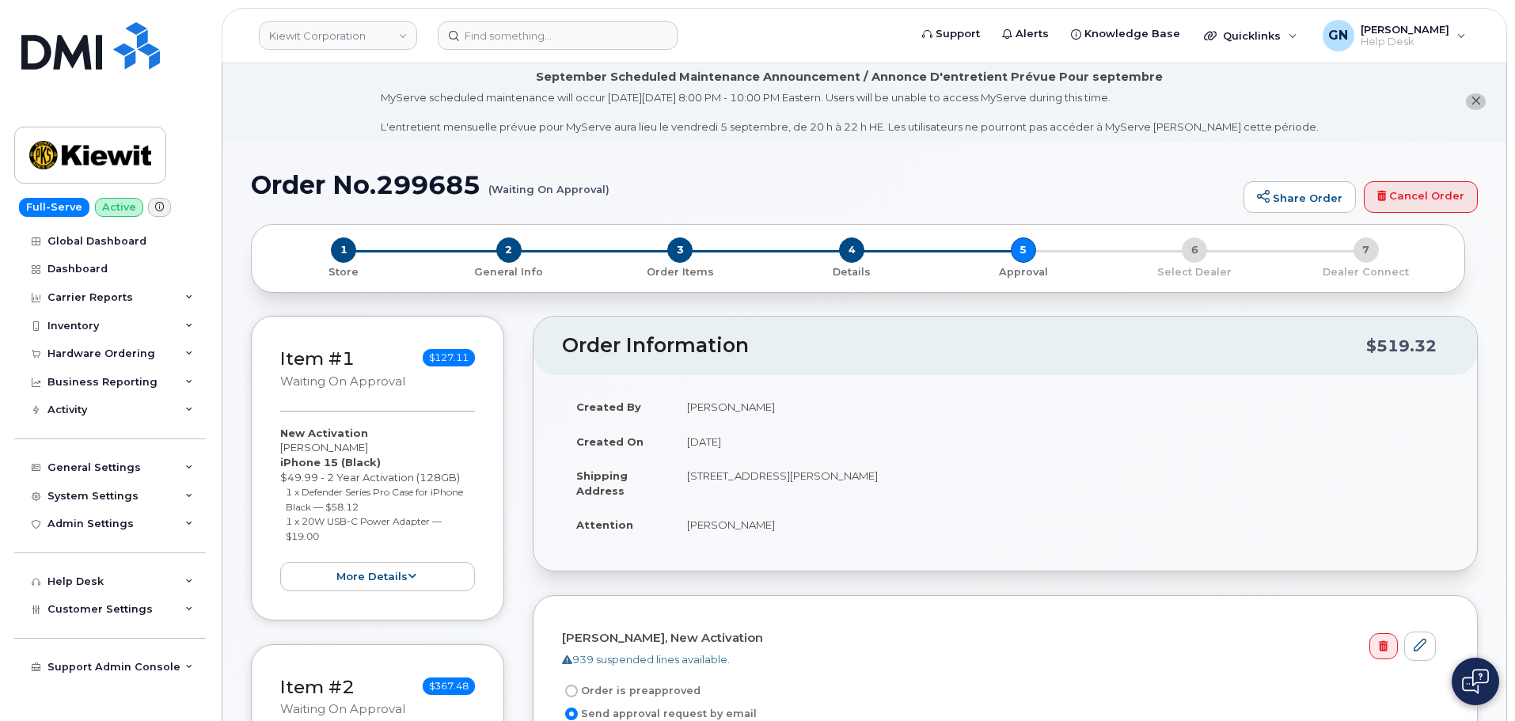
click at [282, 186] on h1 "Order No.299685 (Waiting On Approval)" at bounding box center [743, 185] width 985 height 28
drag, startPoint x: 282, startPoint y: 186, endPoint x: 385, endPoint y: 191, distance: 103.8
click at [385, 191] on h1 "Order No.299685 (Waiting On Approval)" at bounding box center [743, 185] width 985 height 28
copy h1 "Order No.299685"
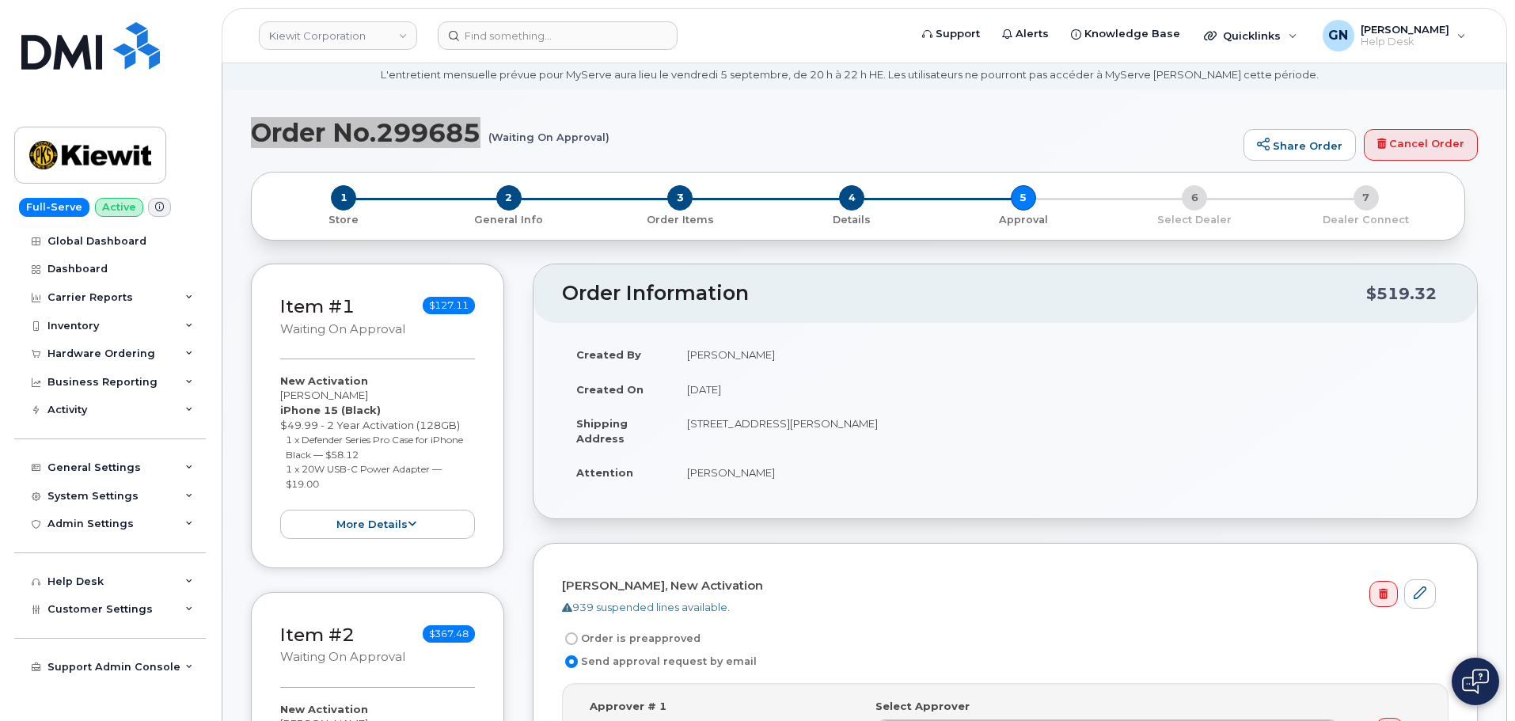
scroll to position [82, 0]
